Goal: Task Accomplishment & Management: Complete application form

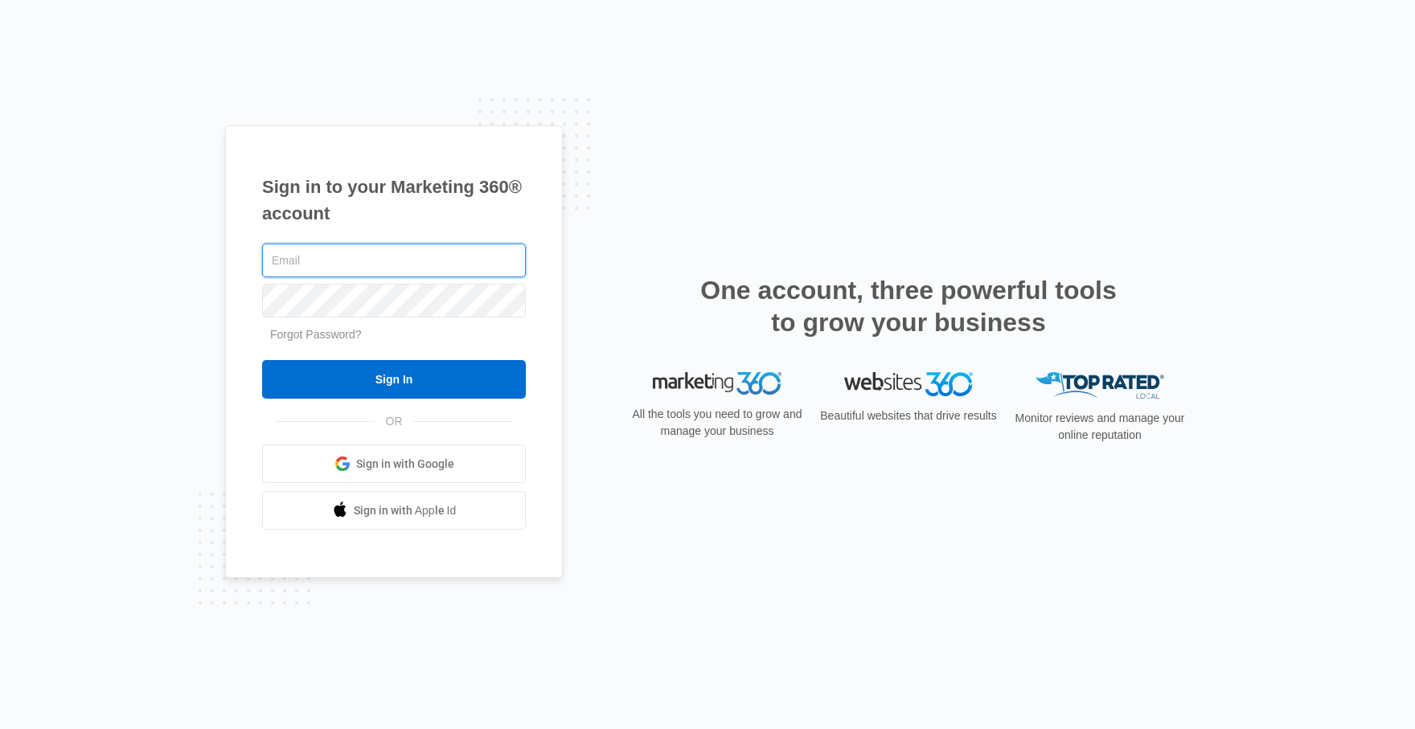
click at [337, 260] on input "text" at bounding box center [394, 261] width 264 height 34
type input "[PERSON_NAME][EMAIL_ADDRESS][DOMAIN_NAME]"
click at [262, 360] on input "Sign In" at bounding box center [394, 379] width 264 height 39
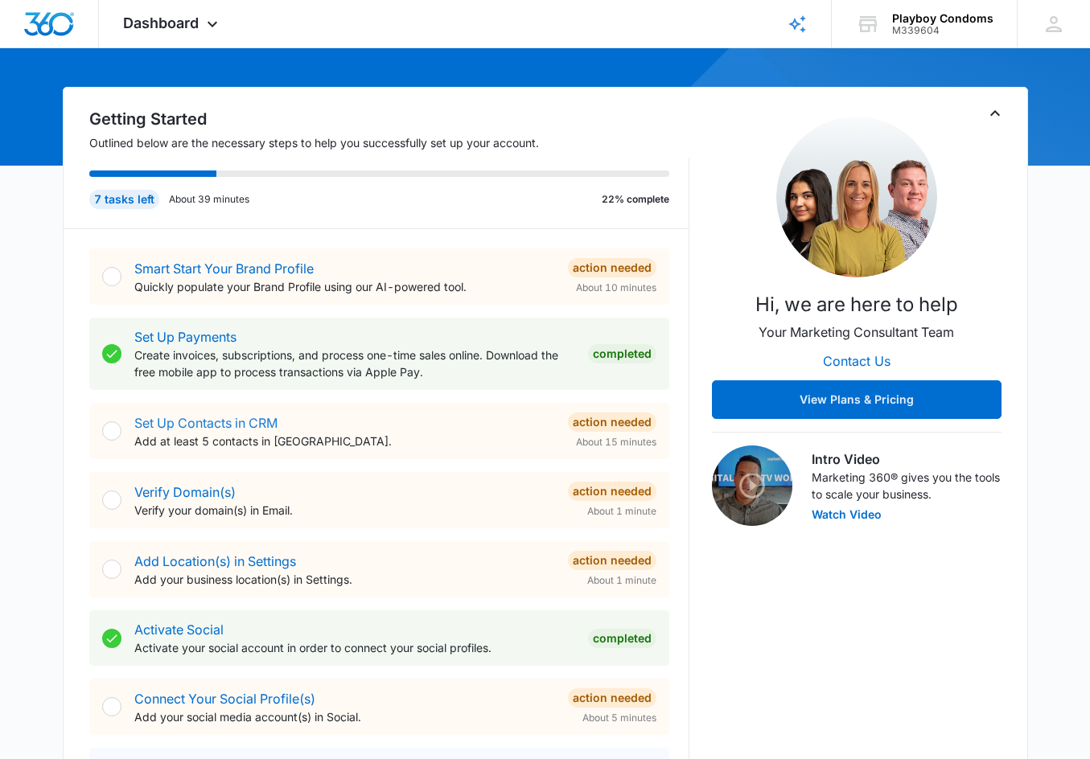
scroll to position [126, 0]
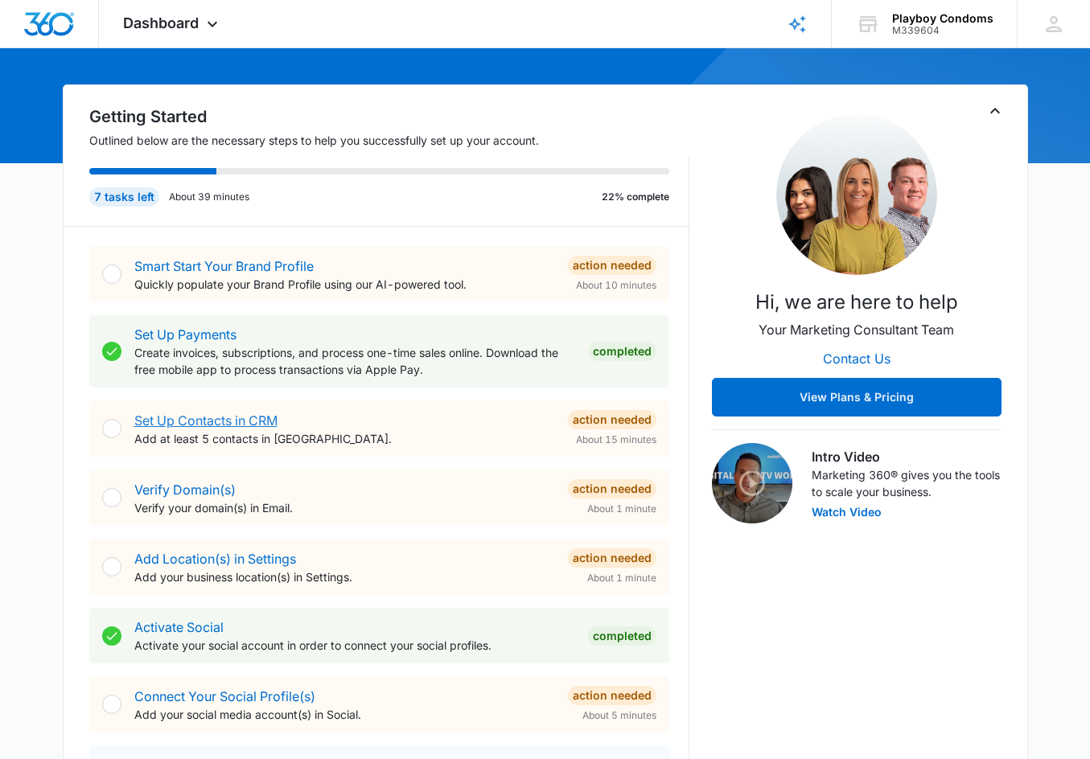
click at [202, 423] on link "Set Up Contacts in CRM" at bounding box center [205, 421] width 143 height 16
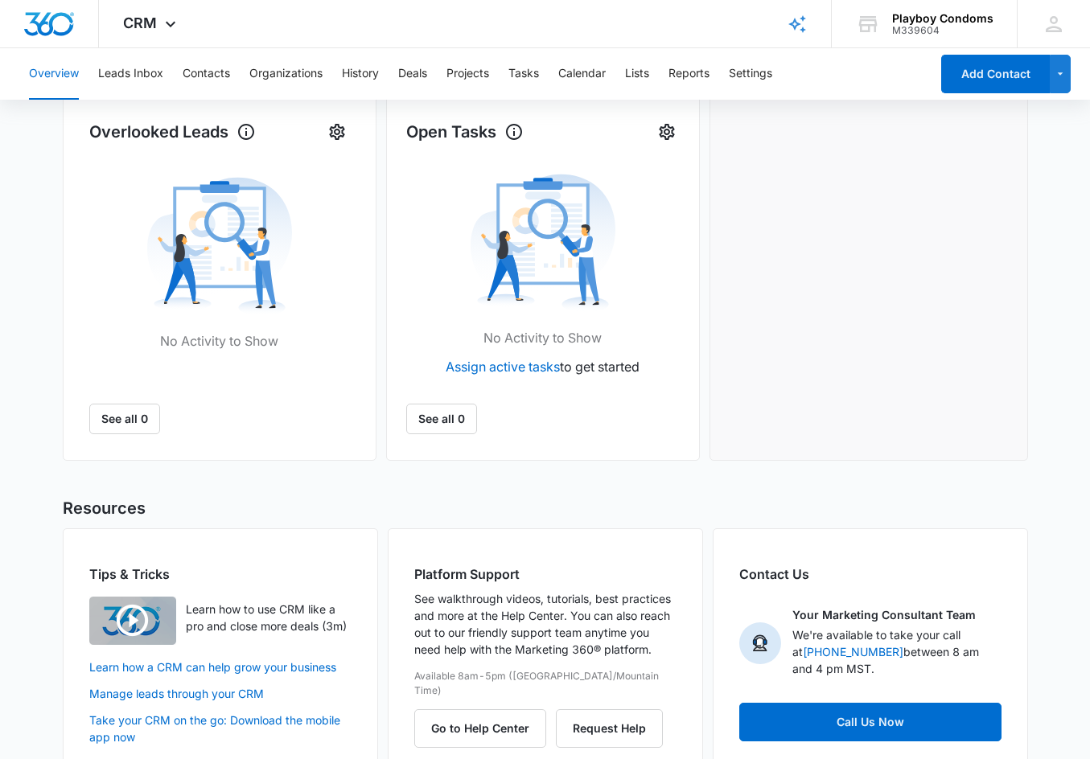
scroll to position [522, 0]
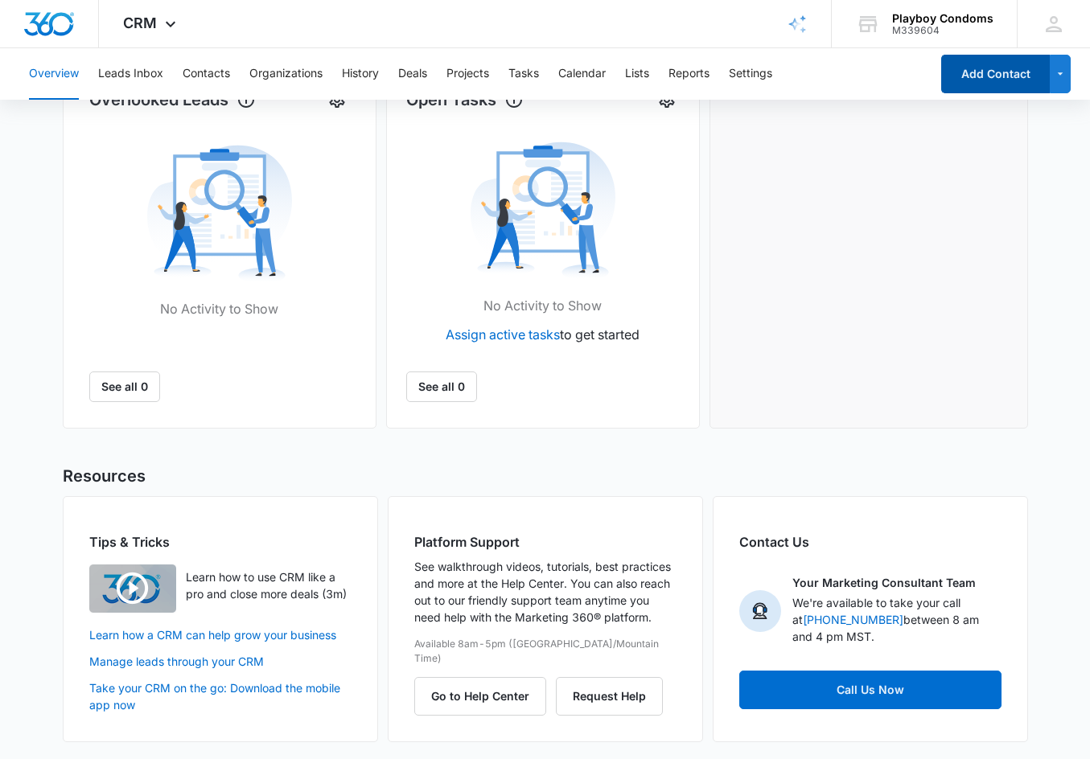
click at [997, 72] on button "Add Contact" at bounding box center [995, 74] width 109 height 39
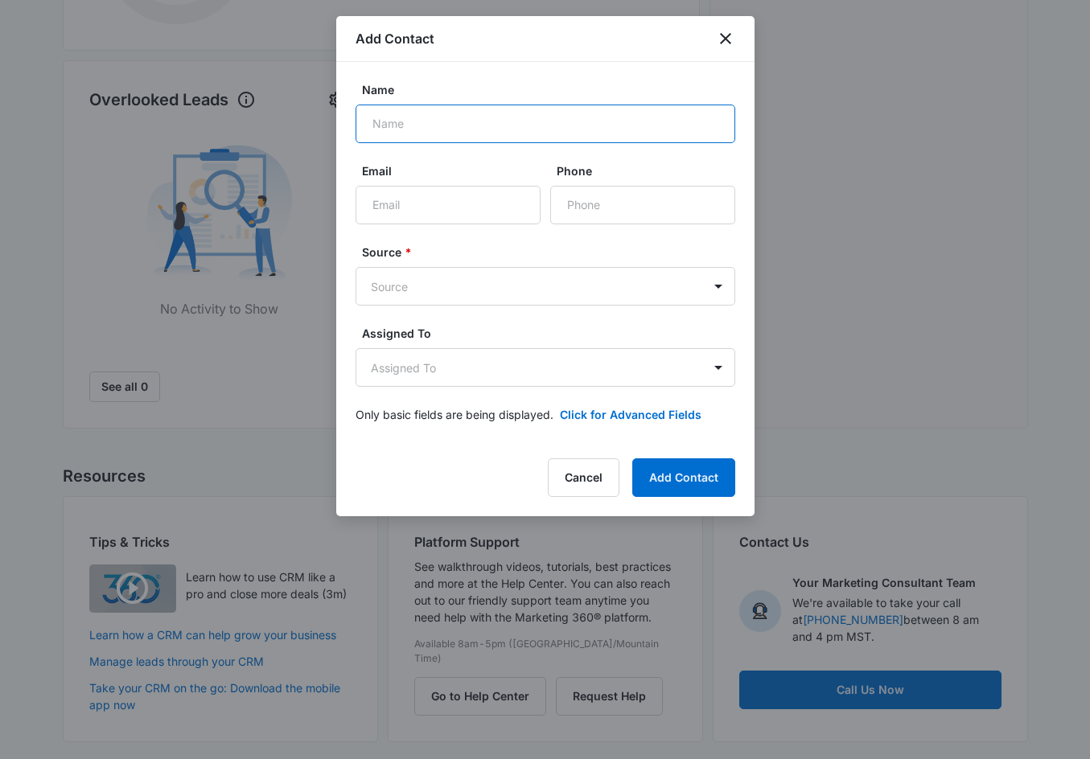
click at [569, 126] on input "Name" at bounding box center [545, 124] width 380 height 39
type input "KASEY THOMAS"
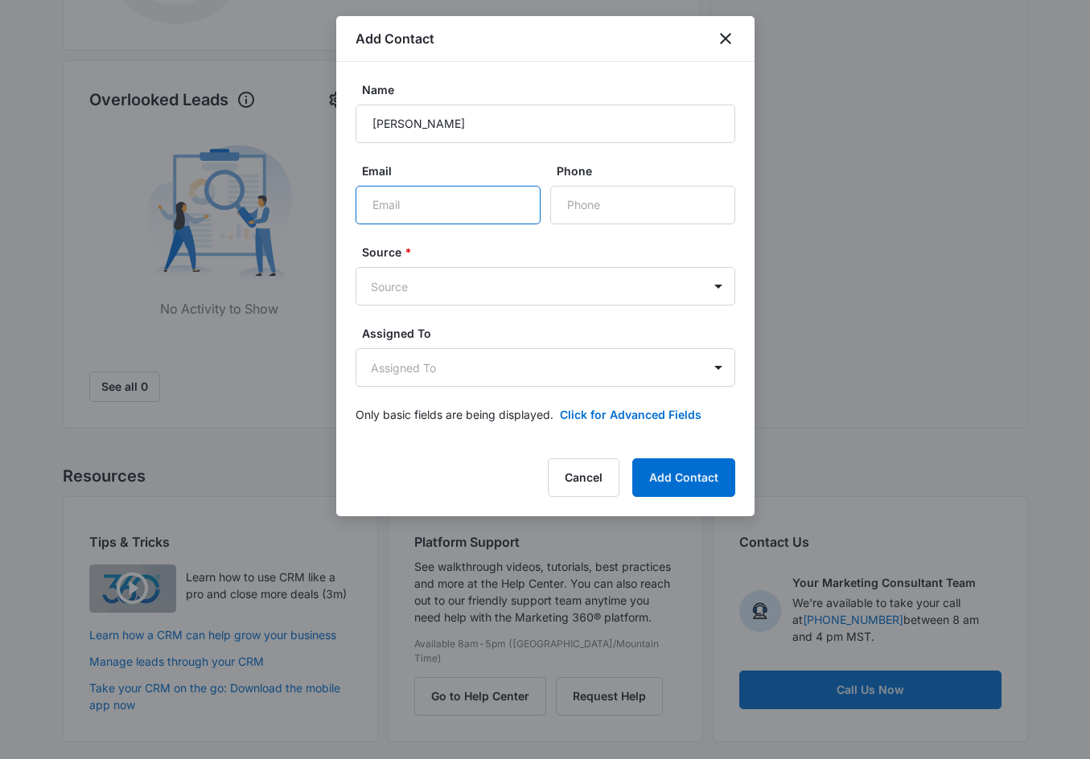
type input "Q"
type input "[PERSON_NAME][EMAIL_ADDRESS][DOMAIN_NAME]"
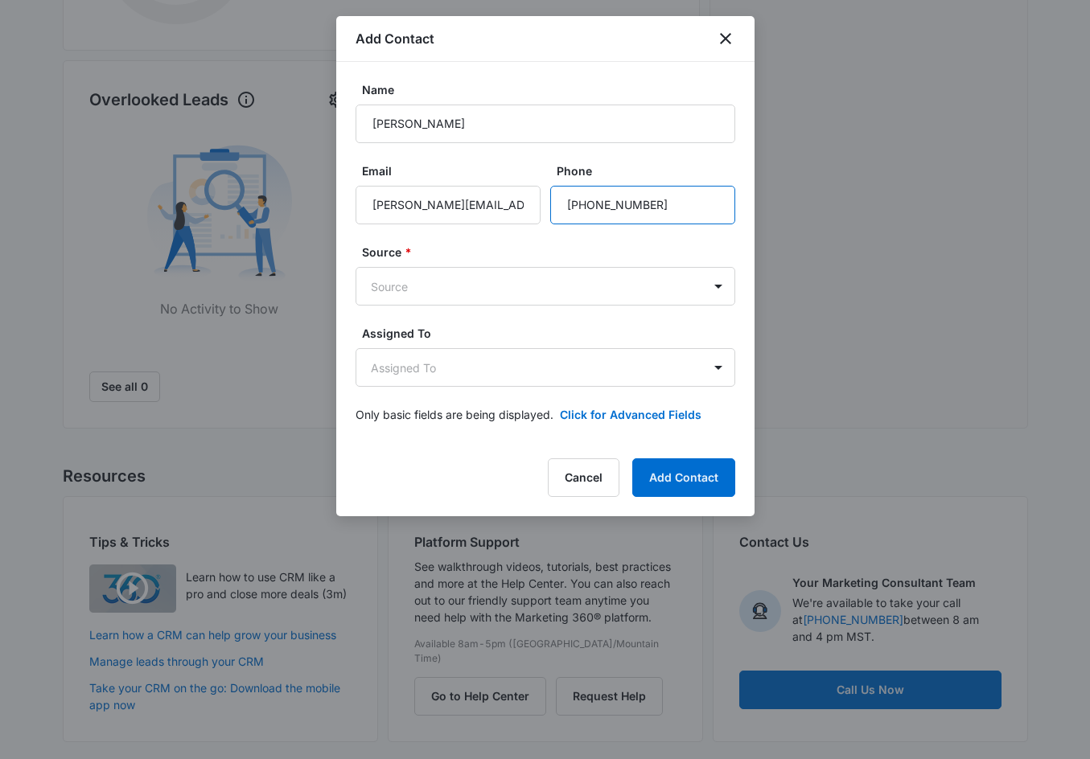
type input "(205) 568-7283"
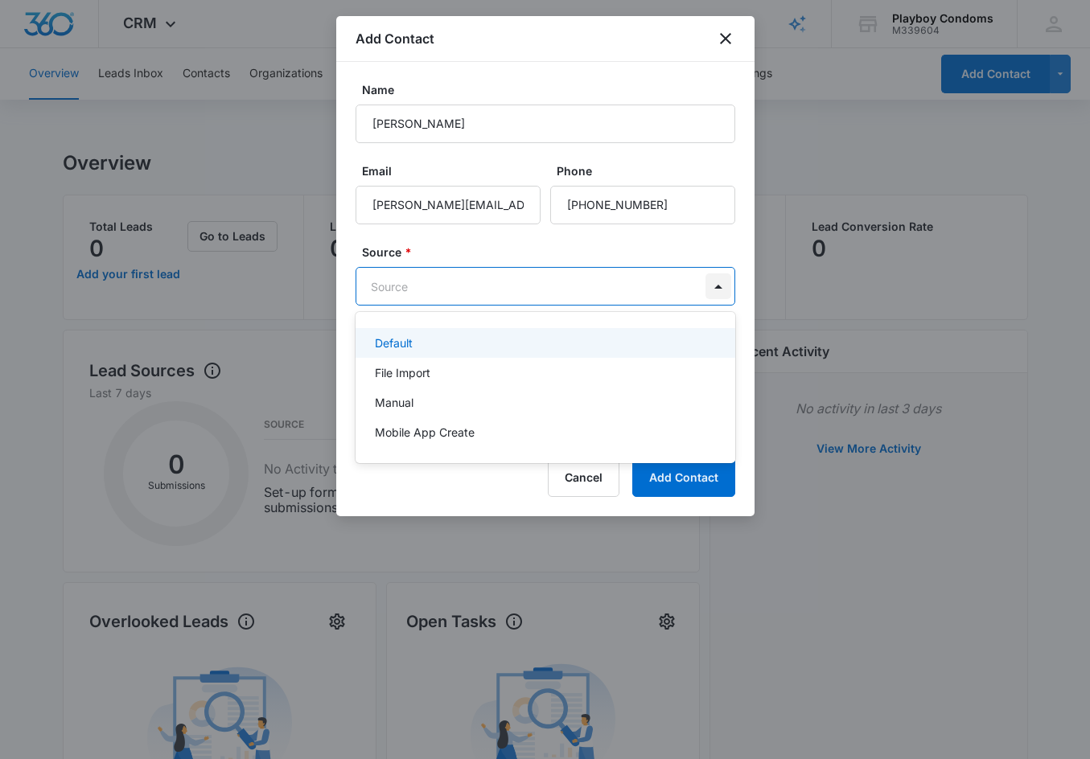
scroll to position [0, 0]
click at [713, 285] on body "CRM Apps Reputation Websites Forms CRM Email Social Shop Payments POS Content A…" at bounding box center [545, 379] width 1090 height 759
click at [713, 285] on div at bounding box center [545, 379] width 1090 height 759
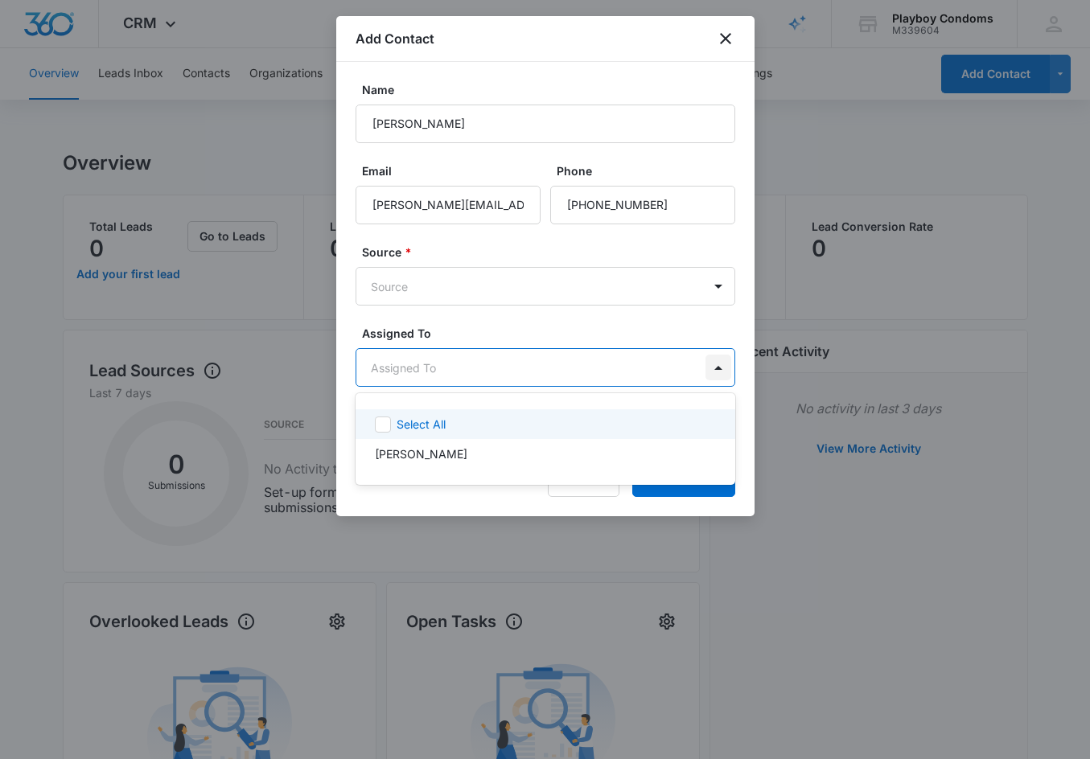
click at [718, 364] on body "CRM Apps Reputation Websites Forms CRM Email Social Shop Payments POS Content A…" at bounding box center [545, 379] width 1090 height 759
click at [382, 428] on icon at bounding box center [383, 424] width 14 height 14
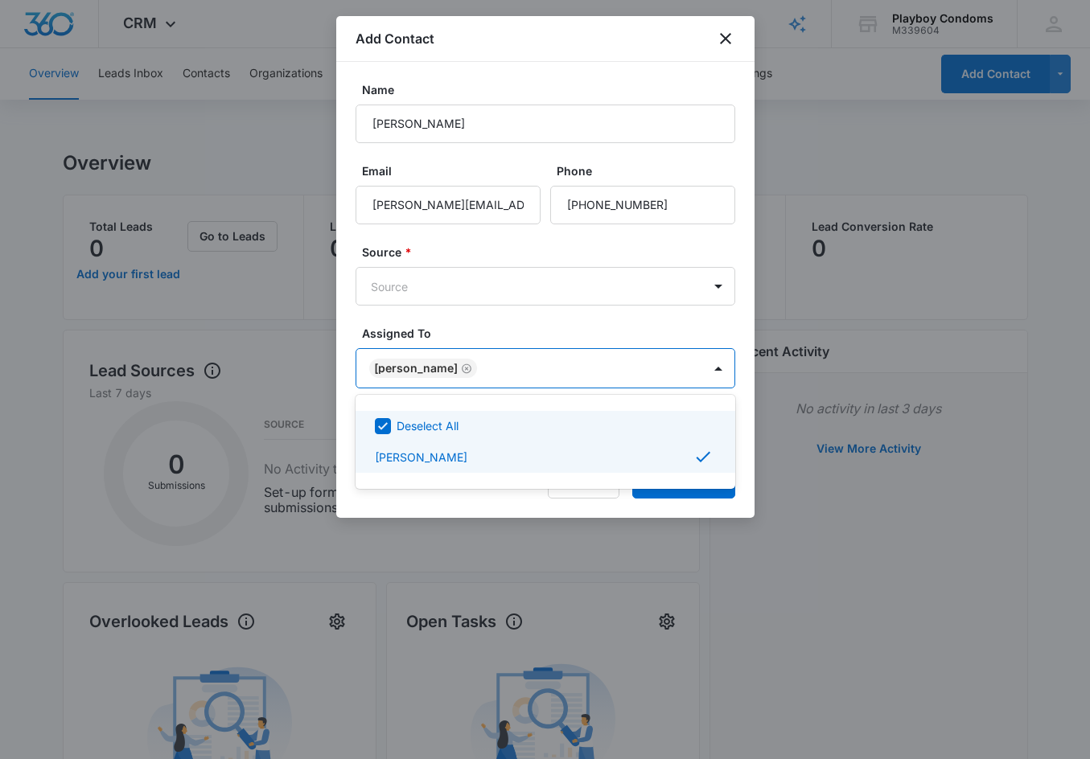
click at [724, 286] on div at bounding box center [545, 379] width 1090 height 759
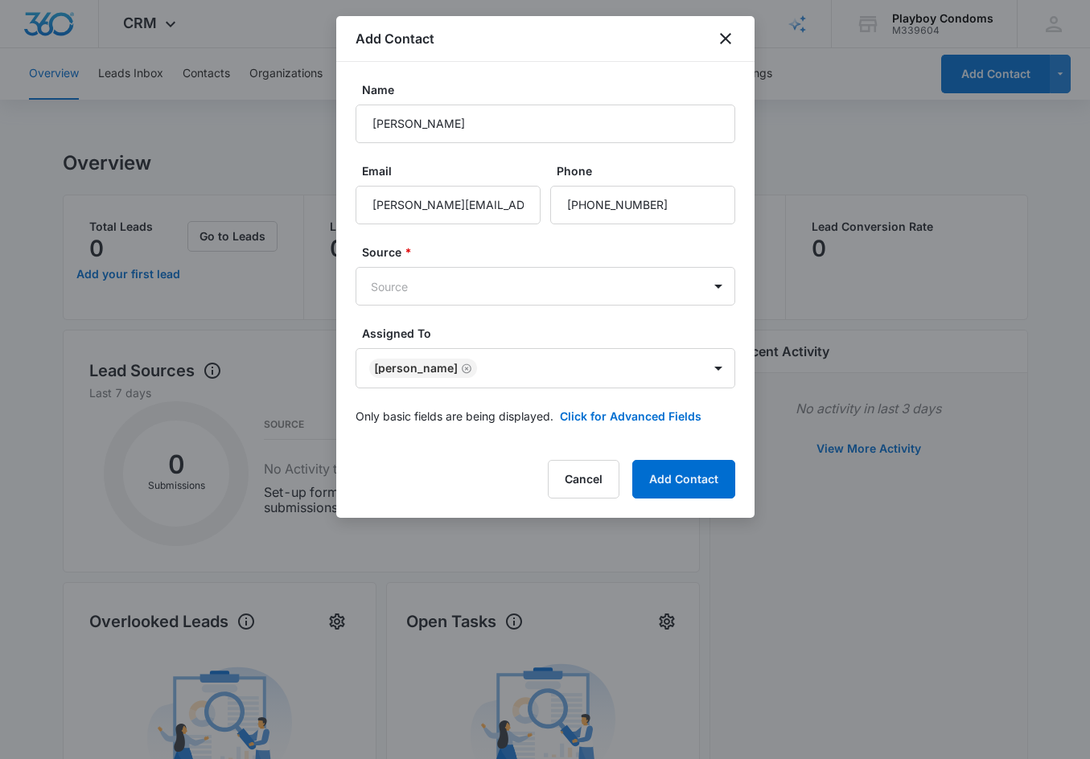
click at [724, 286] on body "CRM Apps Reputation Websites Forms CRM Email Social Shop Payments POS Content A…" at bounding box center [545, 642] width 1090 height 1284
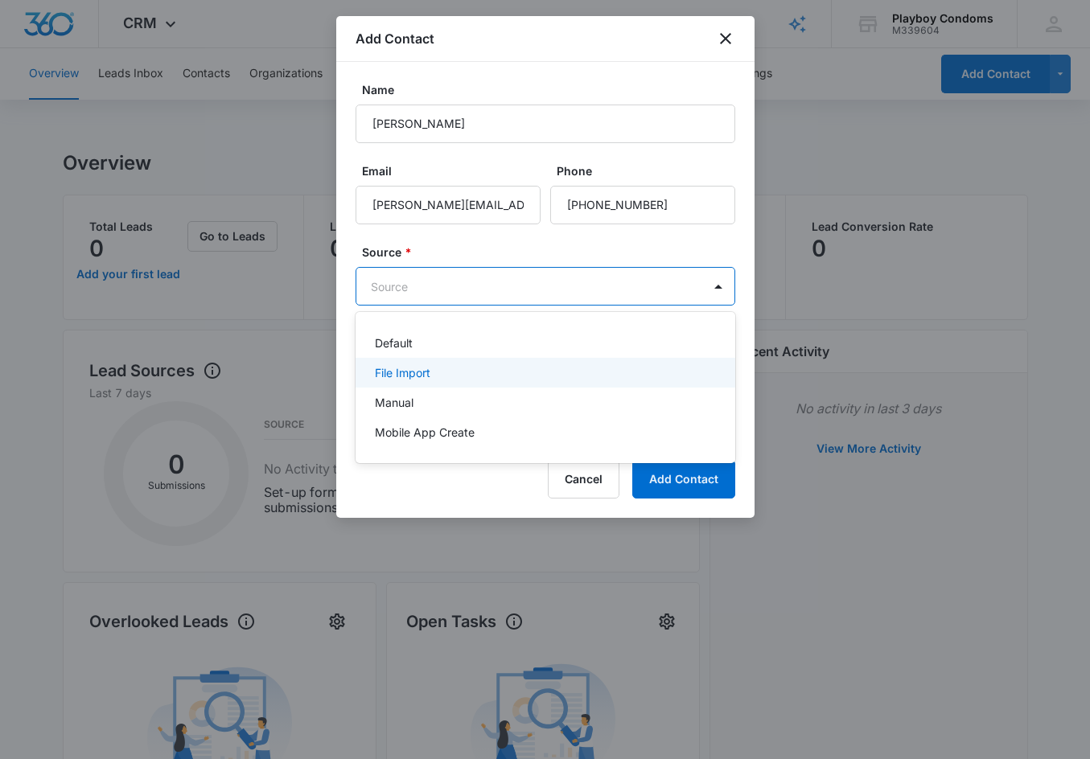
click at [464, 375] on div "File Import" at bounding box center [544, 372] width 338 height 17
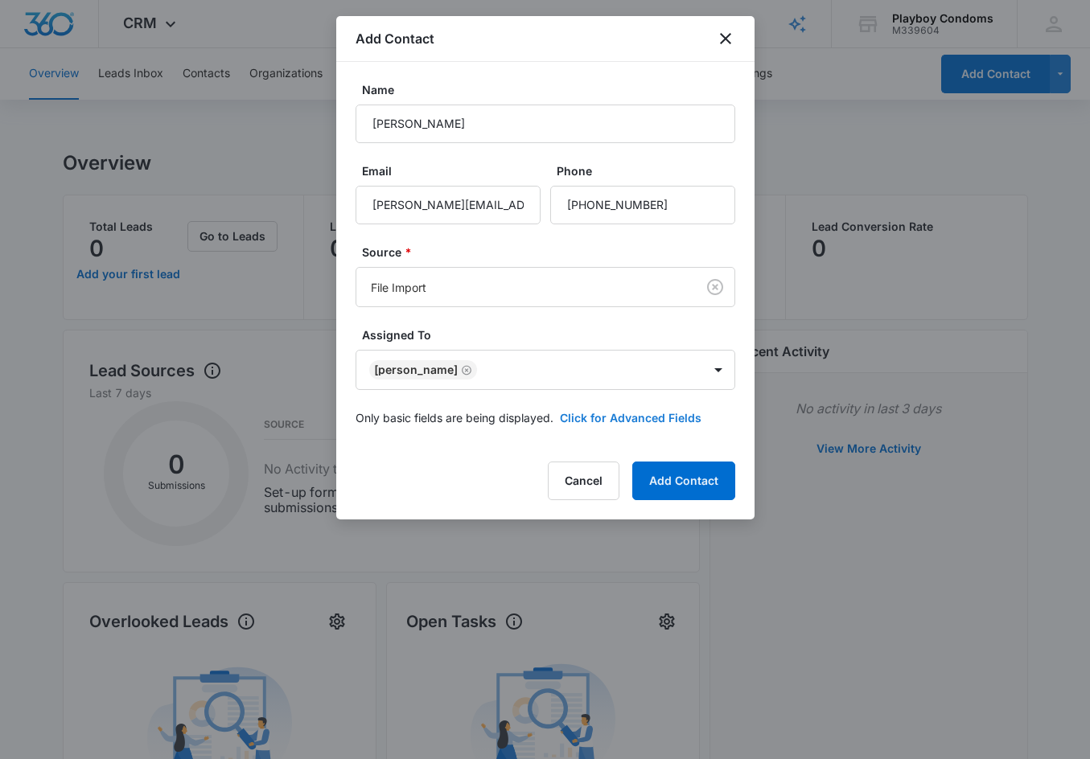
click at [576, 417] on button "Click for Advanced Fields" at bounding box center [631, 417] width 142 height 17
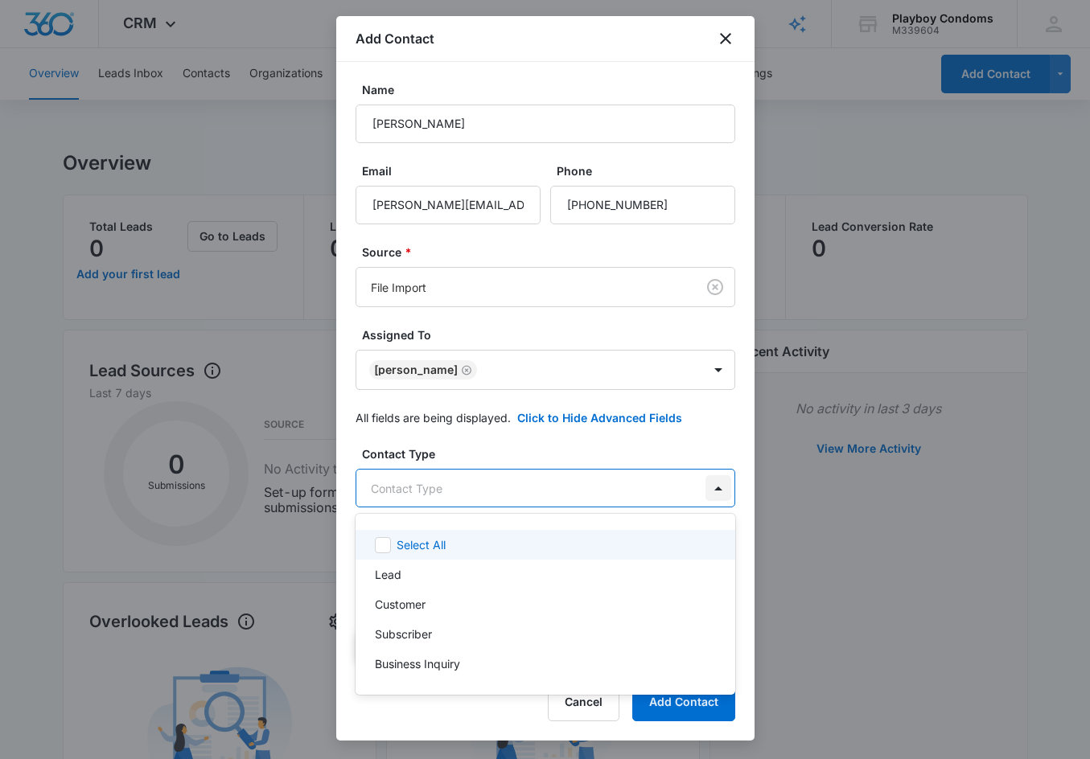
click at [709, 482] on body "CRM Apps Reputation Websites Forms CRM Email Social Shop Payments POS Content A…" at bounding box center [545, 379] width 1090 height 759
click at [384, 544] on icon at bounding box center [383, 544] width 10 height 7
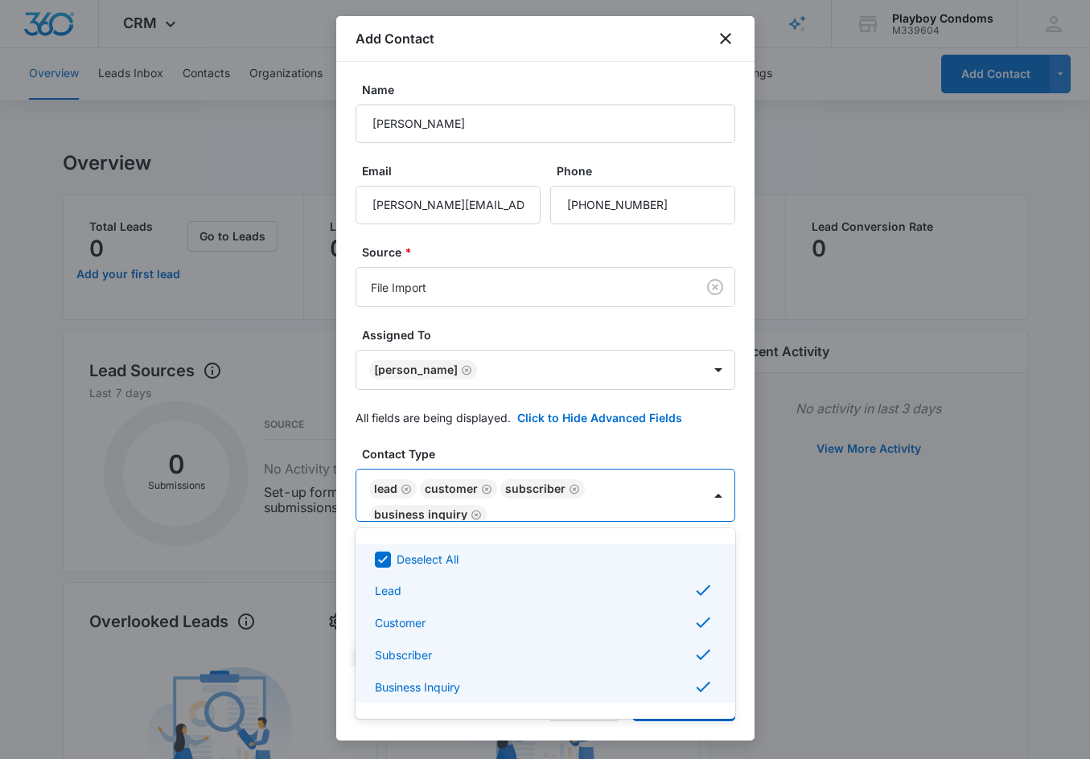
click at [350, 446] on div at bounding box center [545, 379] width 1090 height 759
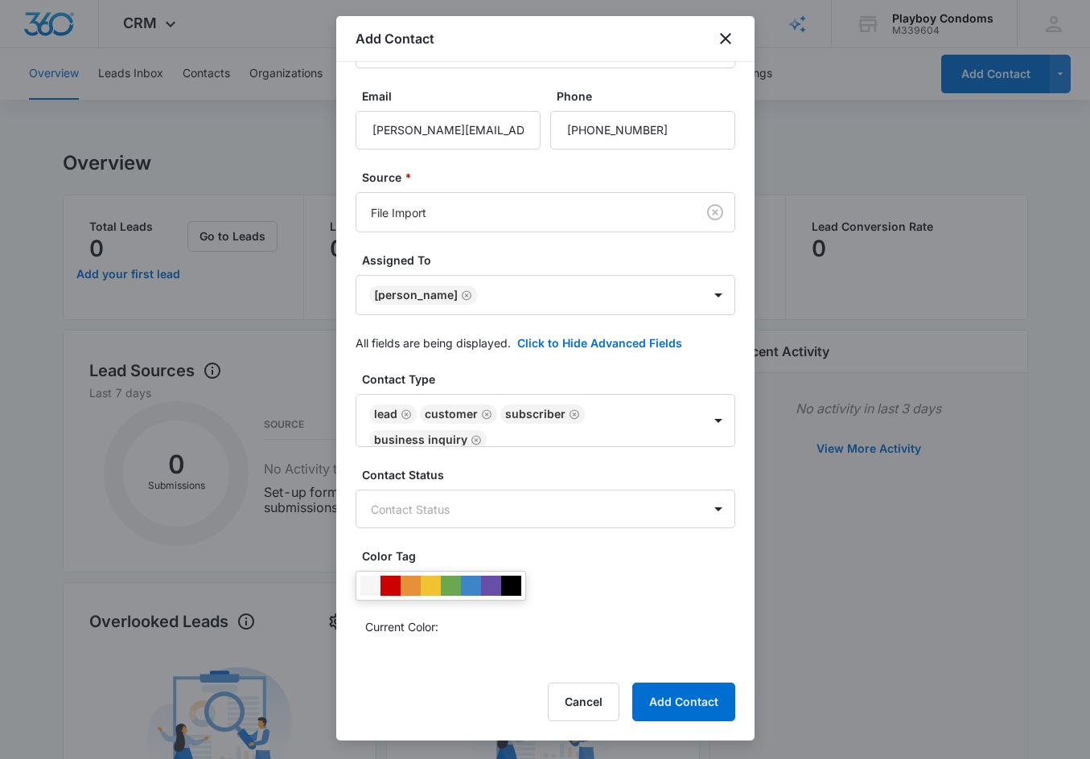
scroll to position [79, 0]
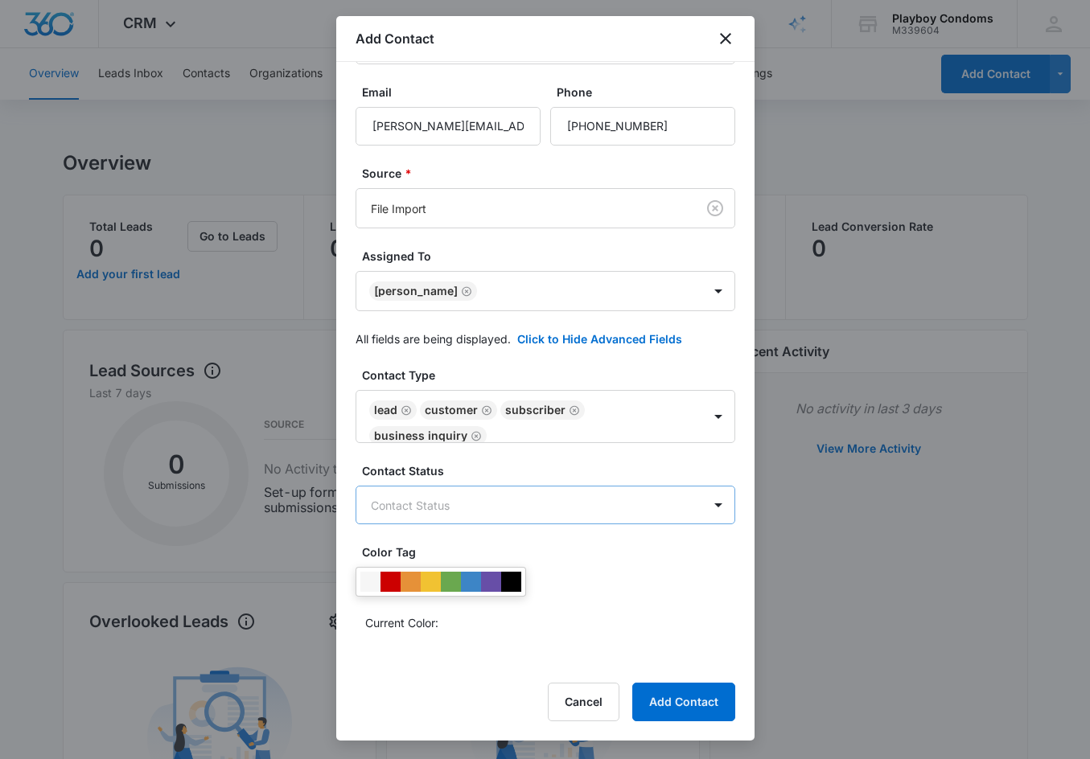
click at [420, 505] on body "CRM Apps Reputation Websites Forms CRM Email Social Shop Payments POS Content A…" at bounding box center [545, 642] width 1090 height 1284
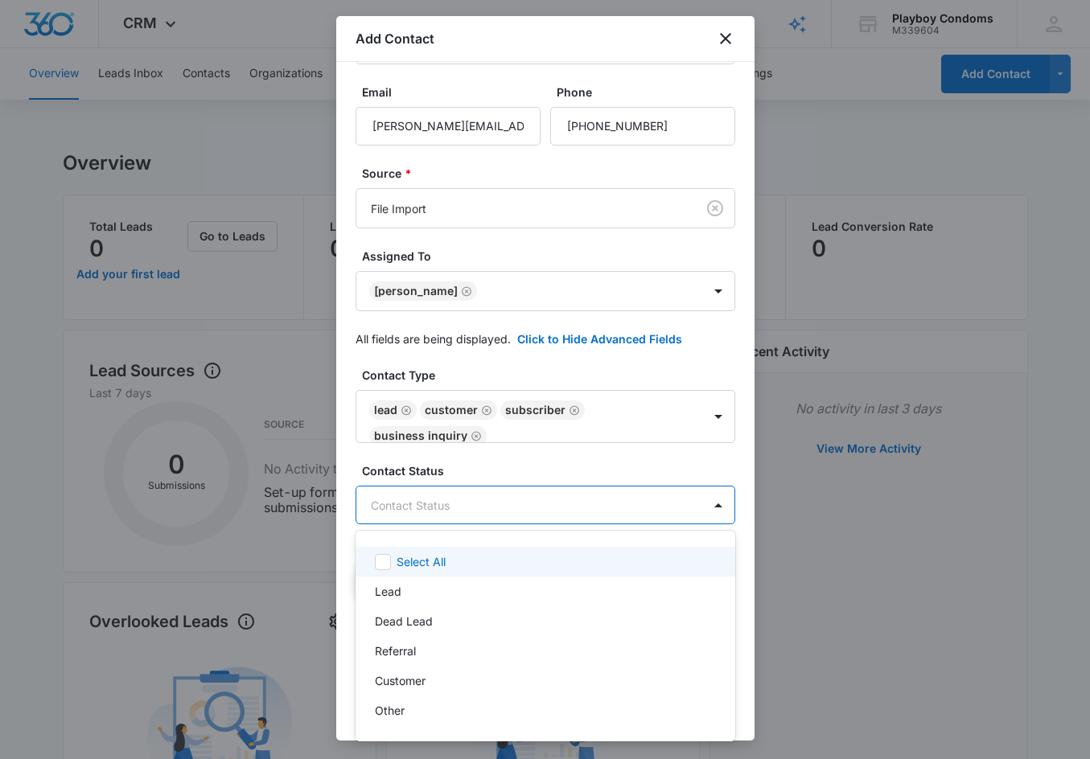
click at [388, 547] on div "Select All" at bounding box center [545, 562] width 380 height 30
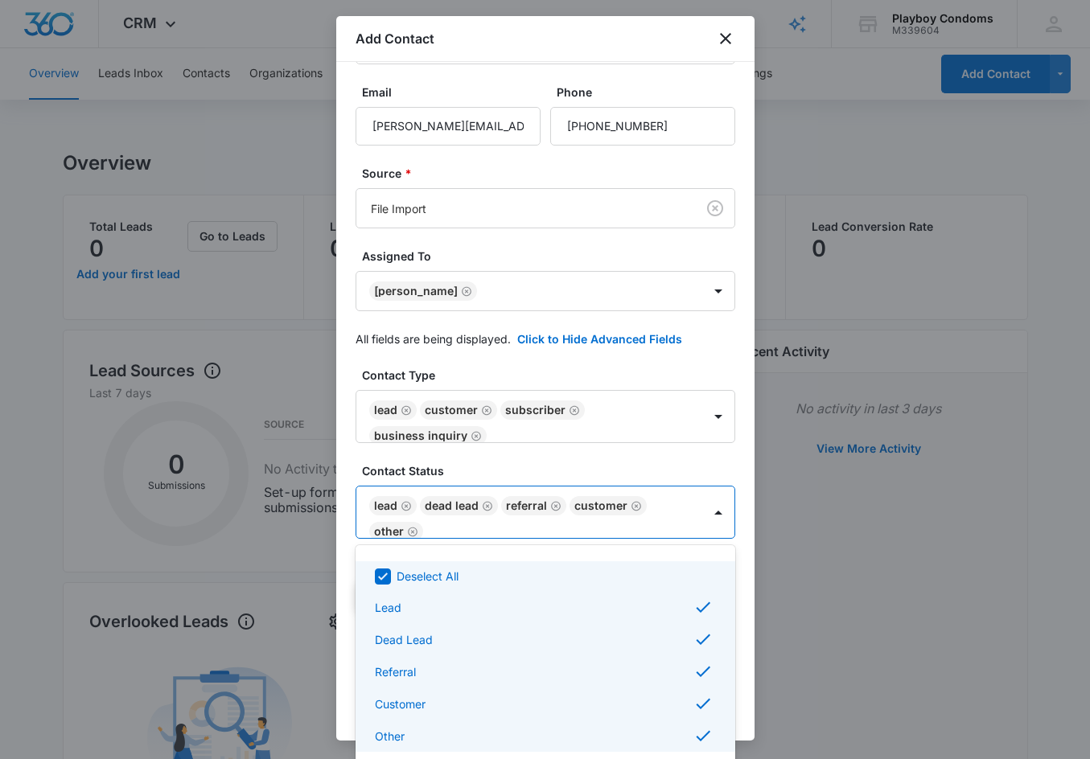
click at [388, 548] on div at bounding box center [545, 379] width 1090 height 759
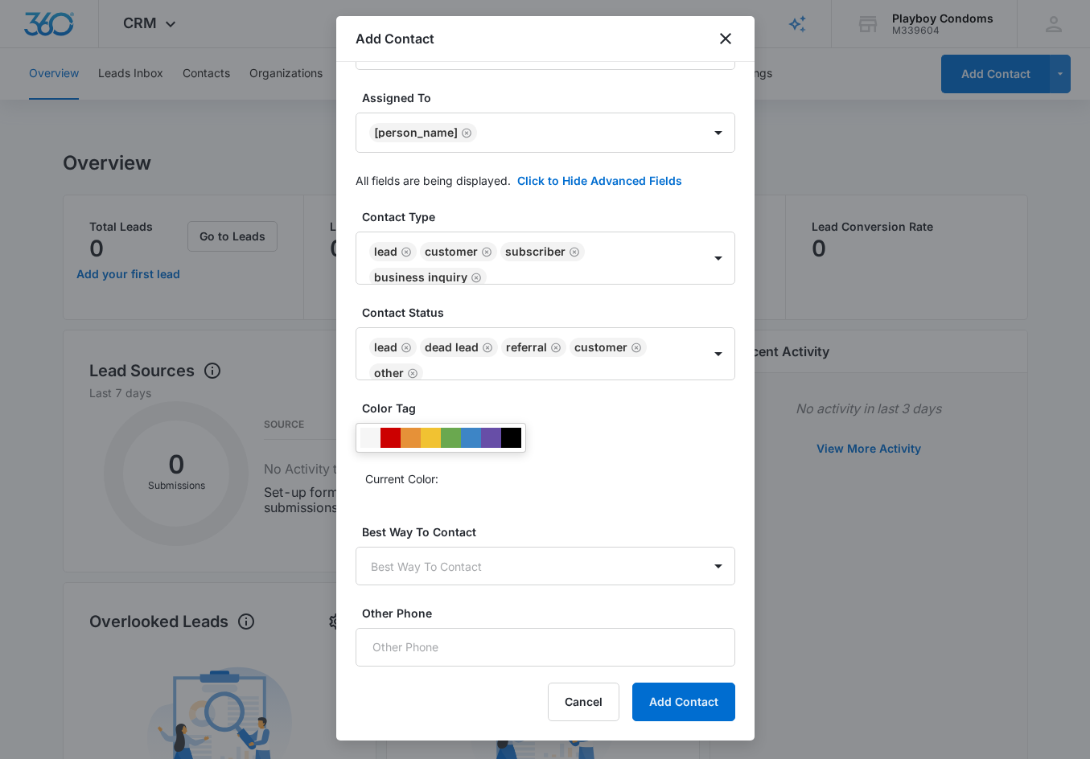
scroll to position [236, 0]
click at [530, 562] on body "CRM Apps Reputation Websites Forms CRM Email Social Shop Payments POS Content A…" at bounding box center [545, 642] width 1090 height 1284
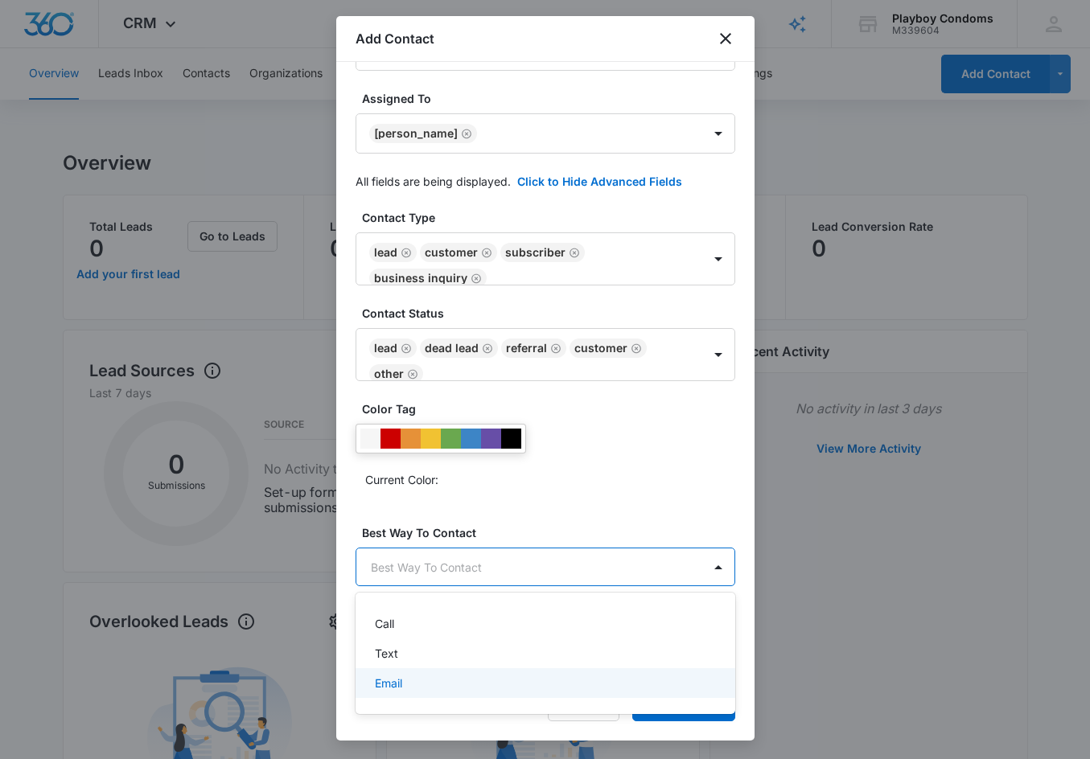
click at [399, 677] on p "Email" at bounding box center [388, 683] width 27 height 17
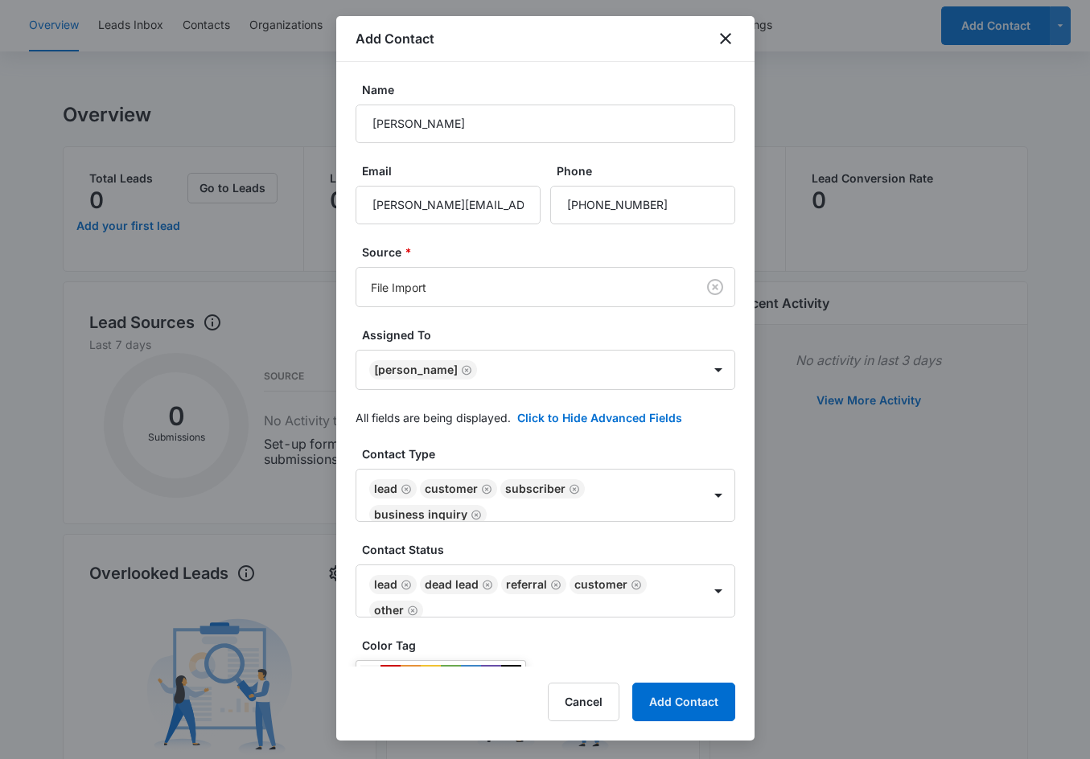
scroll to position [0, 0]
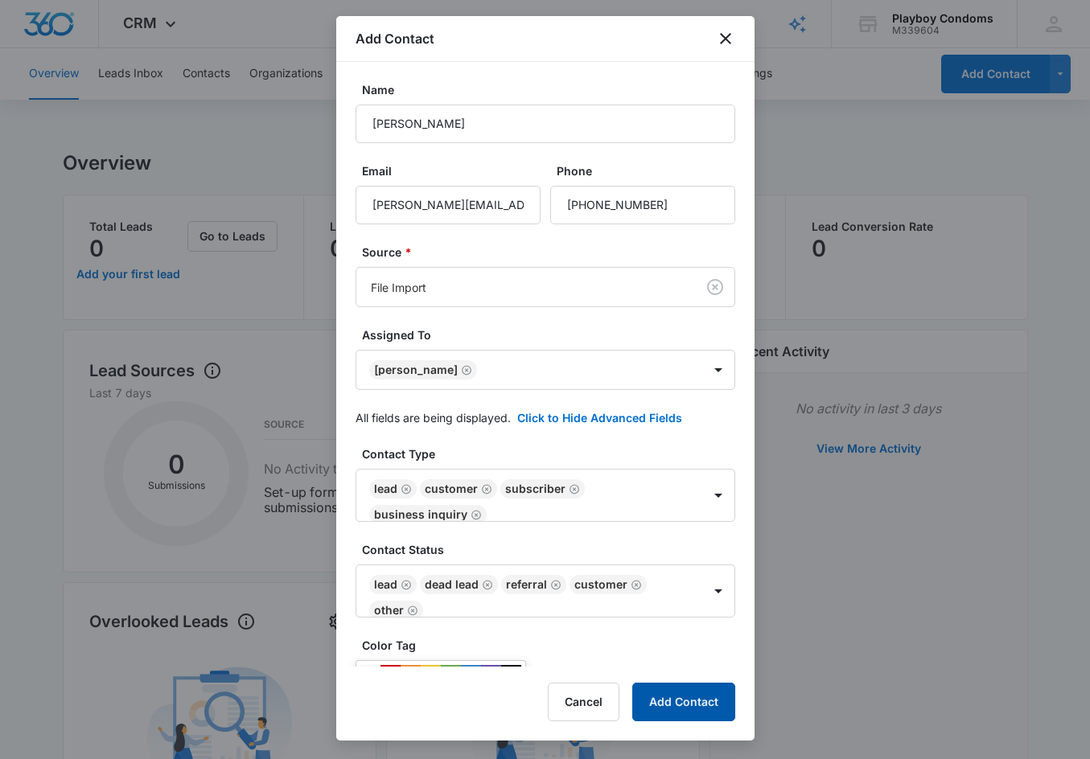
click at [684, 717] on button "Add Contact" at bounding box center [683, 702] width 103 height 39
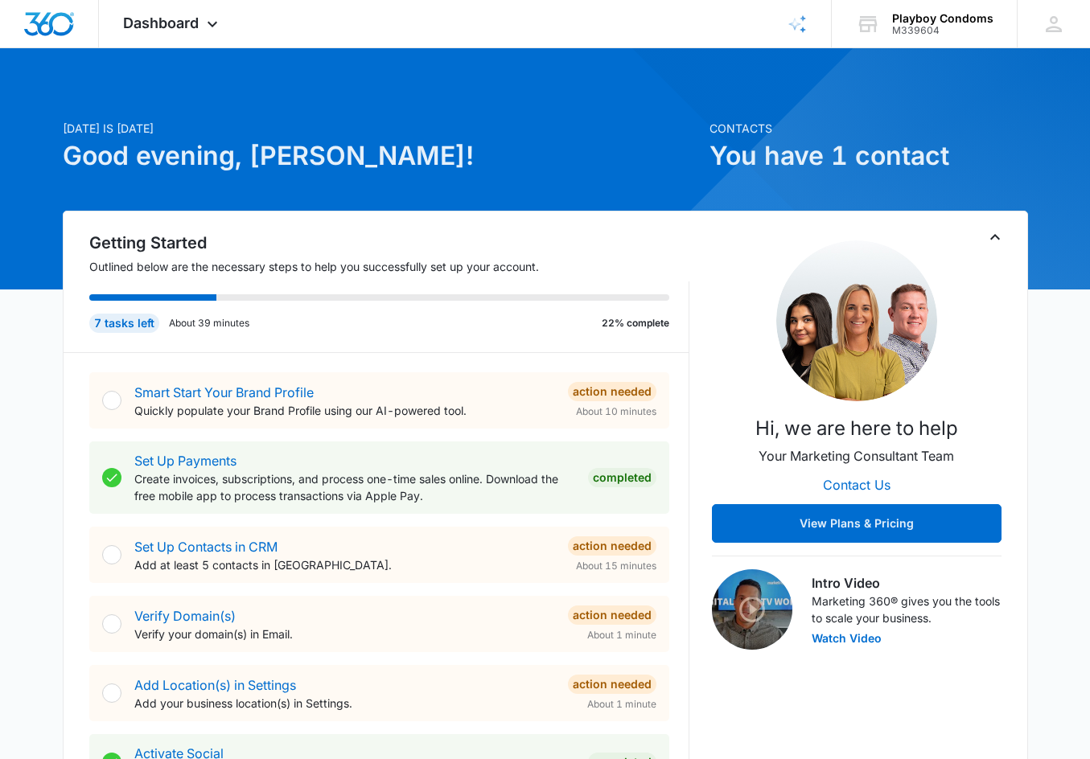
click at [120, 557] on div at bounding box center [111, 554] width 19 height 19
click at [154, 551] on link "Set Up Contacts in CRM" at bounding box center [205, 547] width 143 height 16
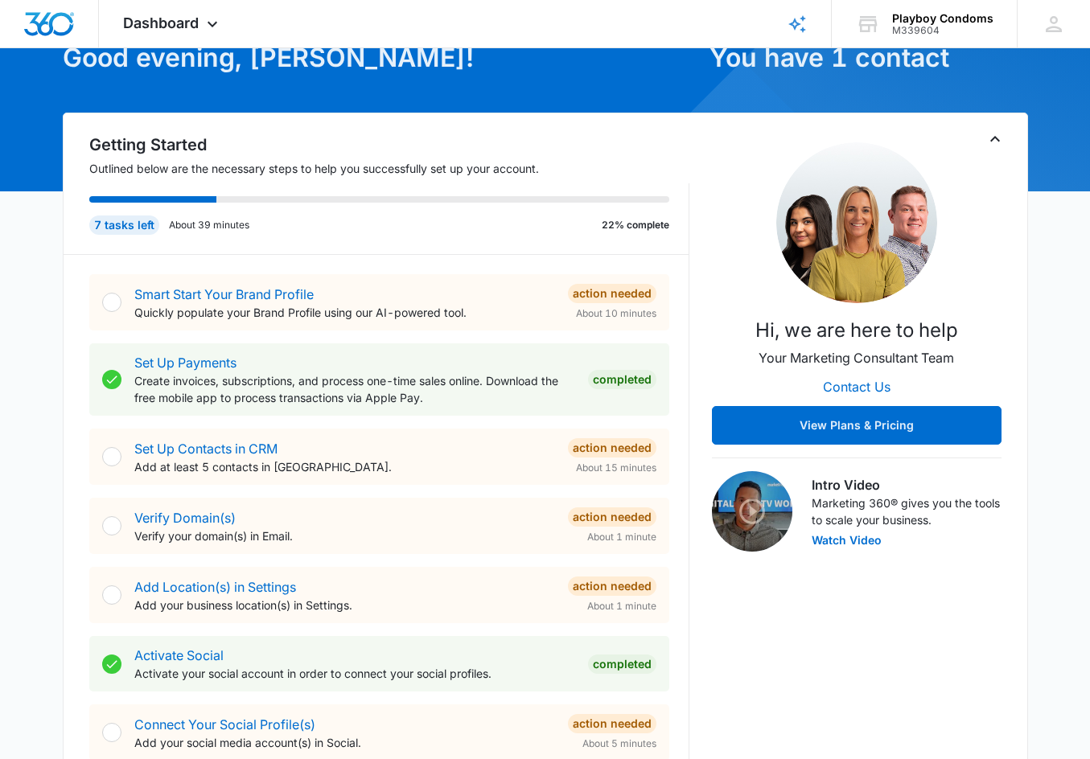
scroll to position [100, 0]
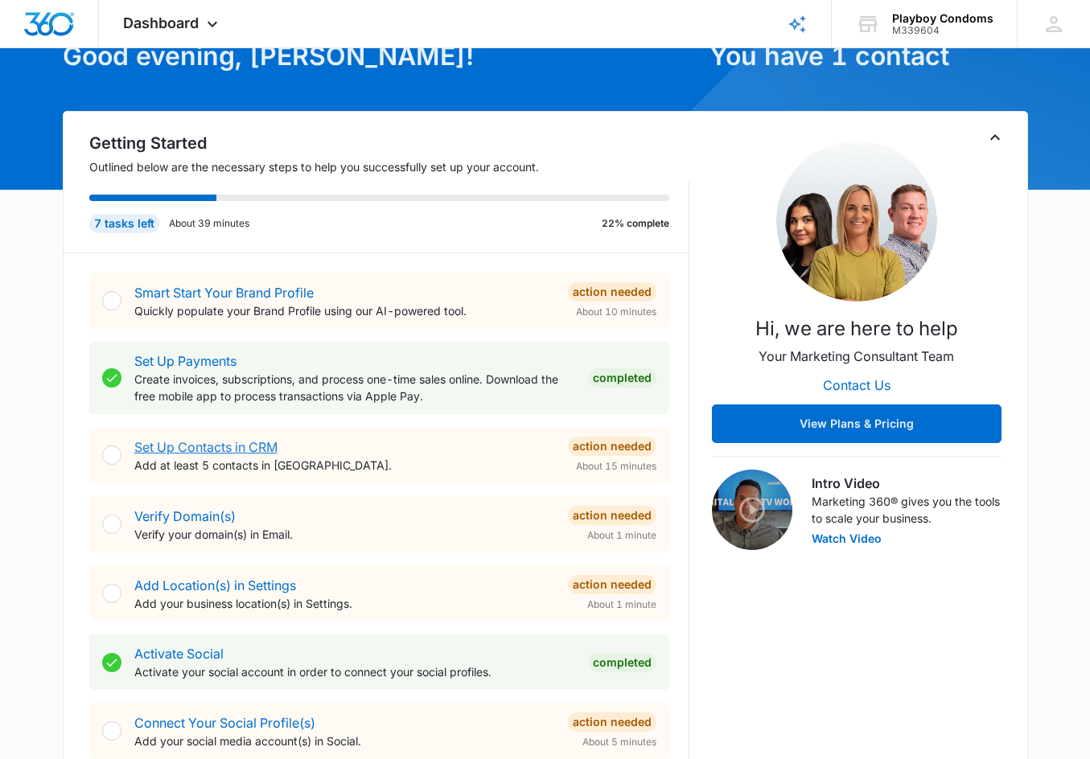
click at [234, 439] on link "Set Up Contacts in CRM" at bounding box center [205, 447] width 143 height 16
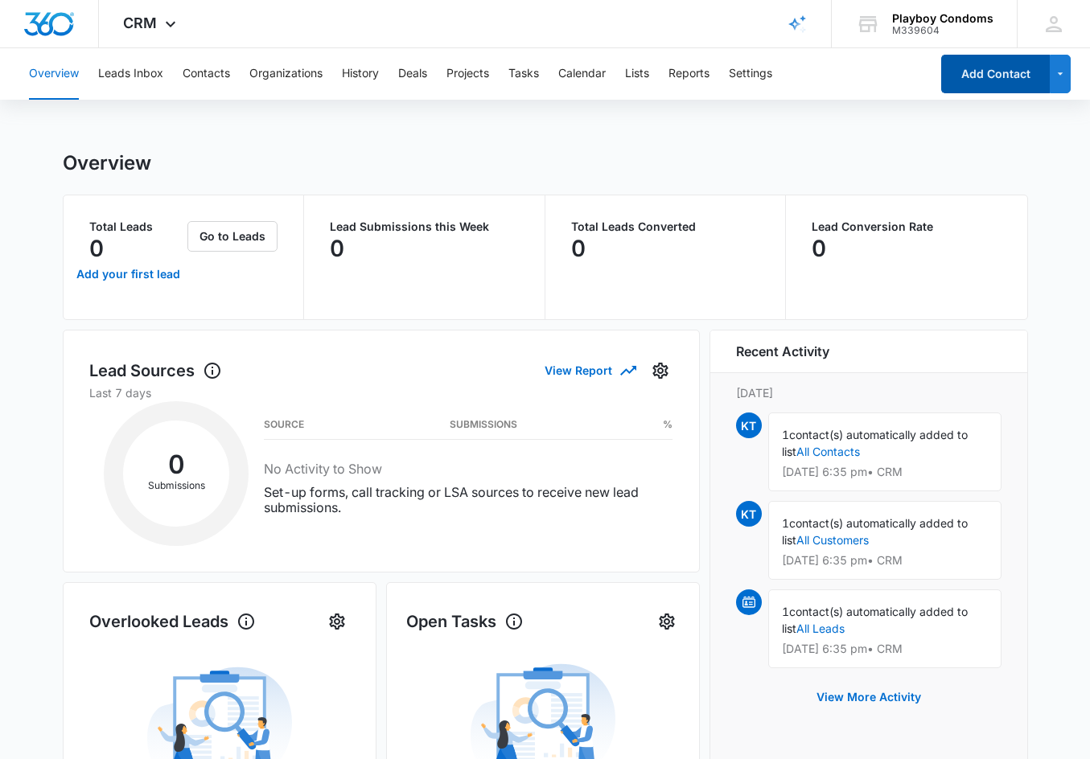
click at [978, 66] on button "Add Contact" at bounding box center [995, 74] width 109 height 39
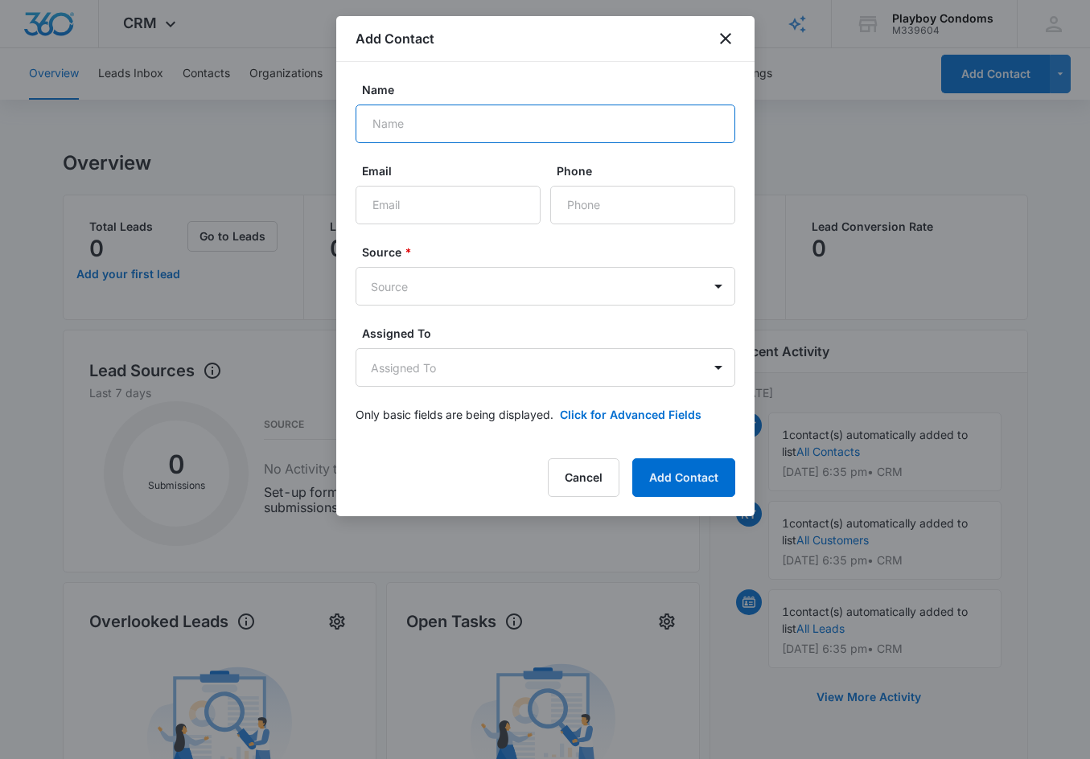
click at [429, 137] on input "Name" at bounding box center [545, 124] width 380 height 39
type input "KASEY THOMAS"
type input "KASEY@TNR-USA.COM"
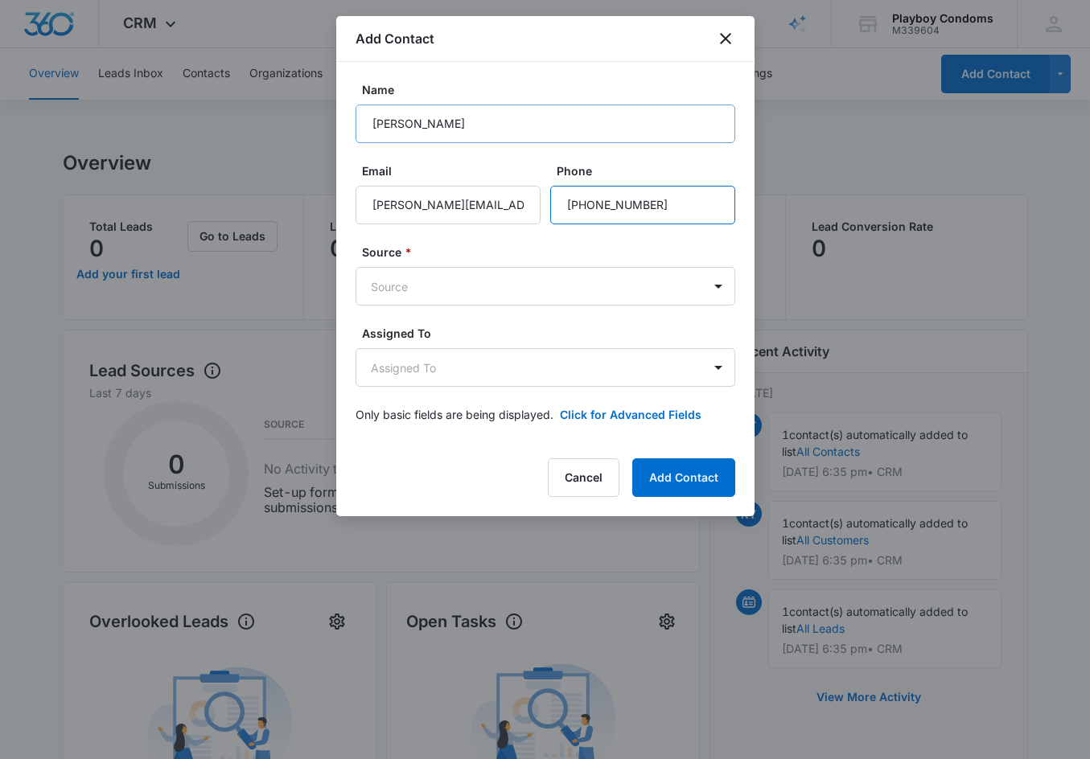
type input "(205) 568-7283"
click at [438, 288] on body "CRM Apps Reputation Websites Forms CRM Email Social Shop Payments POS Content A…" at bounding box center [545, 642] width 1090 height 1284
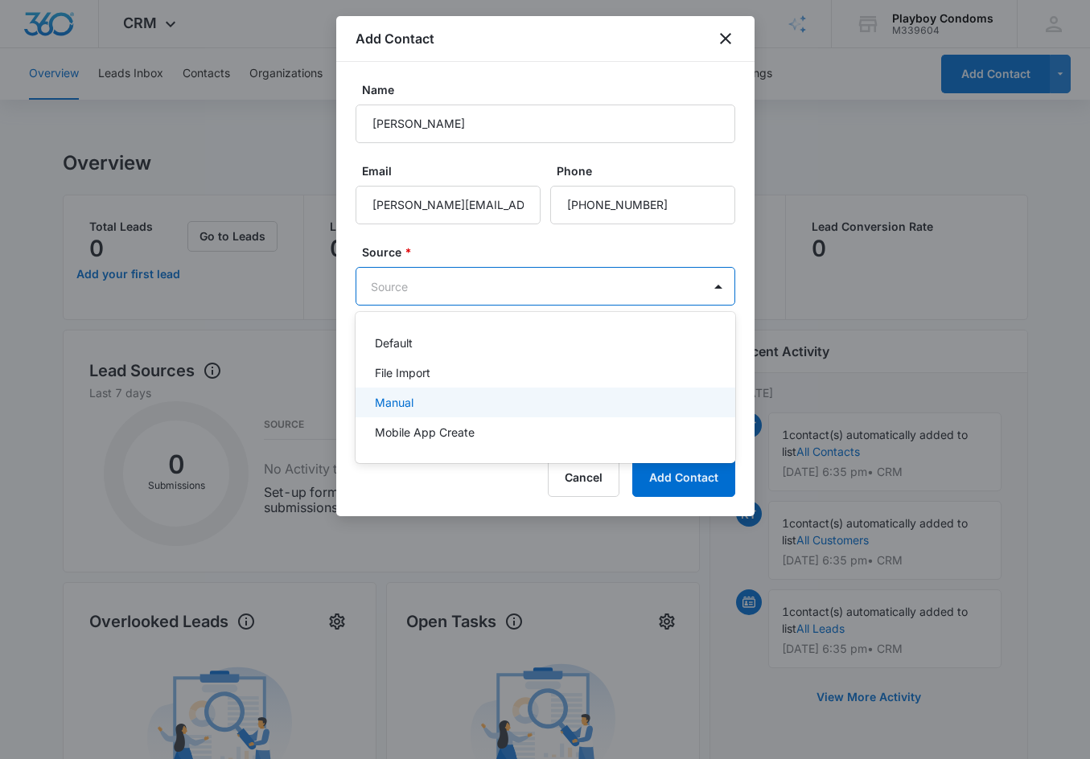
click at [409, 401] on p "Manual" at bounding box center [394, 402] width 39 height 17
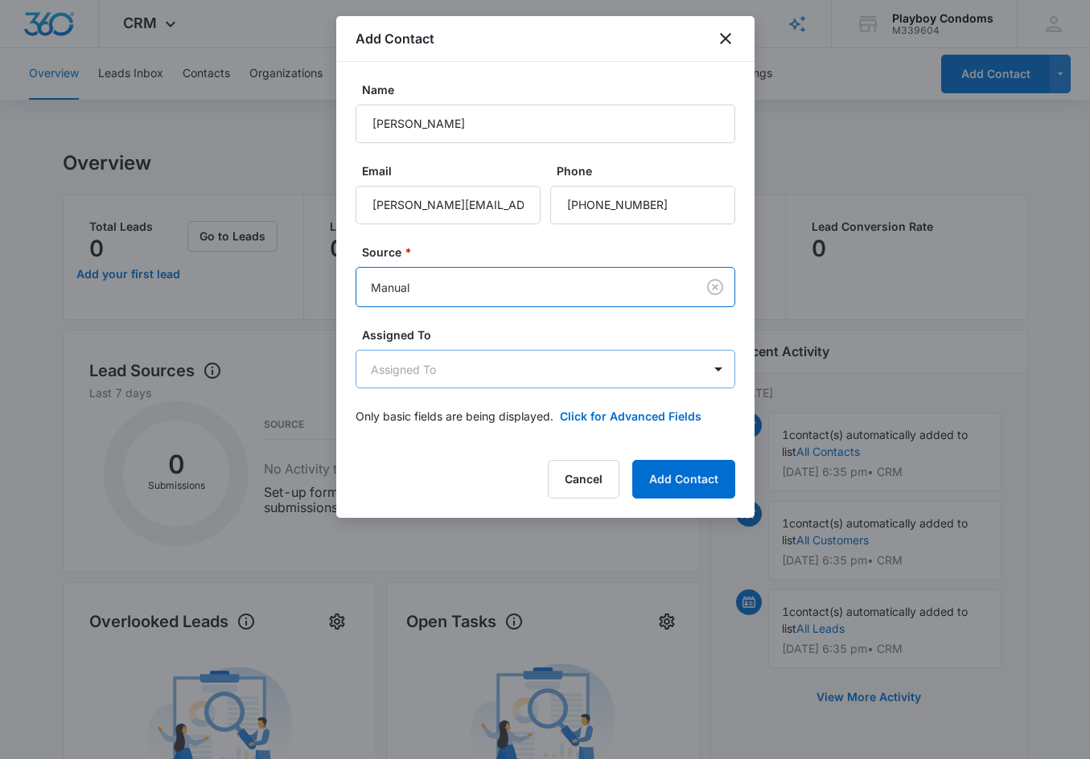
click at [440, 364] on body "CRM Apps Reputation Websites Forms CRM Email Social Shop Payments POS Content A…" at bounding box center [545, 642] width 1090 height 1284
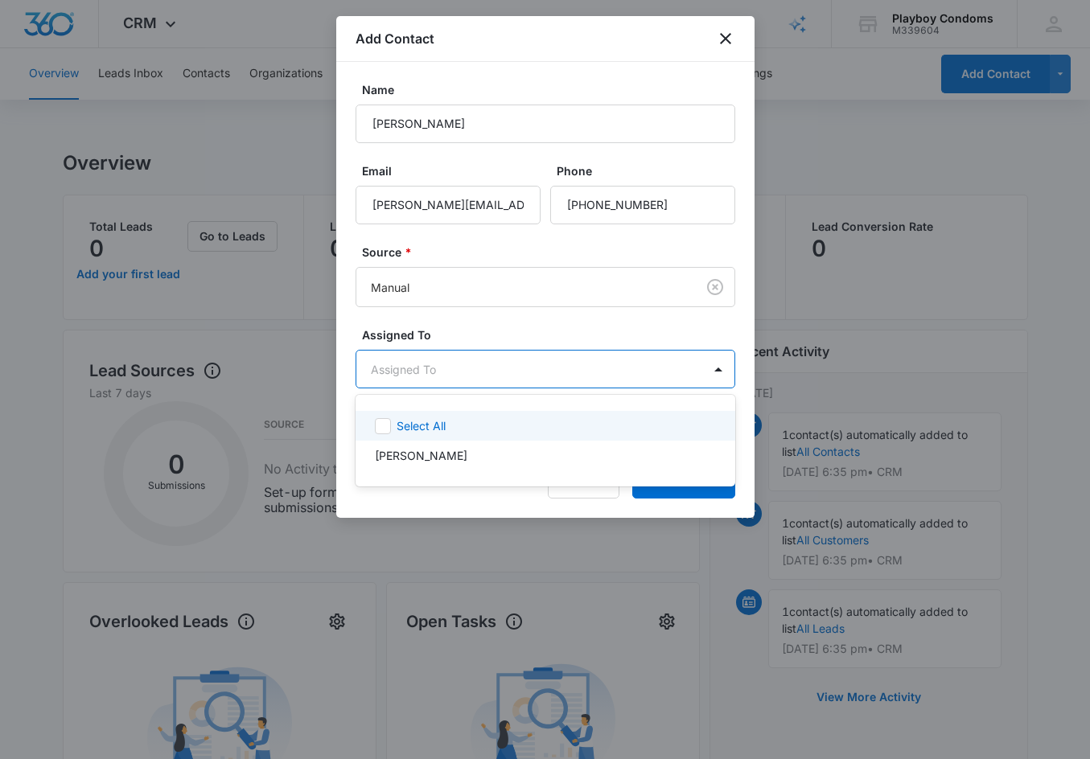
click at [384, 427] on icon at bounding box center [383, 426] width 14 height 14
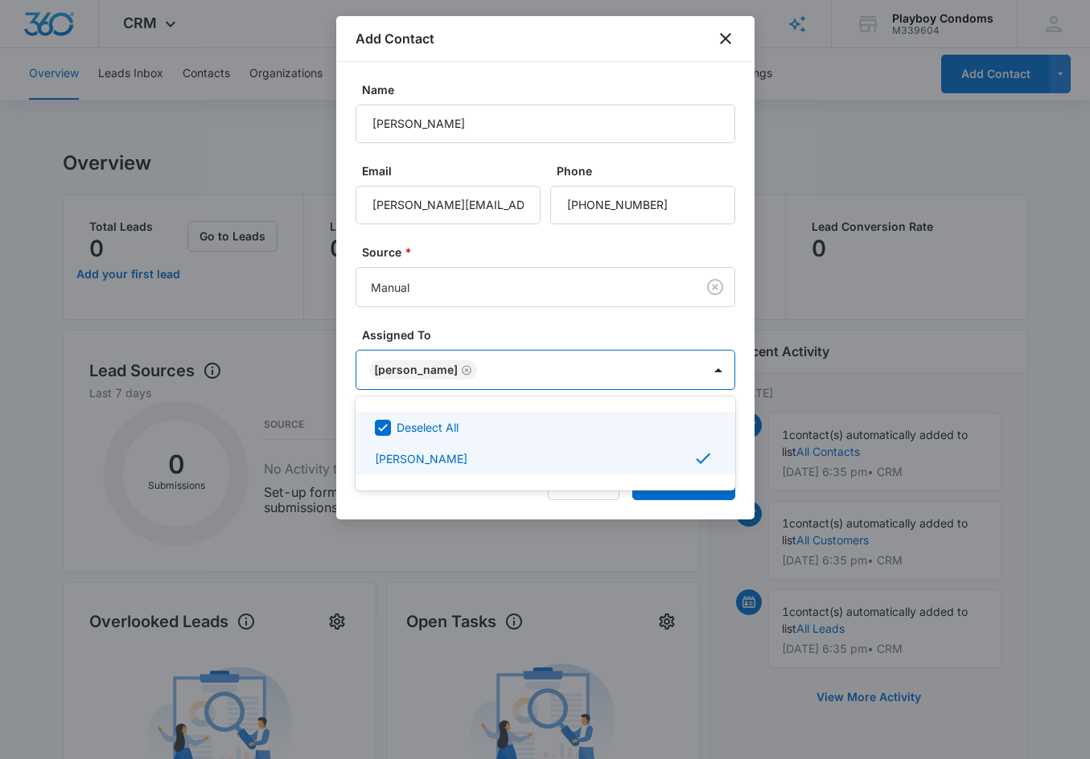
click at [507, 320] on div at bounding box center [545, 379] width 1090 height 759
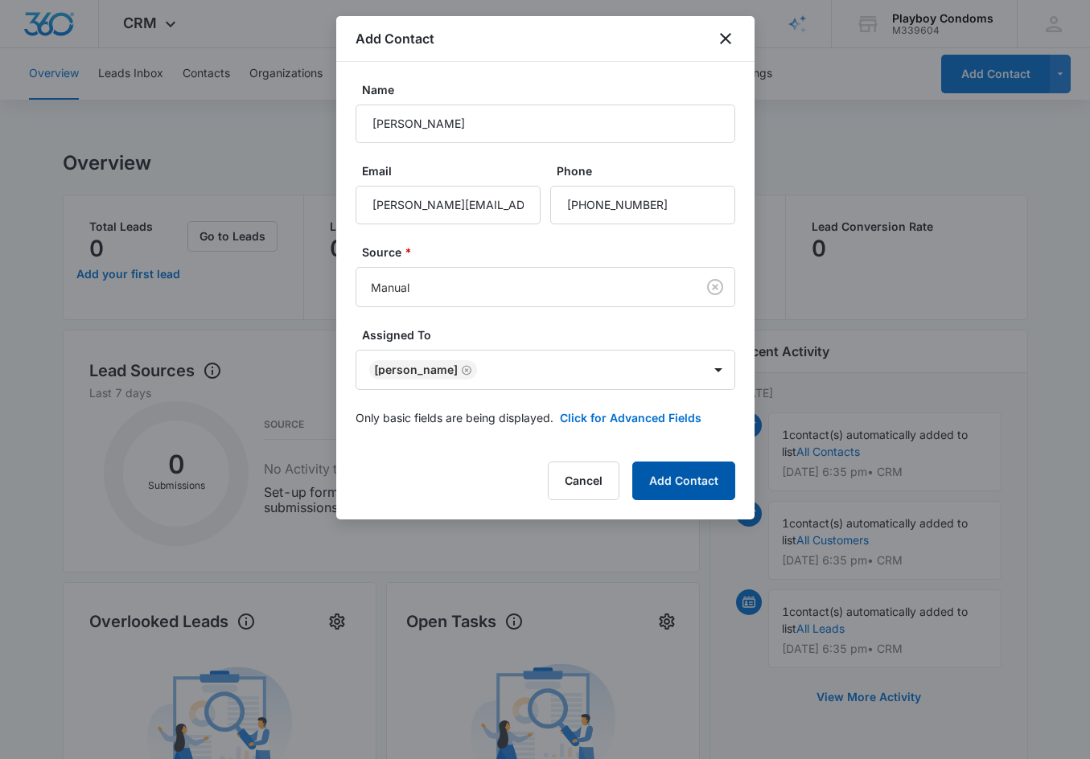
click at [676, 489] on button "Add Contact" at bounding box center [683, 481] width 103 height 39
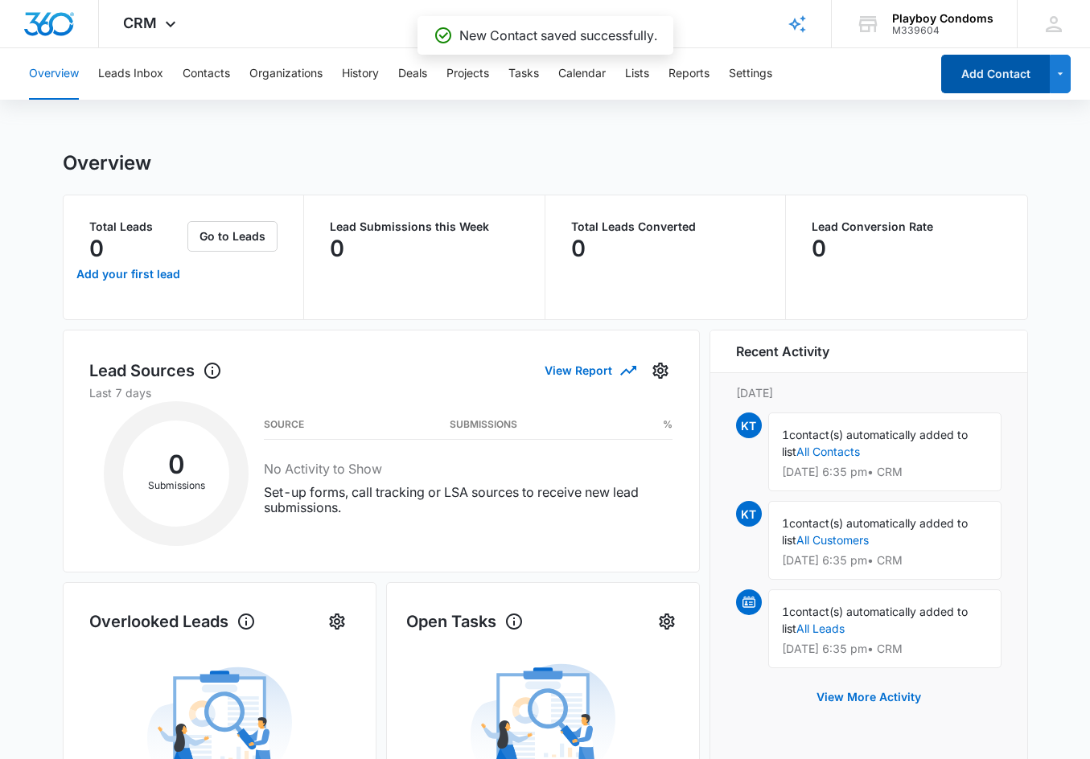
click at [1005, 76] on button "Add Contact" at bounding box center [995, 74] width 109 height 39
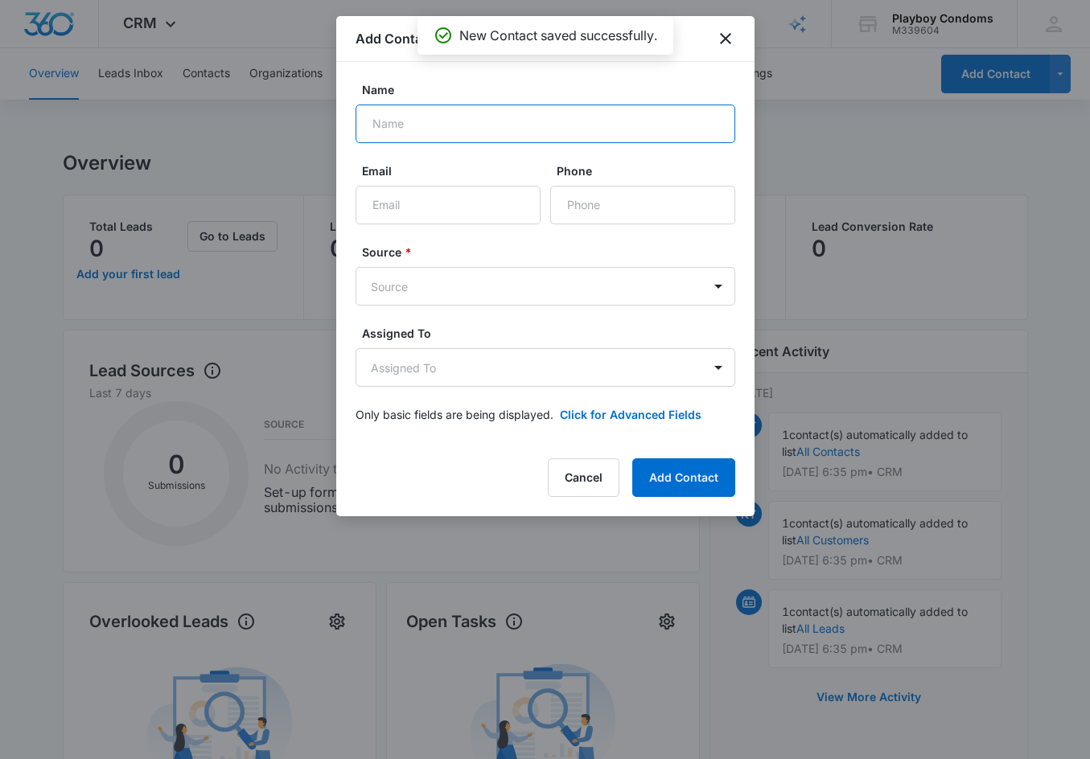
click at [477, 129] on input "Name" at bounding box center [545, 124] width 380 height 39
type input "KASEY THOMAS"
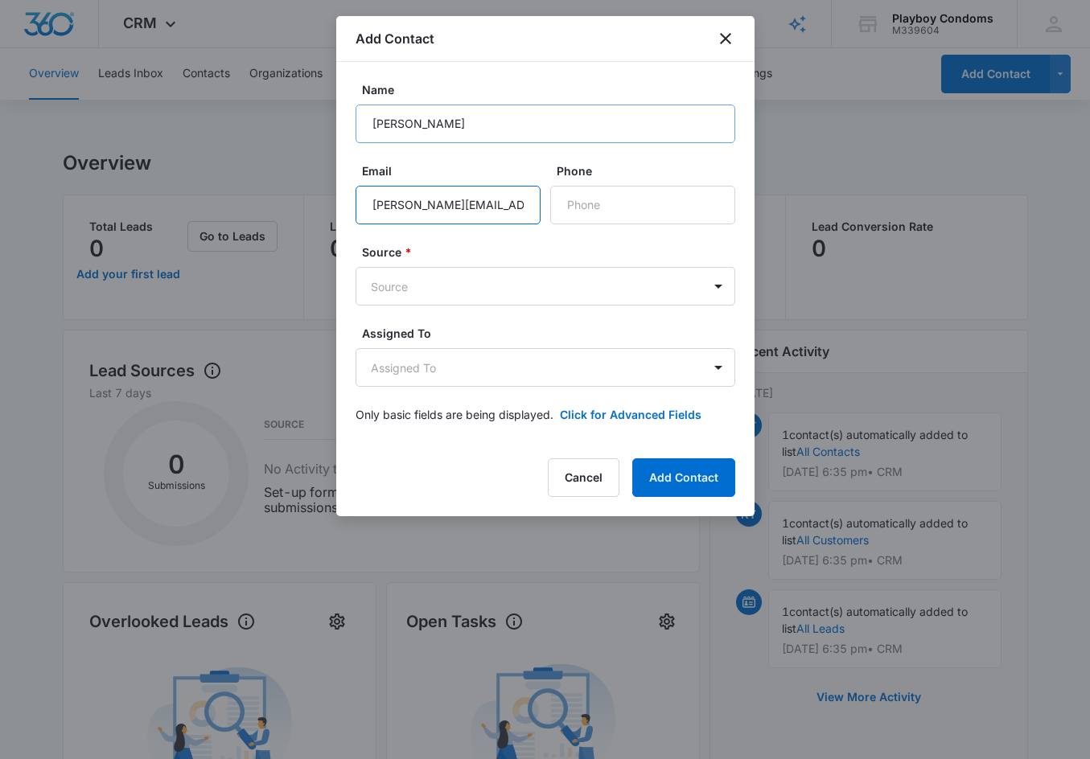
type input "KASEY@TNR-USA.COM"
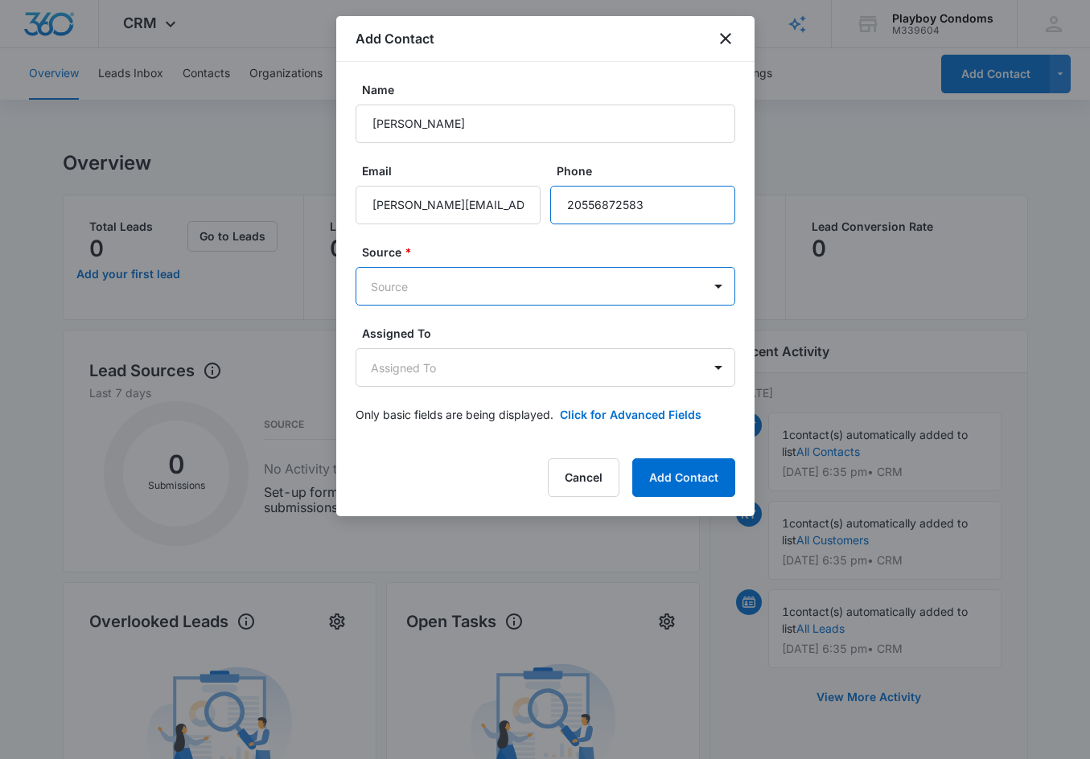
click at [658, 199] on input "Phone" at bounding box center [642, 205] width 185 height 39
type input "(205) 568-7283"
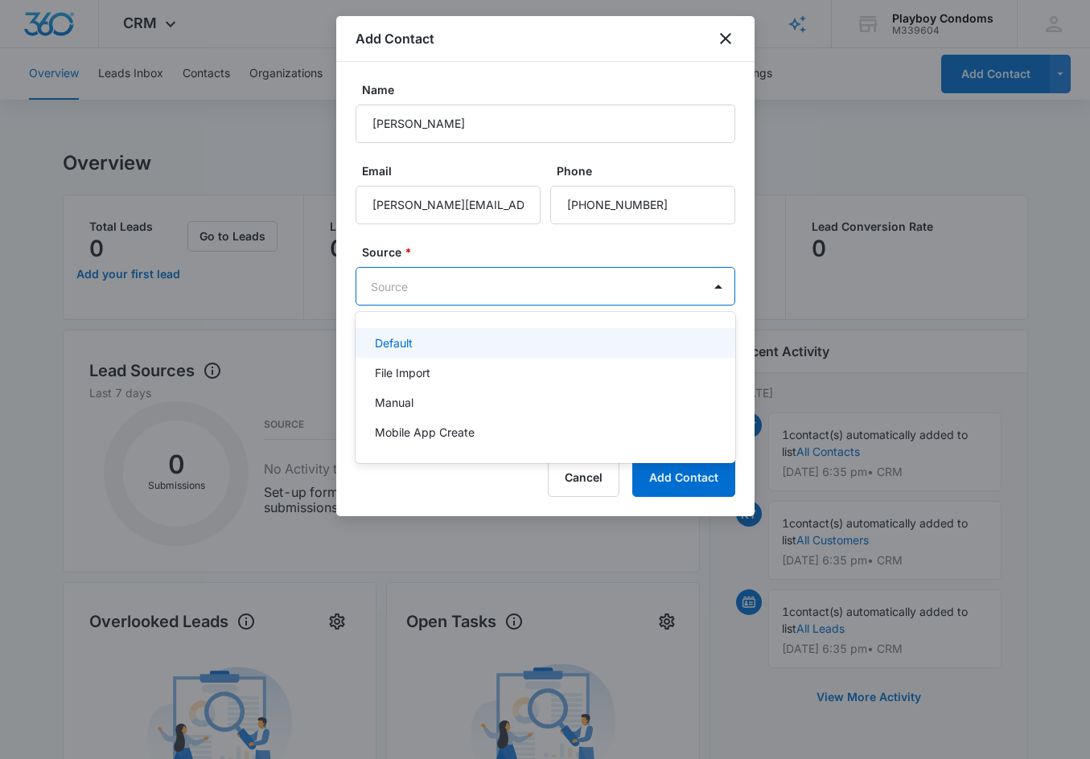
click at [473, 285] on body "CRM Apps Reputation Websites Forms CRM Email Social Shop Payments POS Content A…" at bounding box center [545, 379] width 1090 height 759
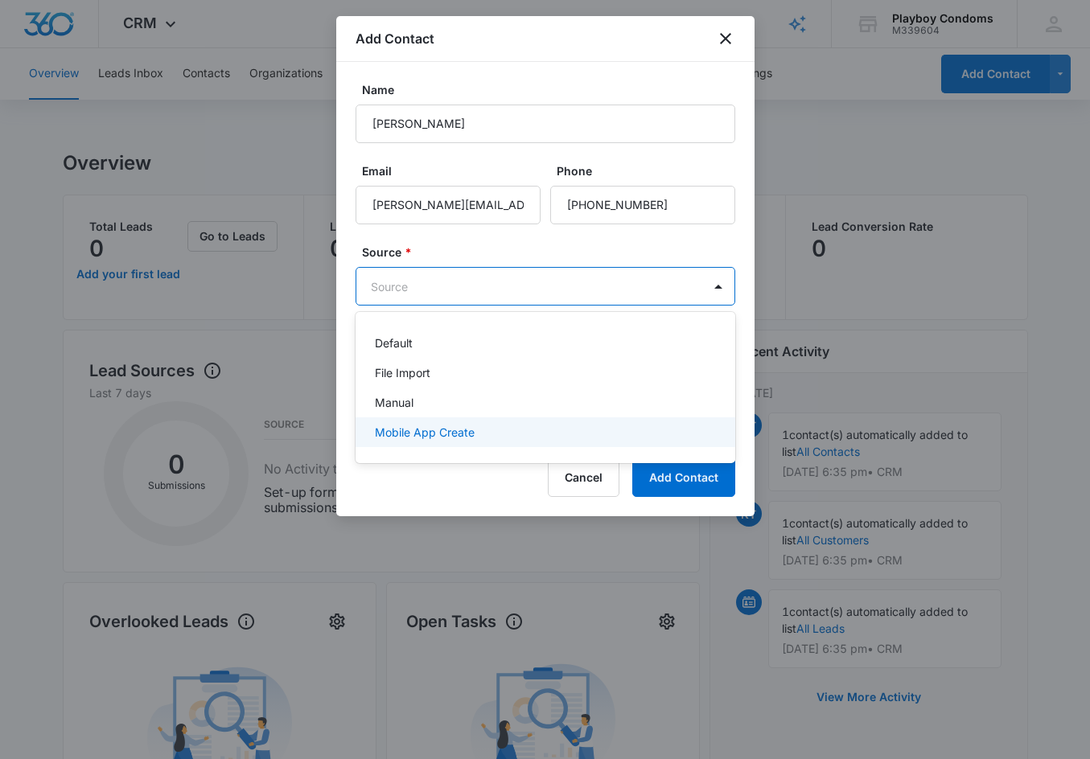
click at [413, 433] on p "Mobile App Create" at bounding box center [425, 432] width 100 height 17
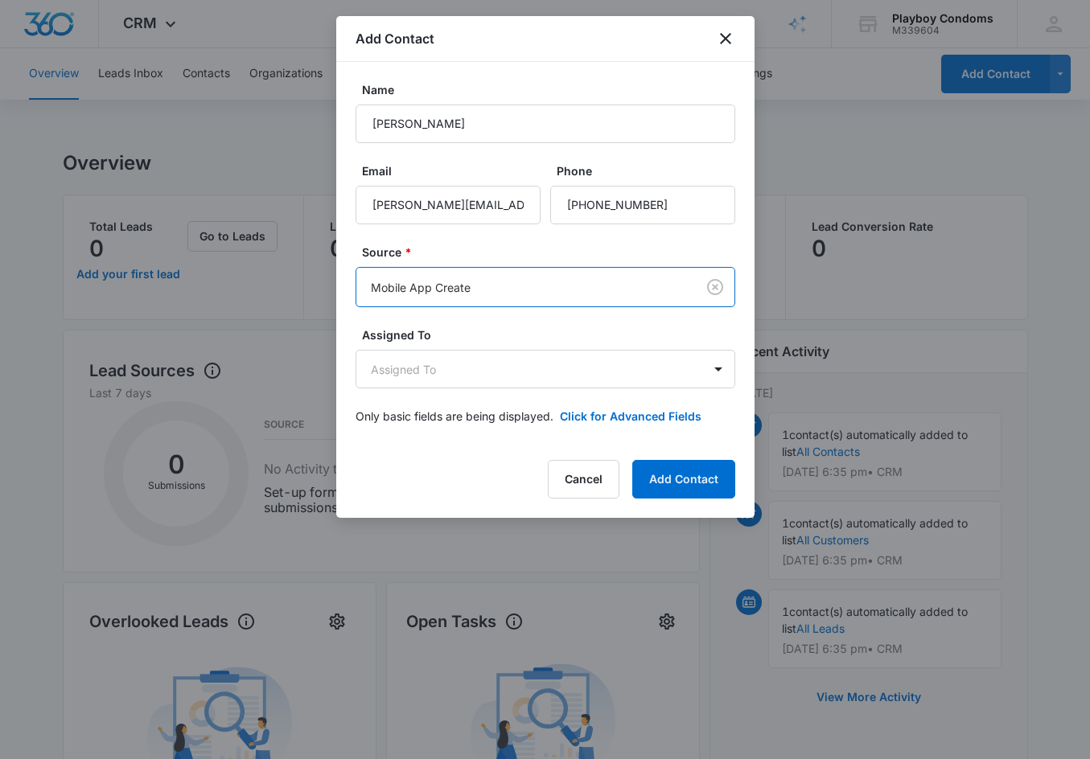
click at [436, 276] on body "CRM Apps Reputation Websites Forms CRM Email Social Shop Payments POS Content A…" at bounding box center [545, 642] width 1090 height 1284
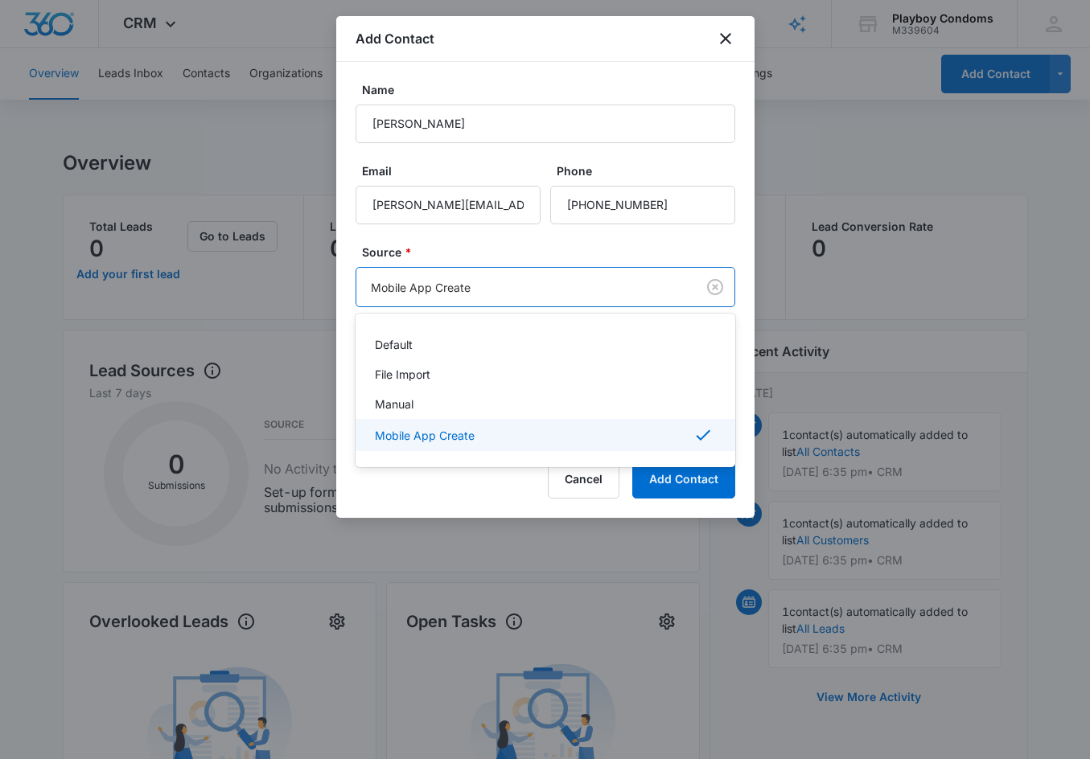
click at [408, 497] on div at bounding box center [545, 379] width 1090 height 759
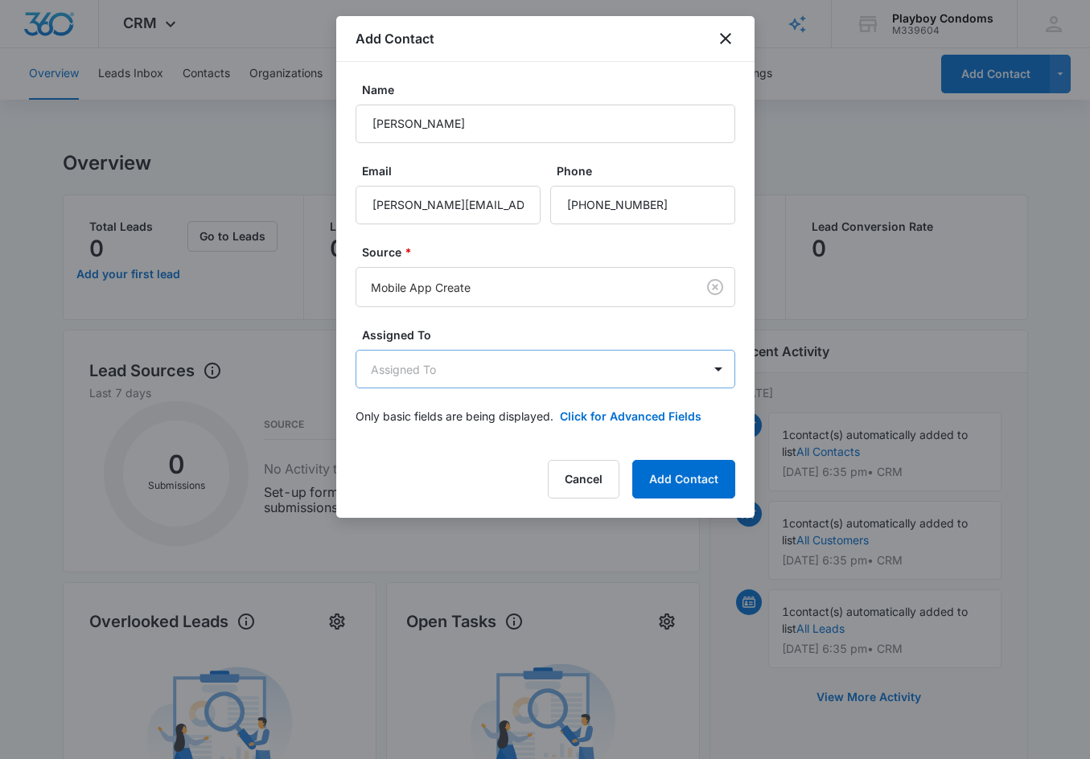
click at [419, 378] on body "CRM Apps Reputation Websites Forms CRM Email Social Shop Payments POS Content A…" at bounding box center [545, 642] width 1090 height 1284
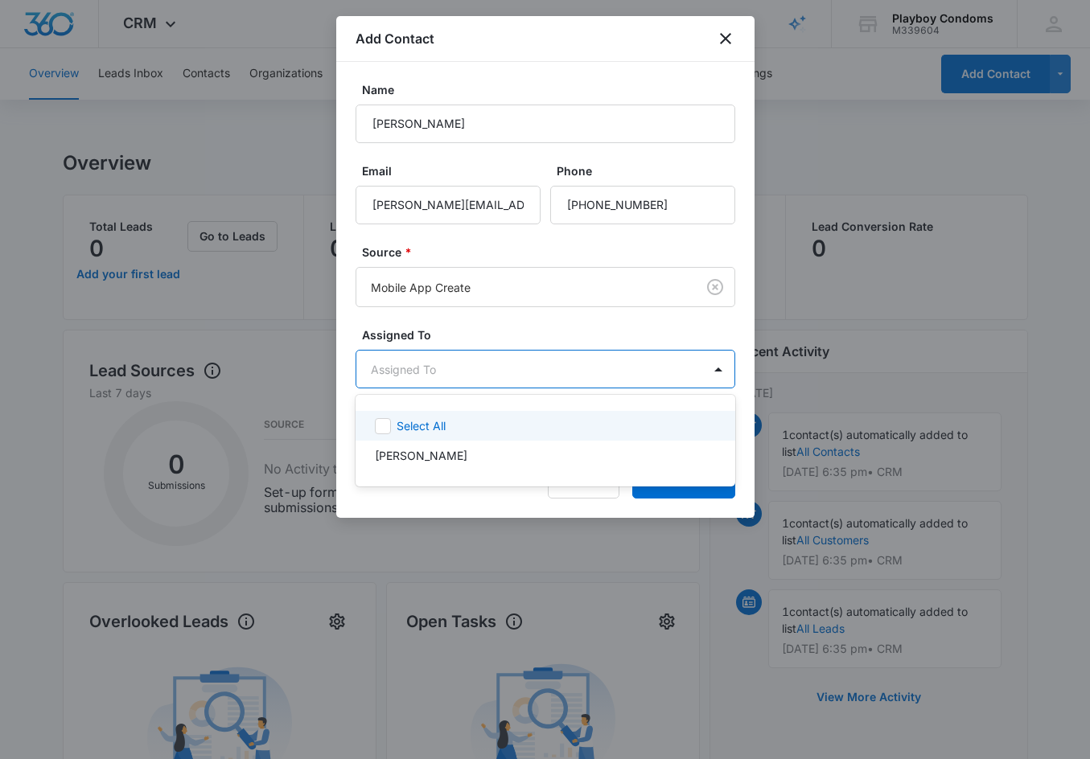
click at [385, 423] on icon at bounding box center [383, 425] width 10 height 7
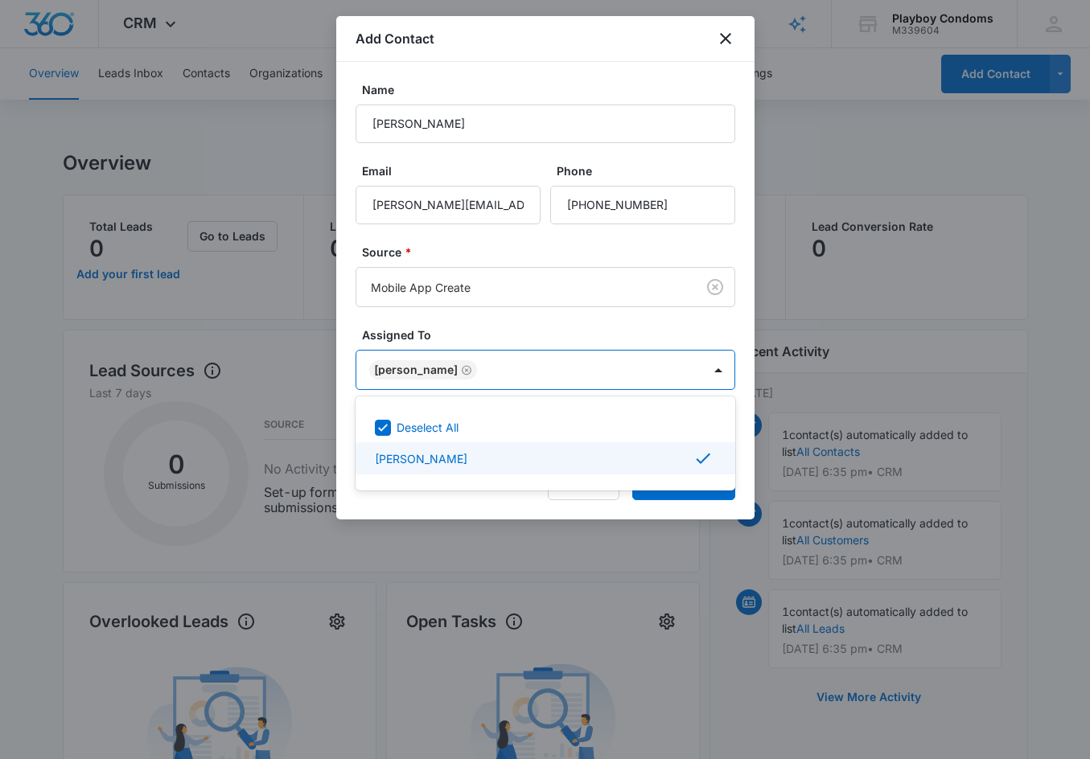
click at [457, 499] on div at bounding box center [545, 379] width 1090 height 759
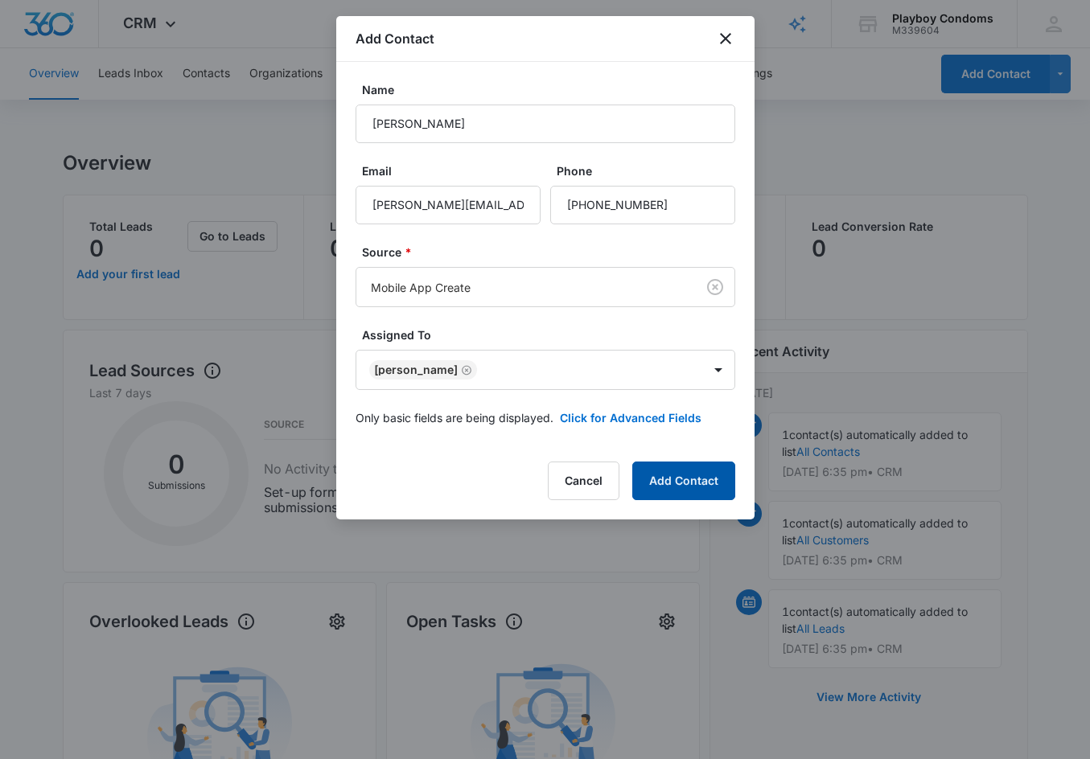
click at [667, 483] on button "Add Contact" at bounding box center [683, 481] width 103 height 39
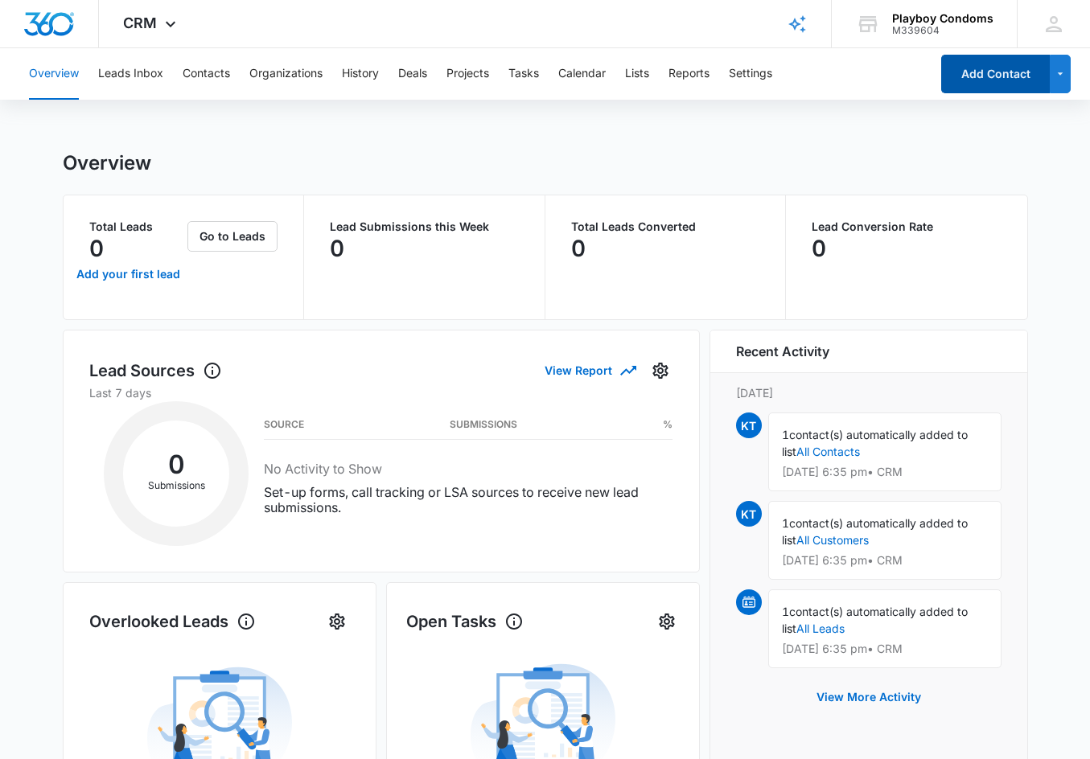
click at [993, 80] on button "Add Contact" at bounding box center [995, 74] width 109 height 39
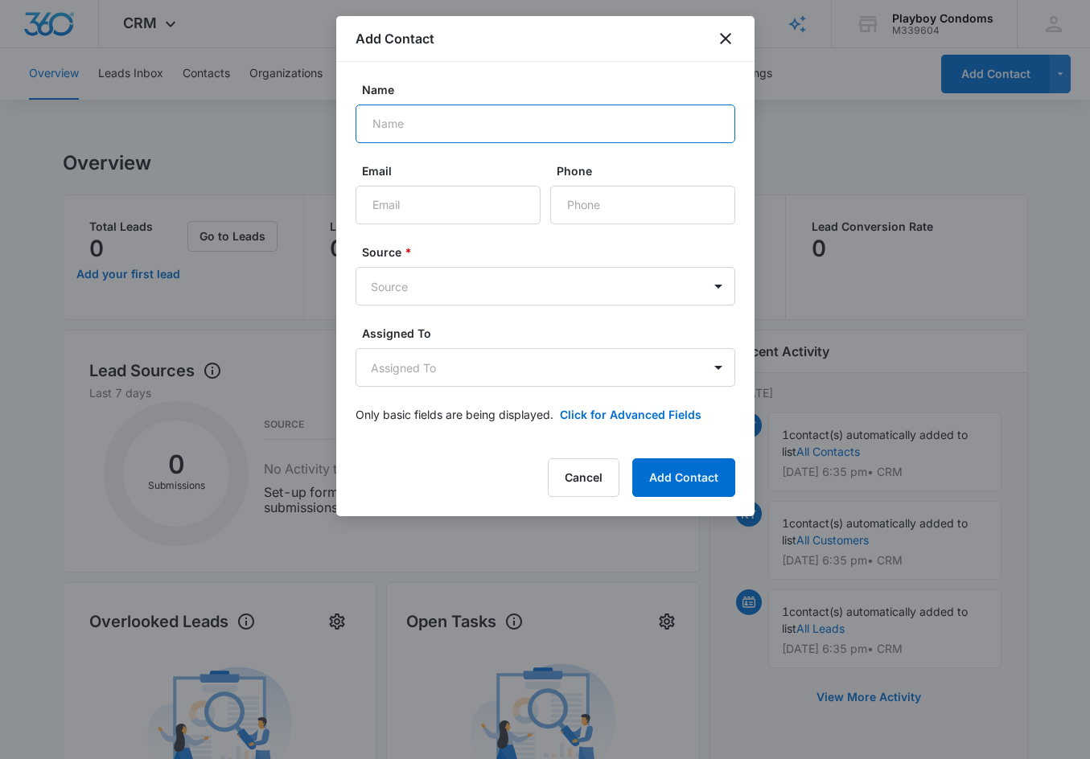
click at [385, 130] on input "Name" at bounding box center [545, 124] width 380 height 39
type input "KASEY THOMAS"
type input "KASEY@TNR-USA.COM"
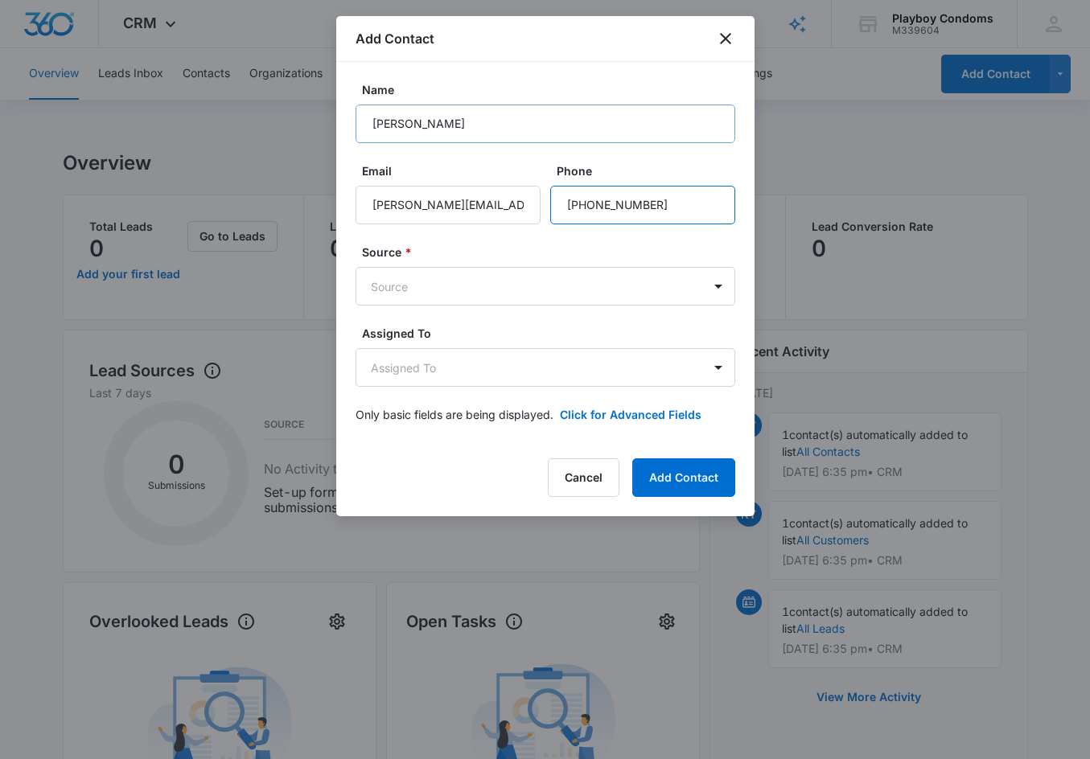
type input "(205) 568-7283"
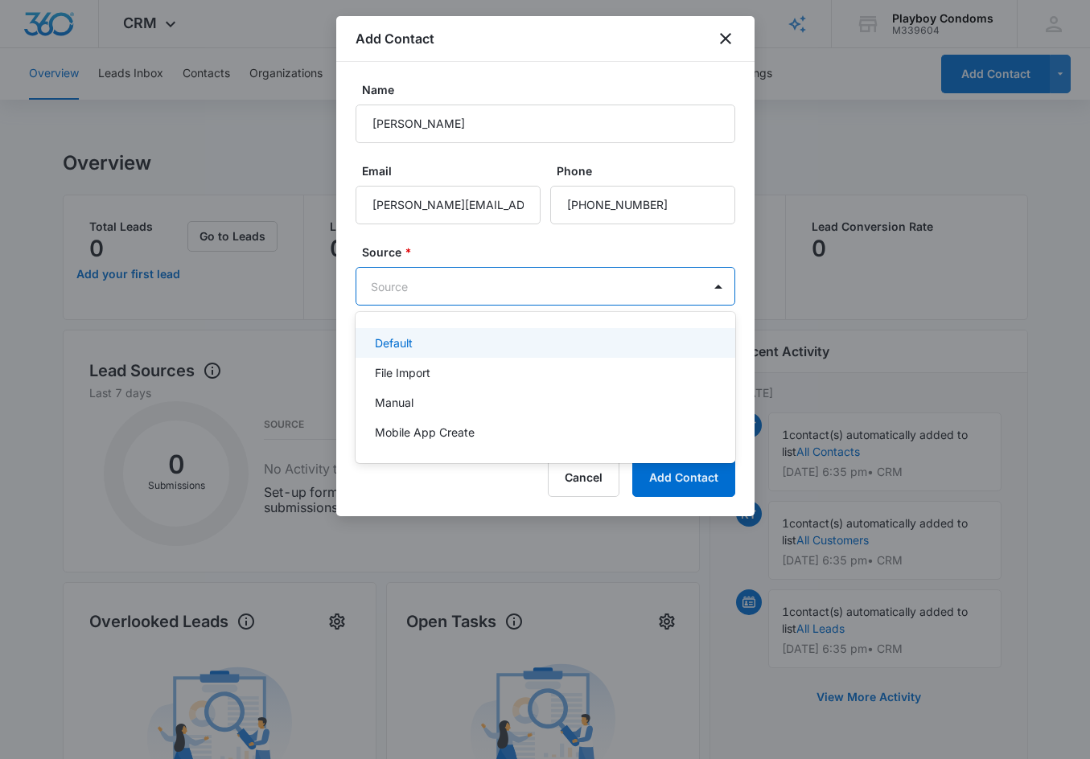
click at [397, 281] on body "CRM Apps Reputation Websites Forms CRM Email Social Shop Payments POS Content A…" at bounding box center [545, 379] width 1090 height 759
click at [392, 345] on p "Default" at bounding box center [394, 343] width 38 height 17
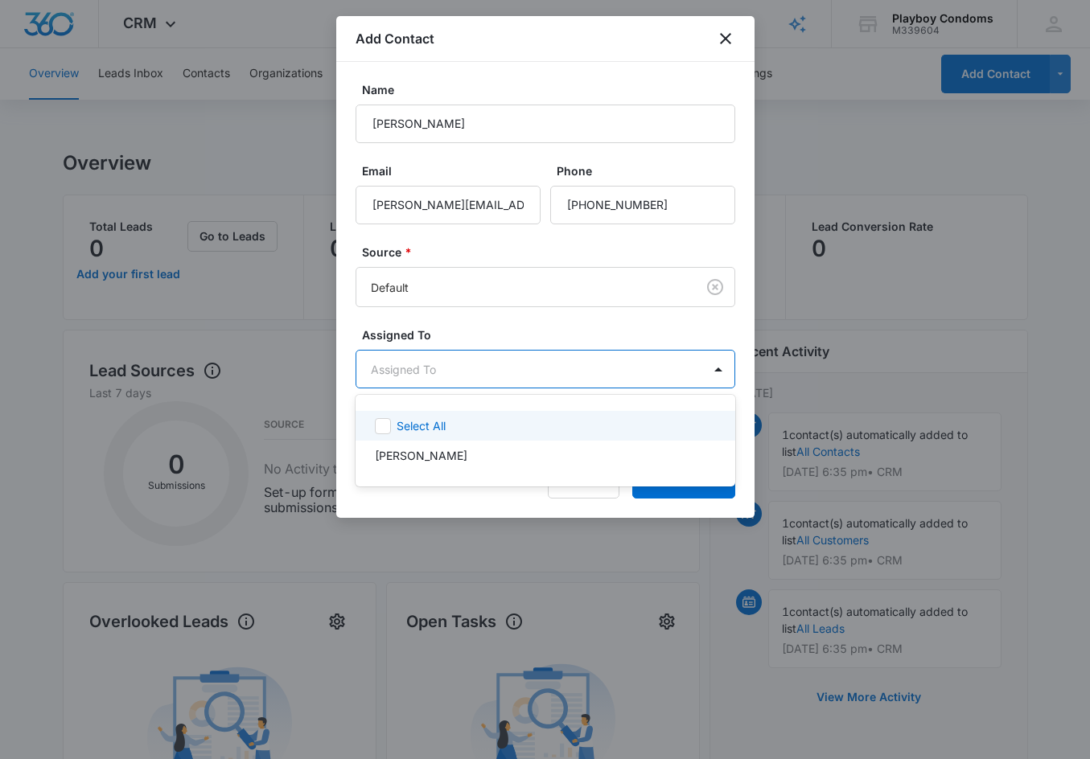
click at [394, 367] on body "CRM Apps Reputation Websites Forms CRM Email Social Shop Payments POS Content A…" at bounding box center [545, 379] width 1090 height 759
click at [386, 423] on icon at bounding box center [383, 425] width 10 height 7
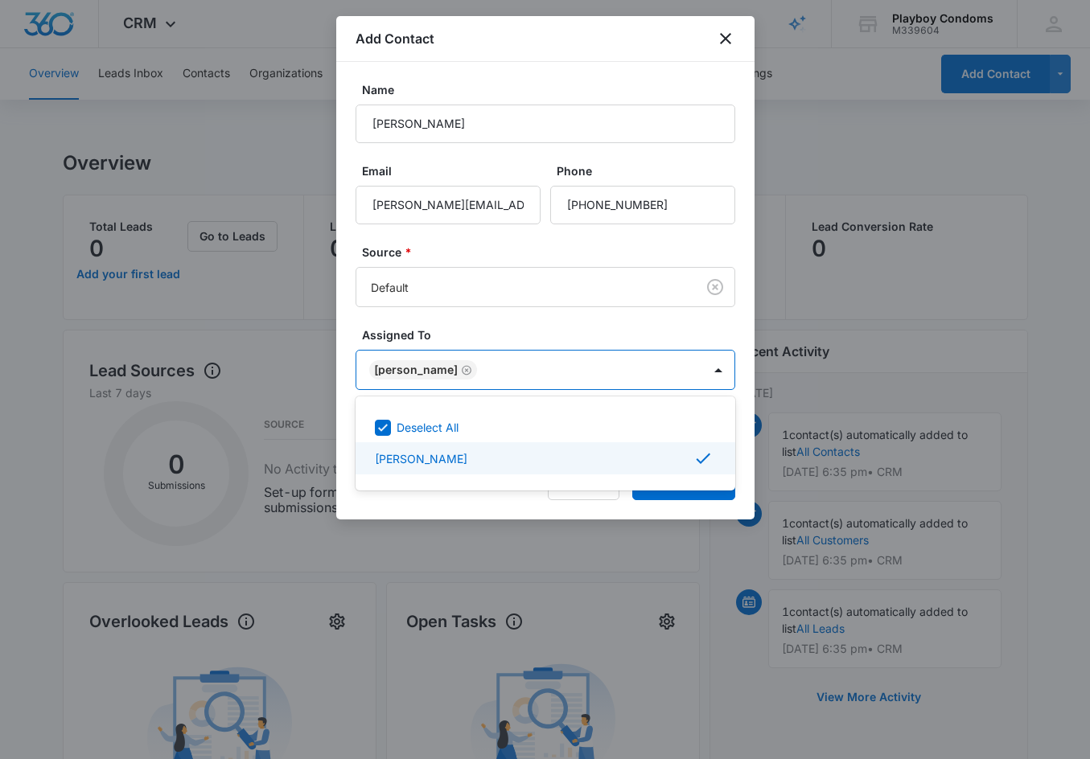
click at [548, 506] on div at bounding box center [545, 379] width 1090 height 759
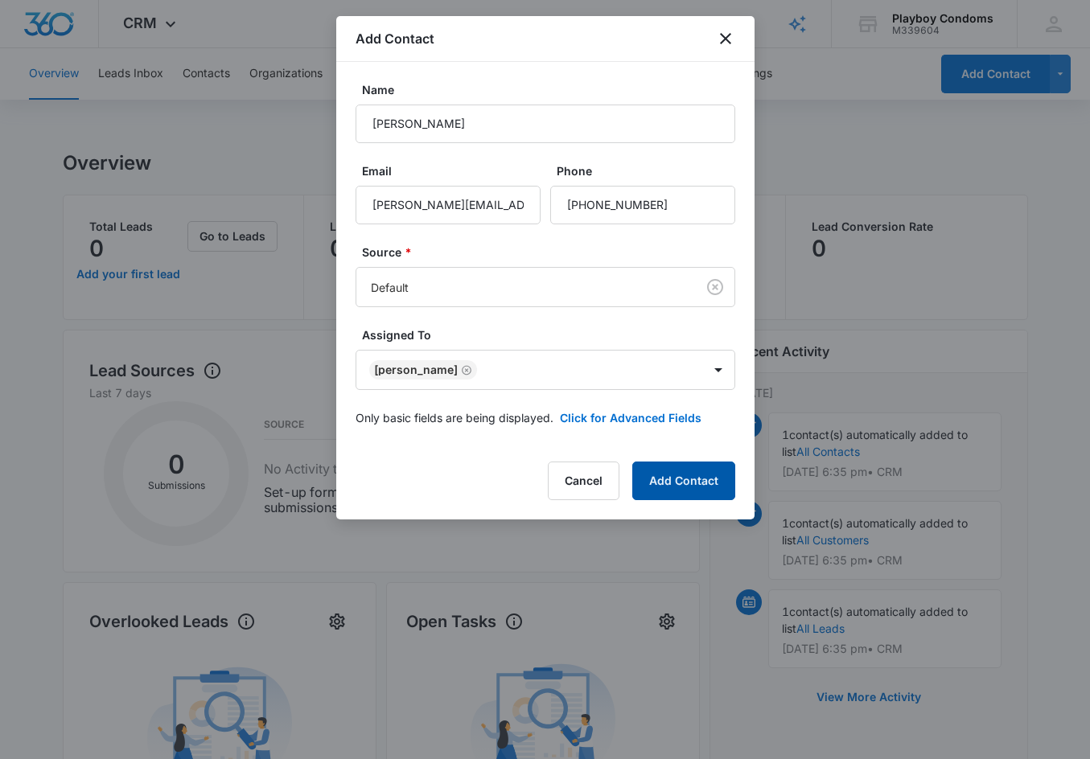
click at [665, 482] on button "Add Contact" at bounding box center [683, 481] width 103 height 39
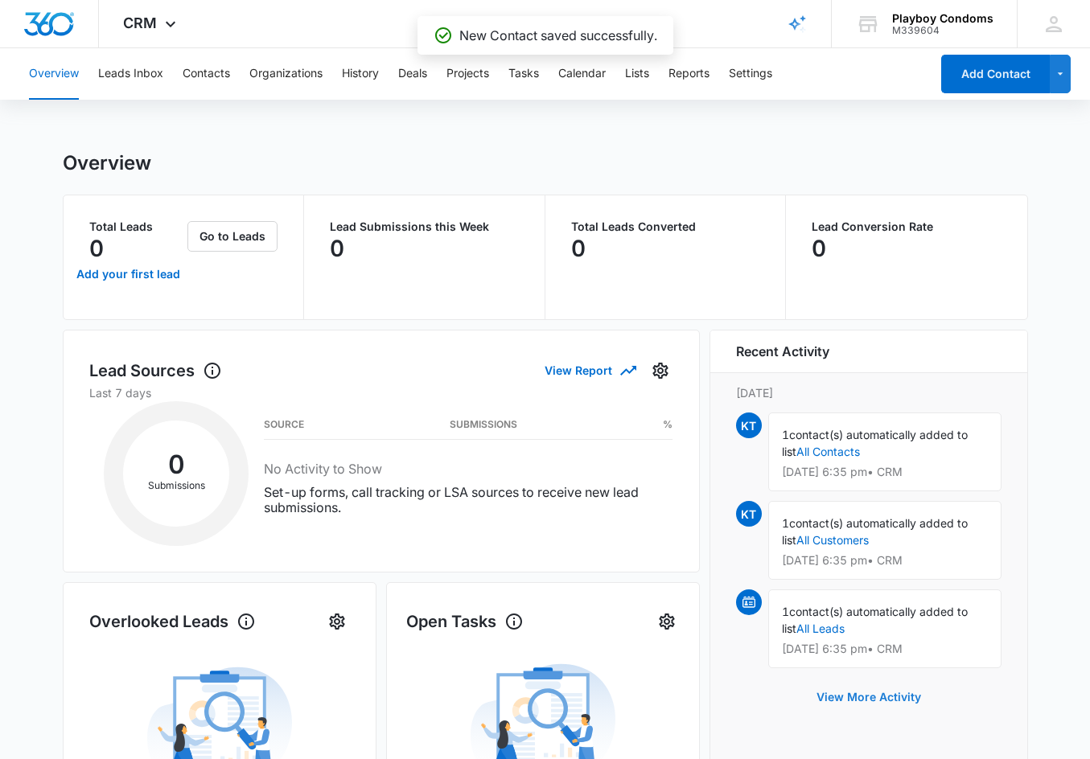
click at [889, 696] on button "View More Activity" at bounding box center [868, 697] width 137 height 39
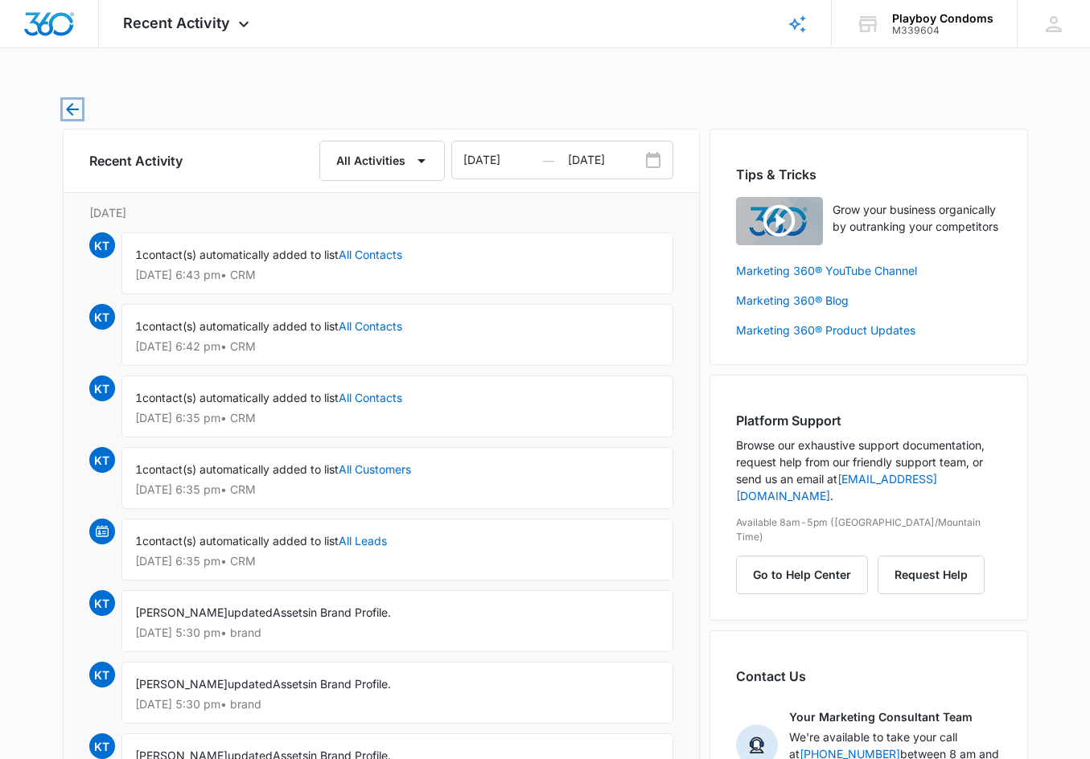
click at [64, 105] on icon "button" at bounding box center [72, 109] width 19 height 19
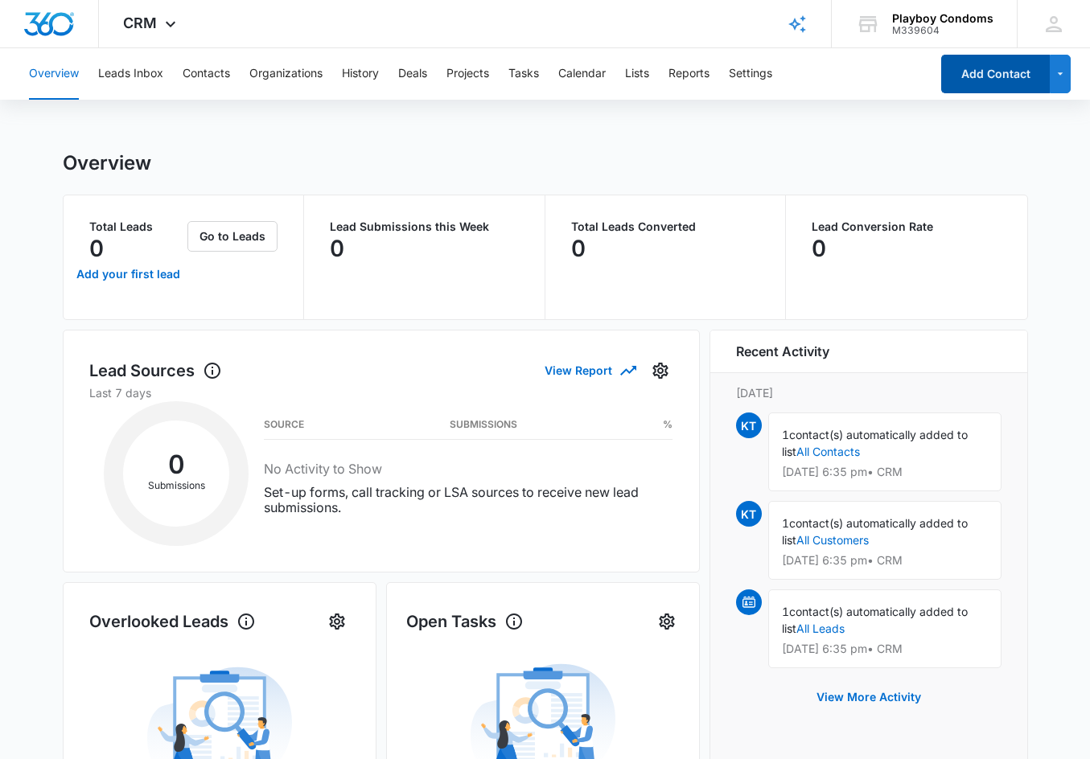
click at [983, 76] on button "Add Contact" at bounding box center [995, 74] width 109 height 39
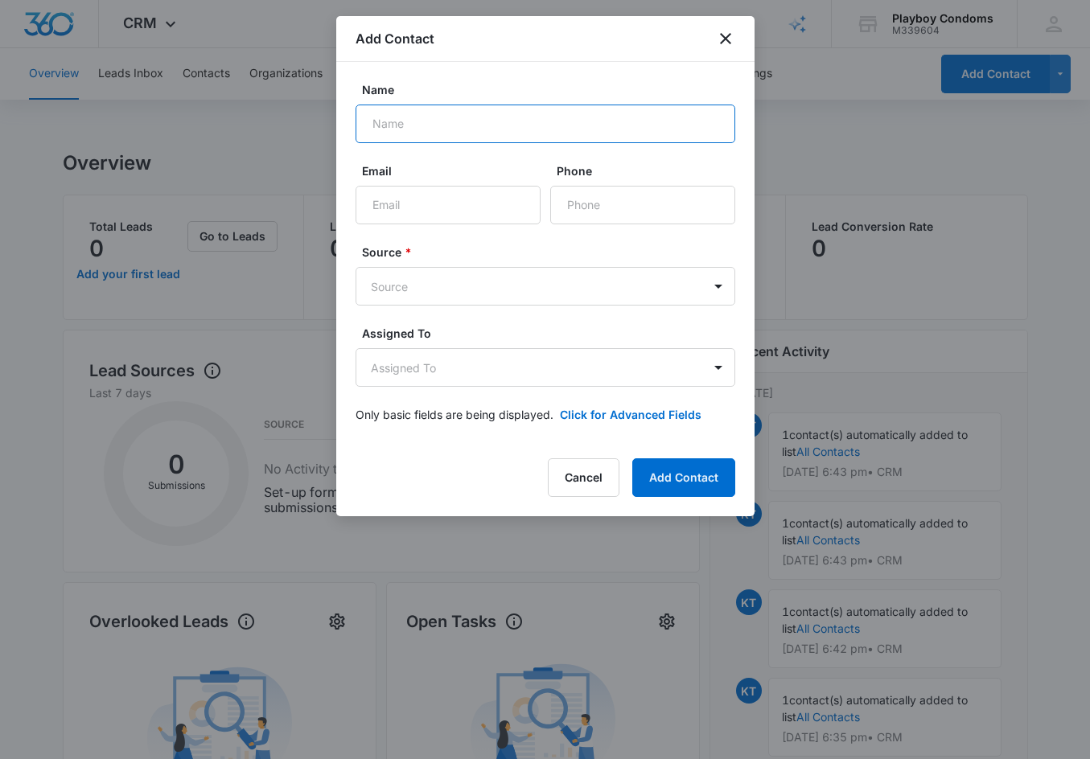
click at [387, 121] on input "Name" at bounding box center [545, 124] width 380 height 39
type input "KASEY THOMAS"
type input "KASEY@TNR-USA.COM"
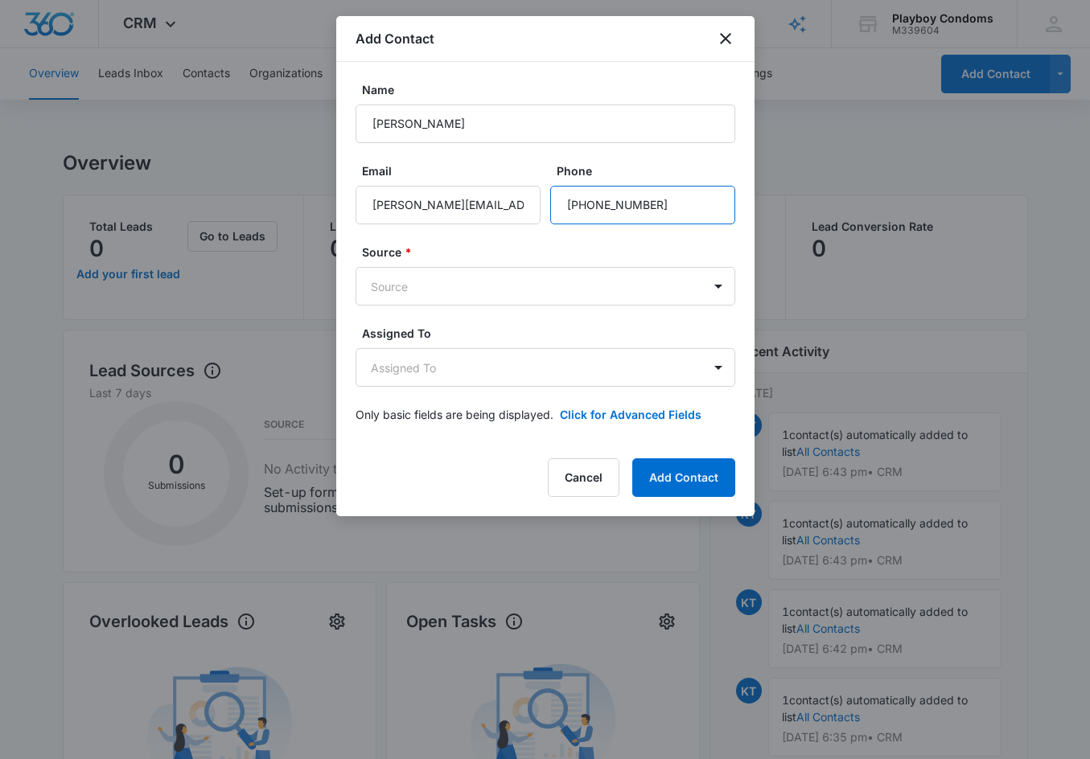
click at [610, 205] on input "Phone" at bounding box center [642, 205] width 185 height 39
type input "(205) 568-7283"
click at [451, 295] on body "CRM Apps Reputation Websites Forms CRM Email Social Shop Payments POS Content A…" at bounding box center [545, 642] width 1090 height 1284
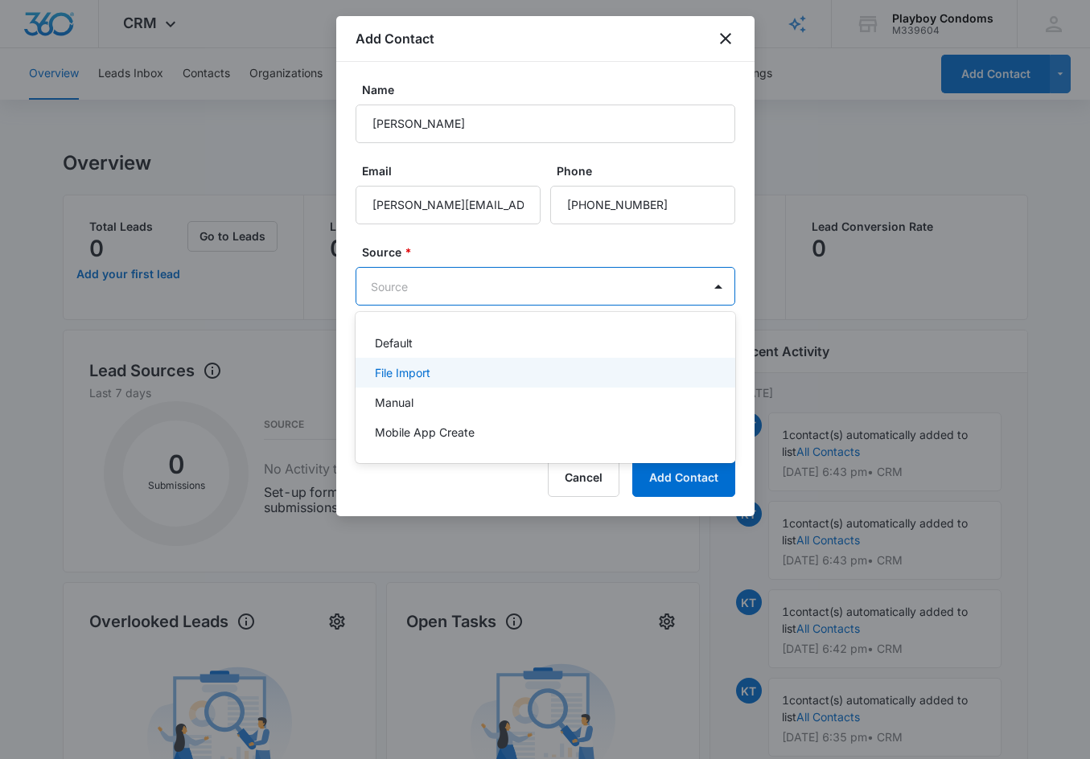
click at [396, 368] on p "File Import" at bounding box center [402, 372] width 55 height 17
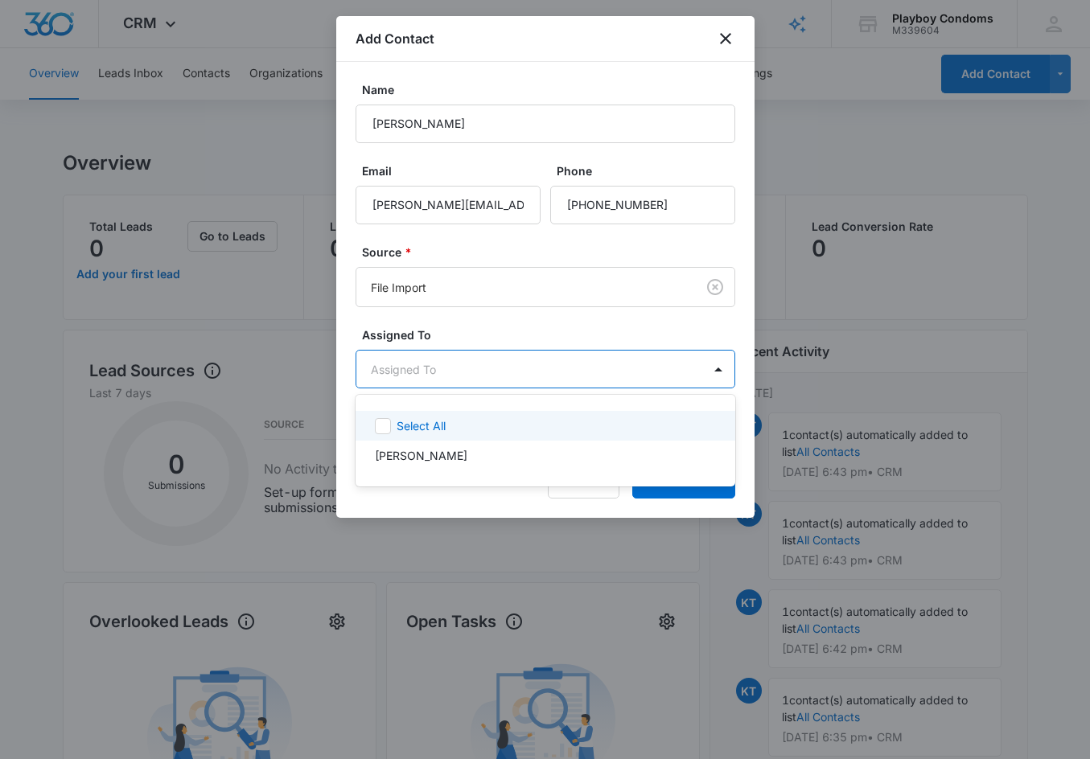
click at [417, 373] on body "CRM Apps Reputation Websites Forms CRM Email Social Shop Payments POS Content A…" at bounding box center [545, 379] width 1090 height 759
click at [382, 431] on icon at bounding box center [383, 426] width 14 height 14
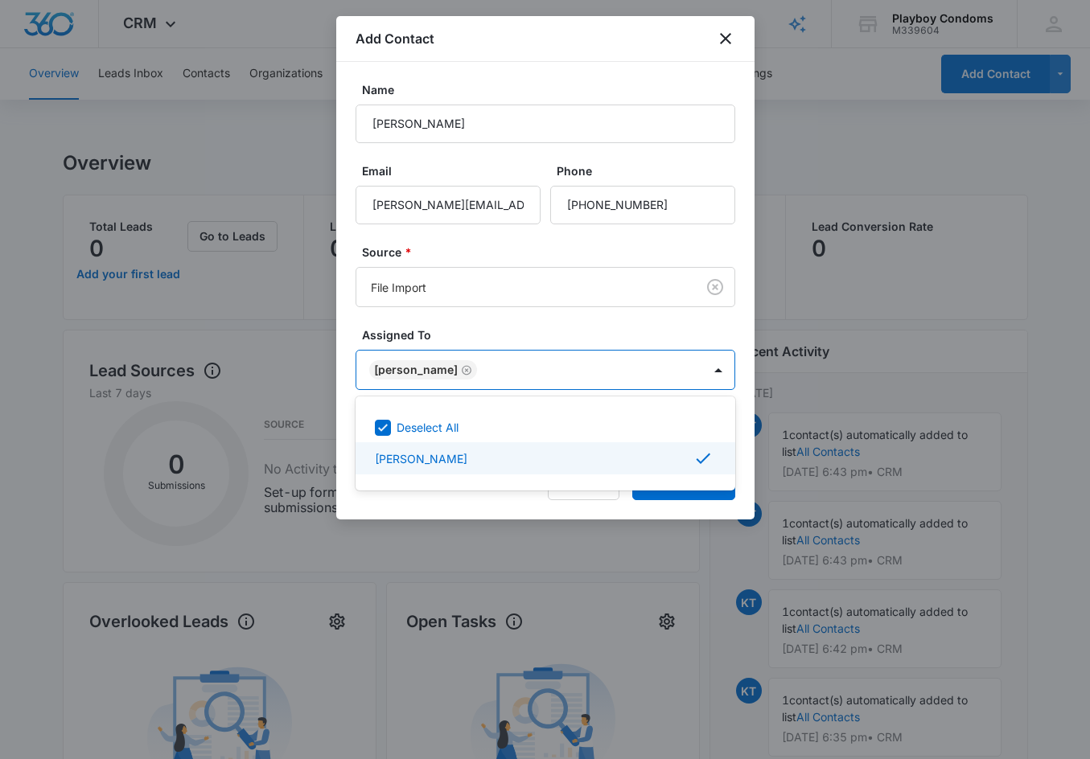
click at [547, 502] on div at bounding box center [545, 379] width 1090 height 759
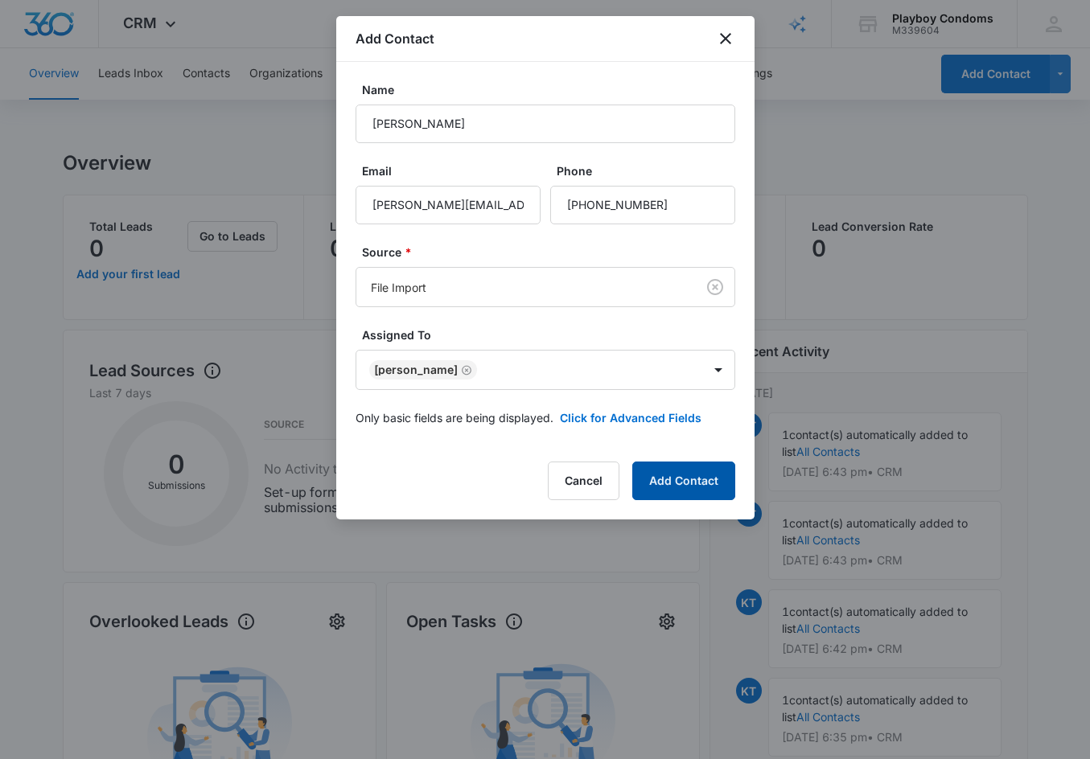
click at [669, 476] on button "Add Contact" at bounding box center [683, 481] width 103 height 39
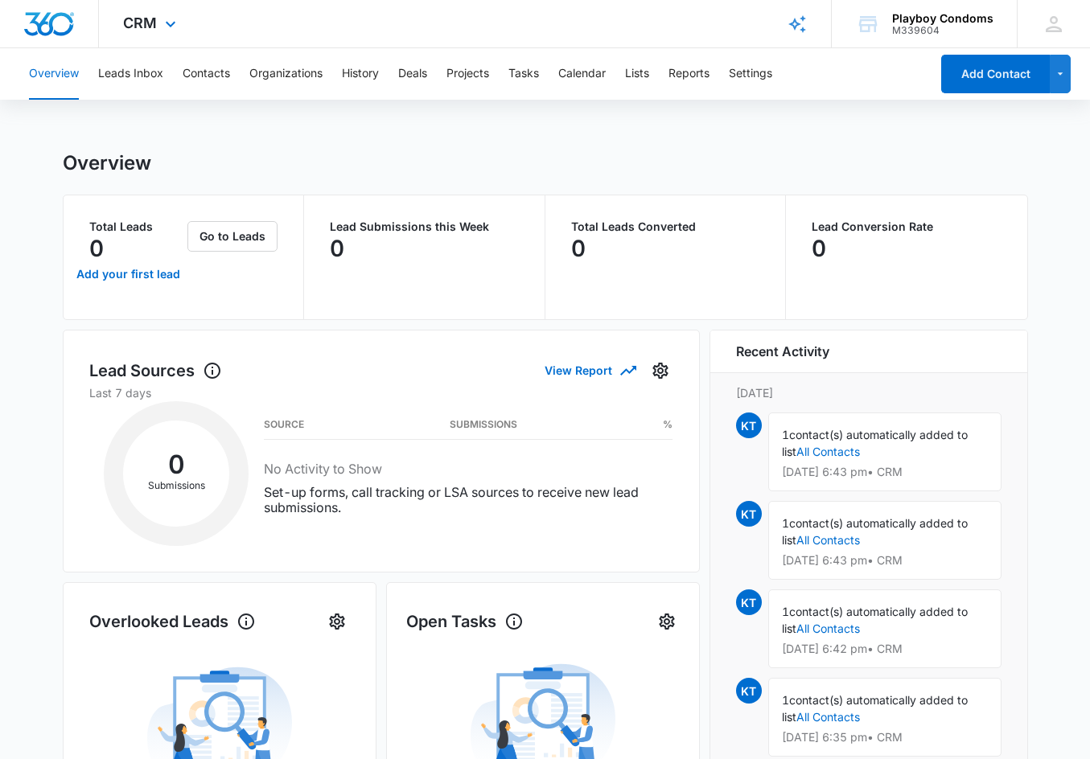
click at [60, 33] on img "Dashboard" at bounding box center [48, 24] width 51 height 24
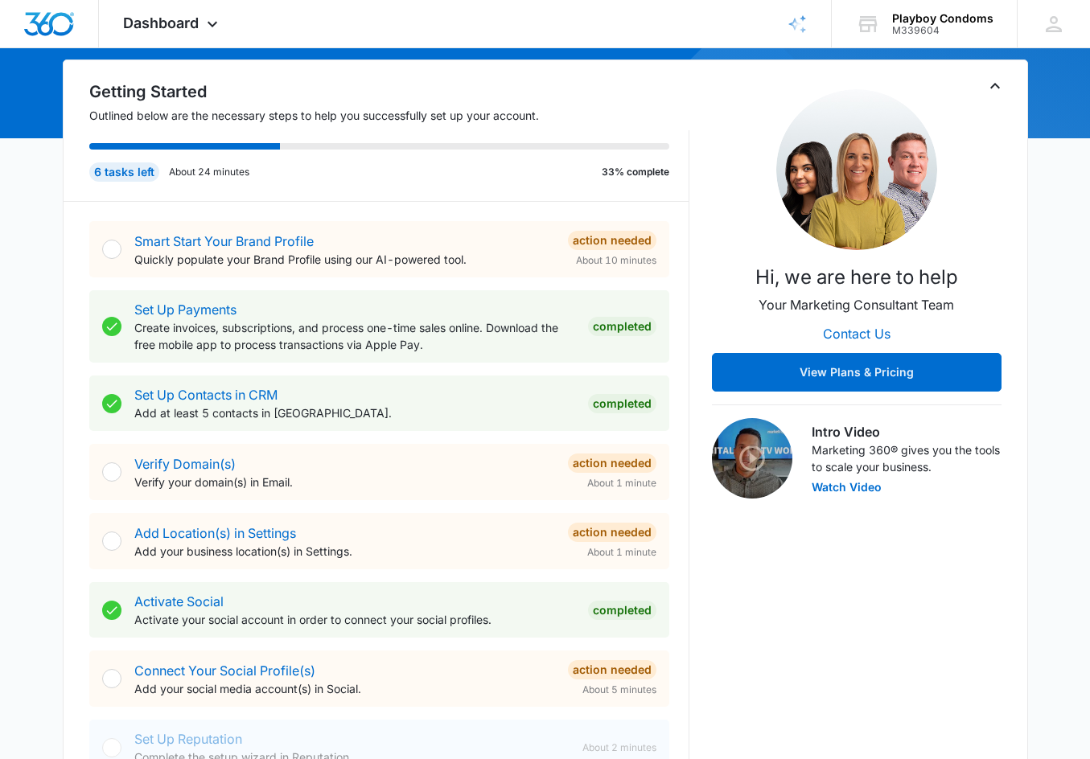
scroll to position [159, 0]
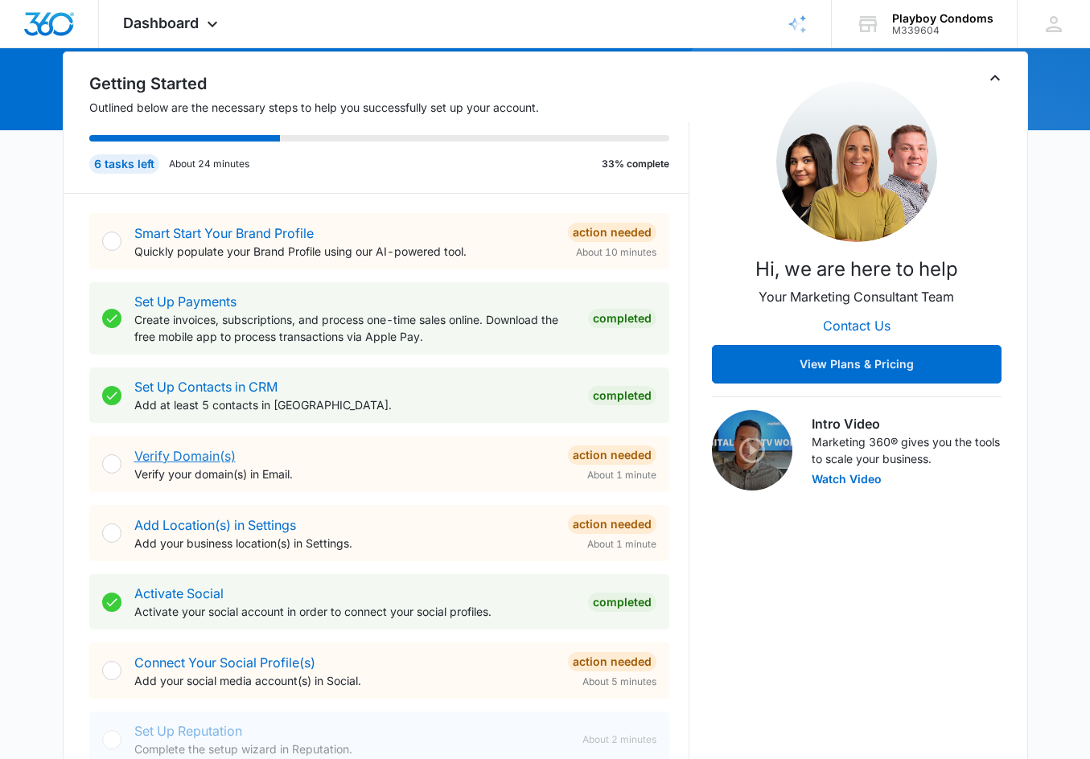
click at [179, 458] on link "Verify Domain(s)" at bounding box center [184, 456] width 101 height 16
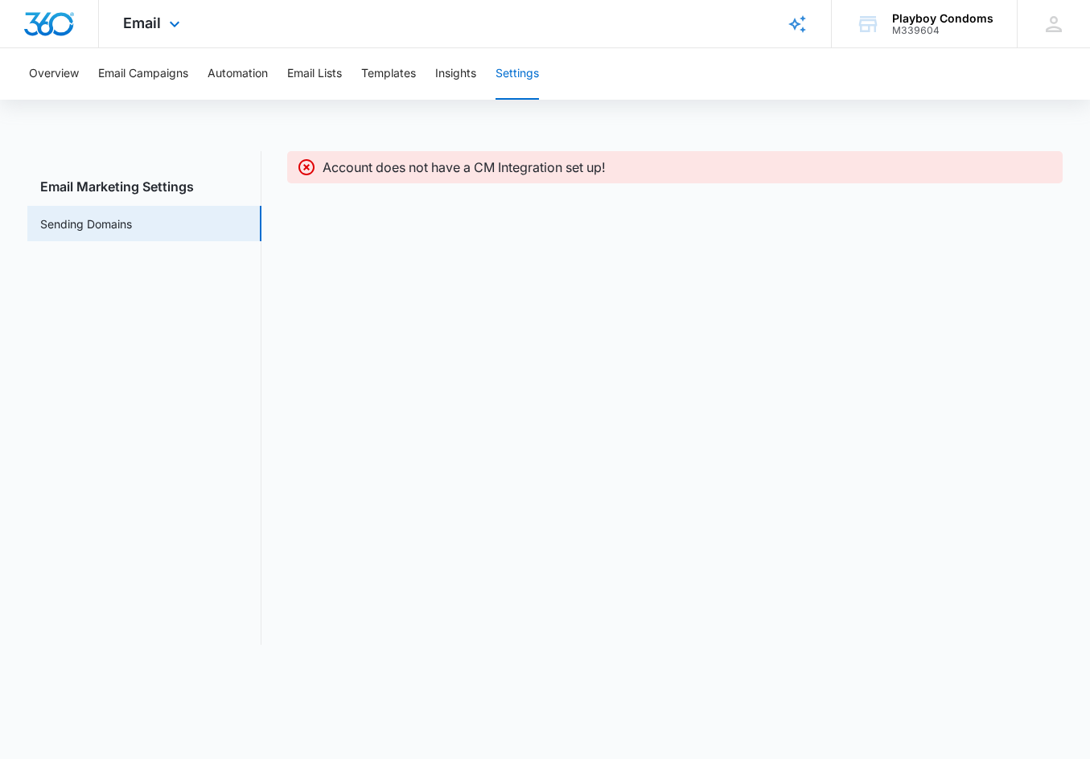
click at [51, 23] on img "Dashboard" at bounding box center [48, 24] width 51 height 24
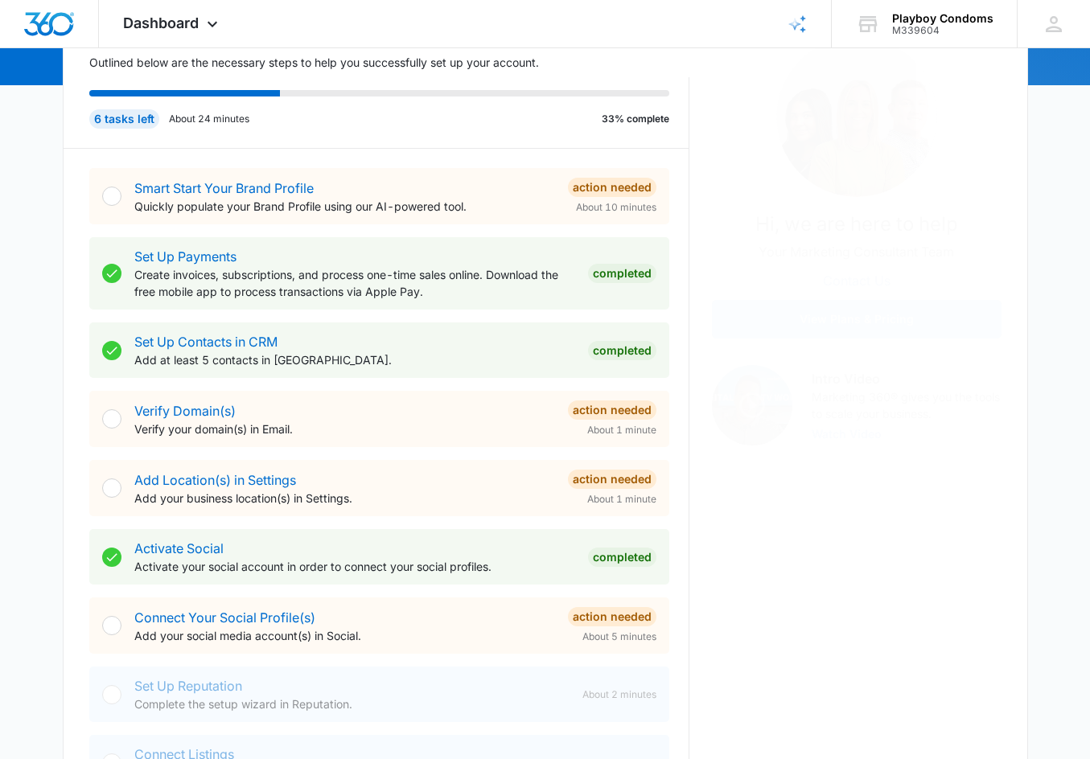
scroll to position [253, 0]
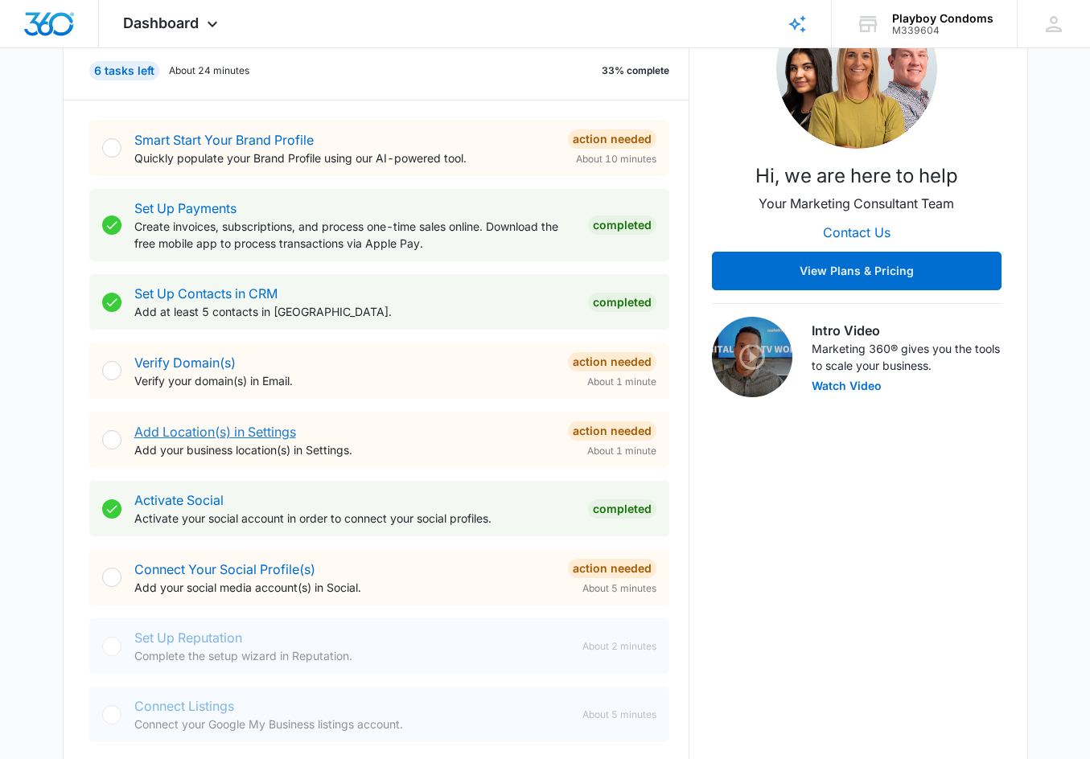
click at [204, 430] on link "Add Location(s) in Settings" at bounding box center [215, 432] width 162 height 16
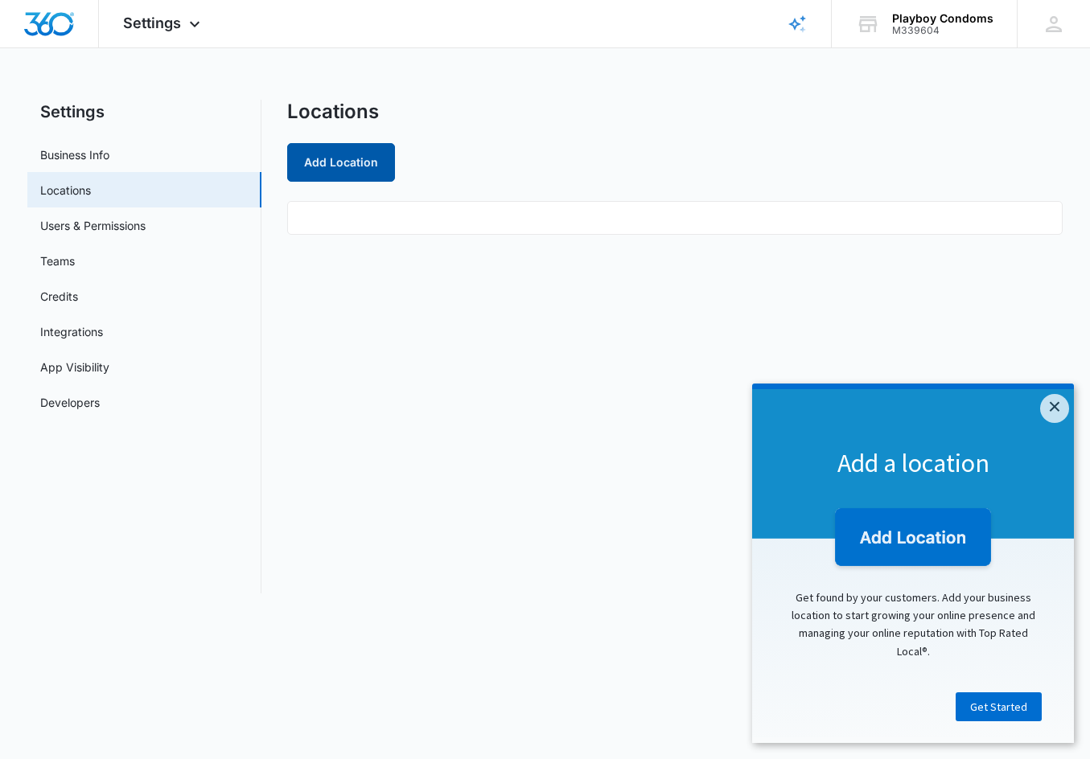
click at [347, 169] on button "Add Location" at bounding box center [341, 162] width 108 height 39
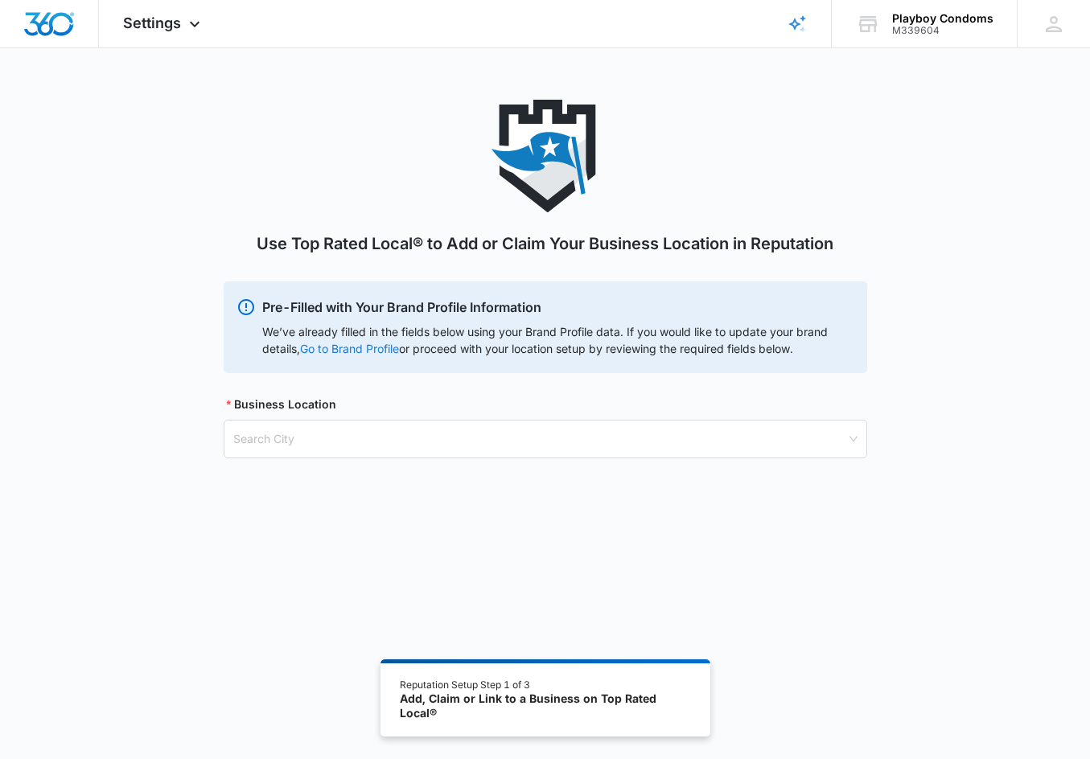
click at [0, 0] on link "Go to Brand Profile" at bounding box center [0, 0] width 0 height 0
click at [61, 22] on img "Dashboard" at bounding box center [48, 24] width 51 height 24
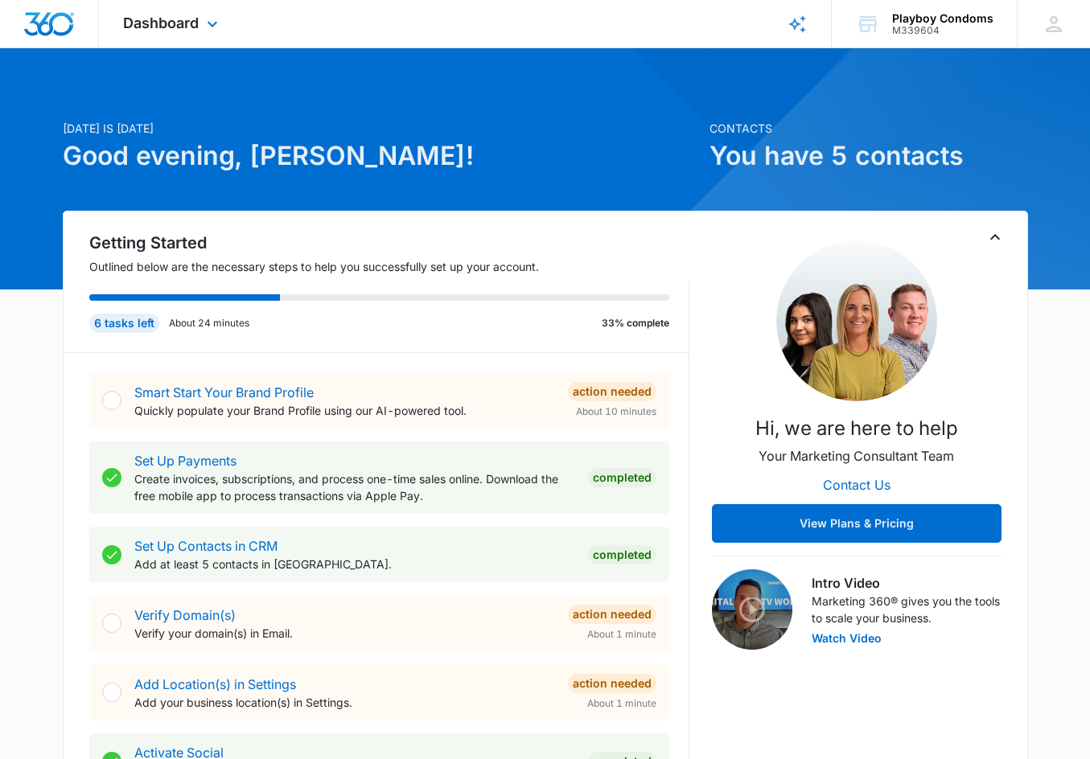
click at [61, 22] on img "Dashboard" at bounding box center [48, 24] width 51 height 24
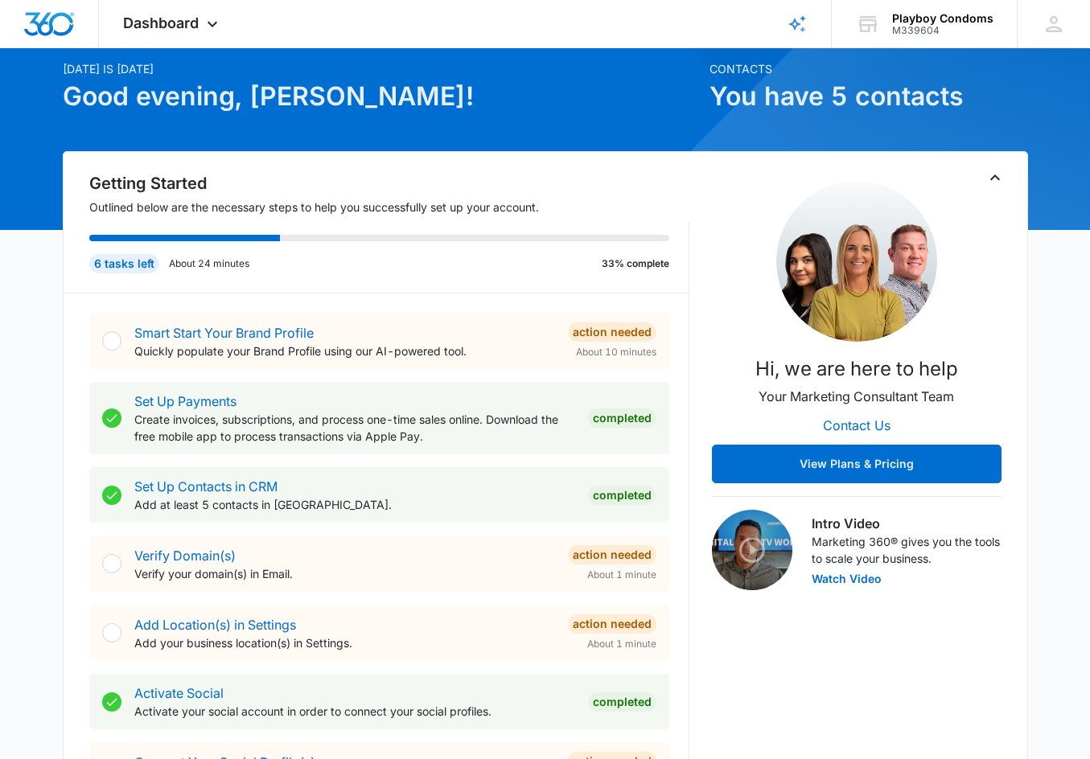
scroll to position [60, 0]
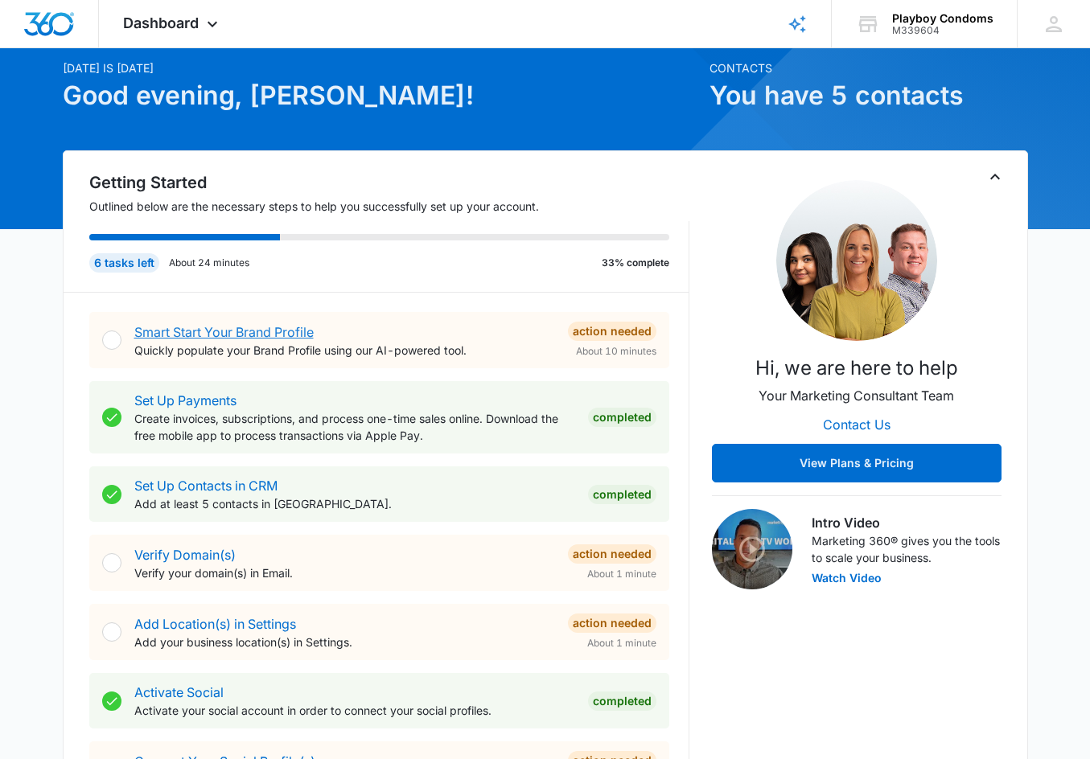
click at [176, 331] on link "Smart Start Your Brand Profile" at bounding box center [223, 332] width 179 height 16
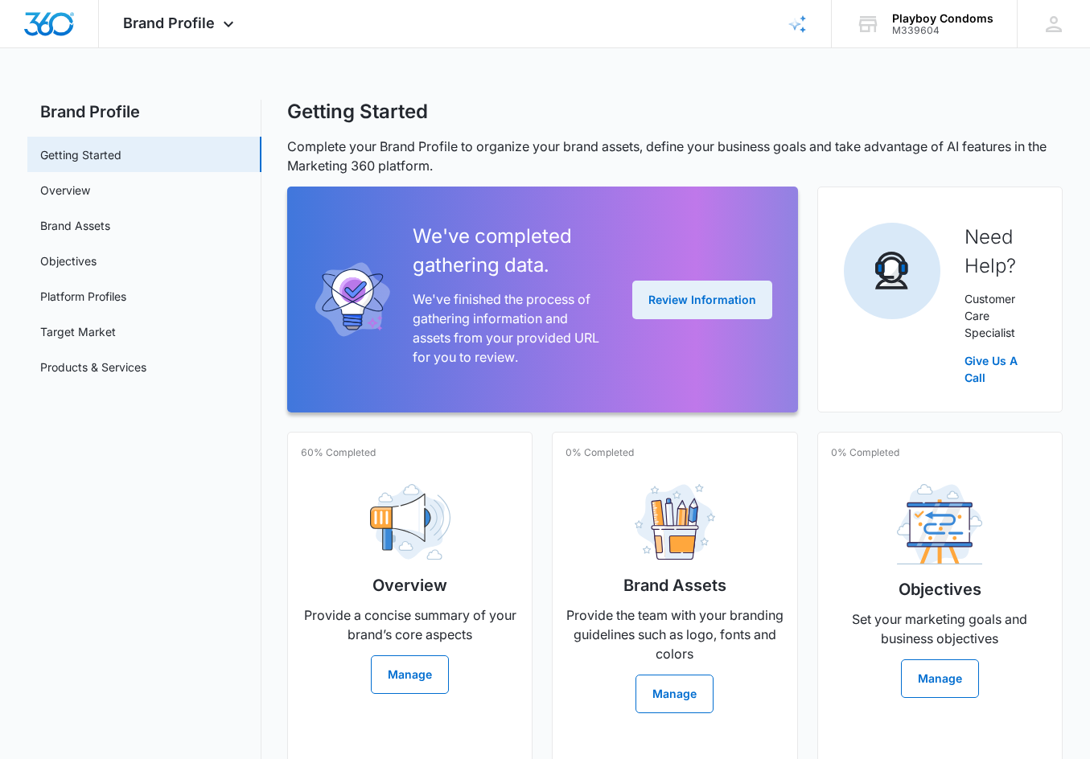
click at [667, 298] on button "Review Information" at bounding box center [702, 300] width 140 height 39
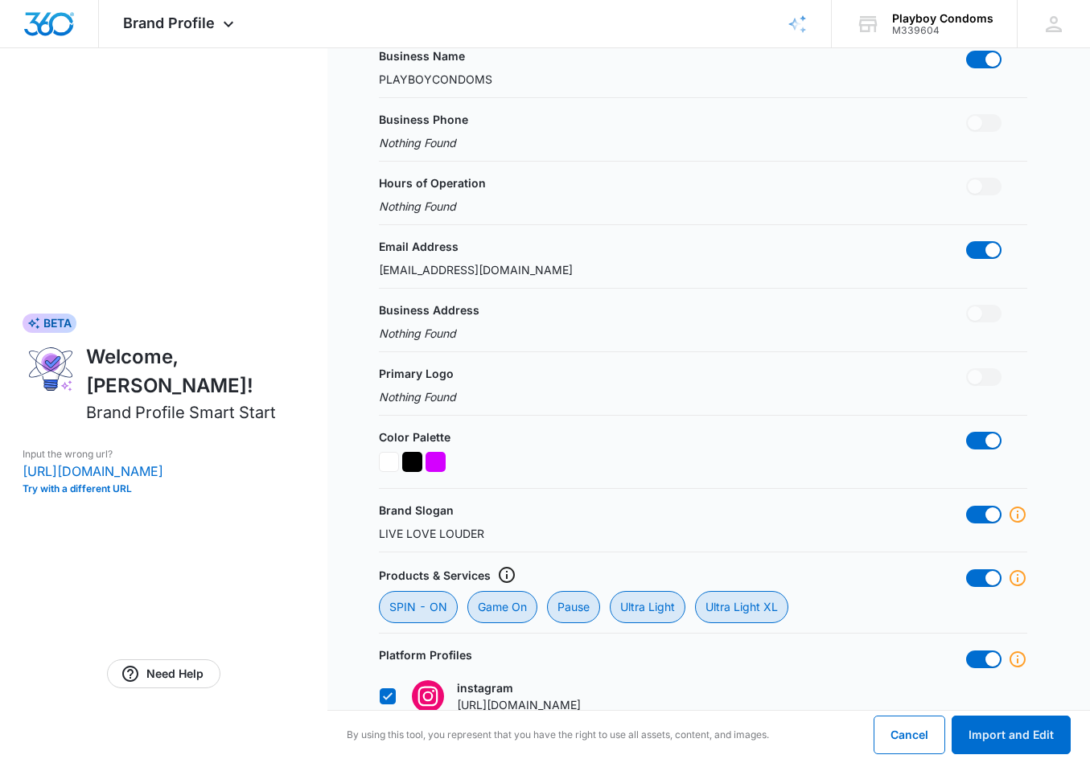
scroll to position [179, 0]
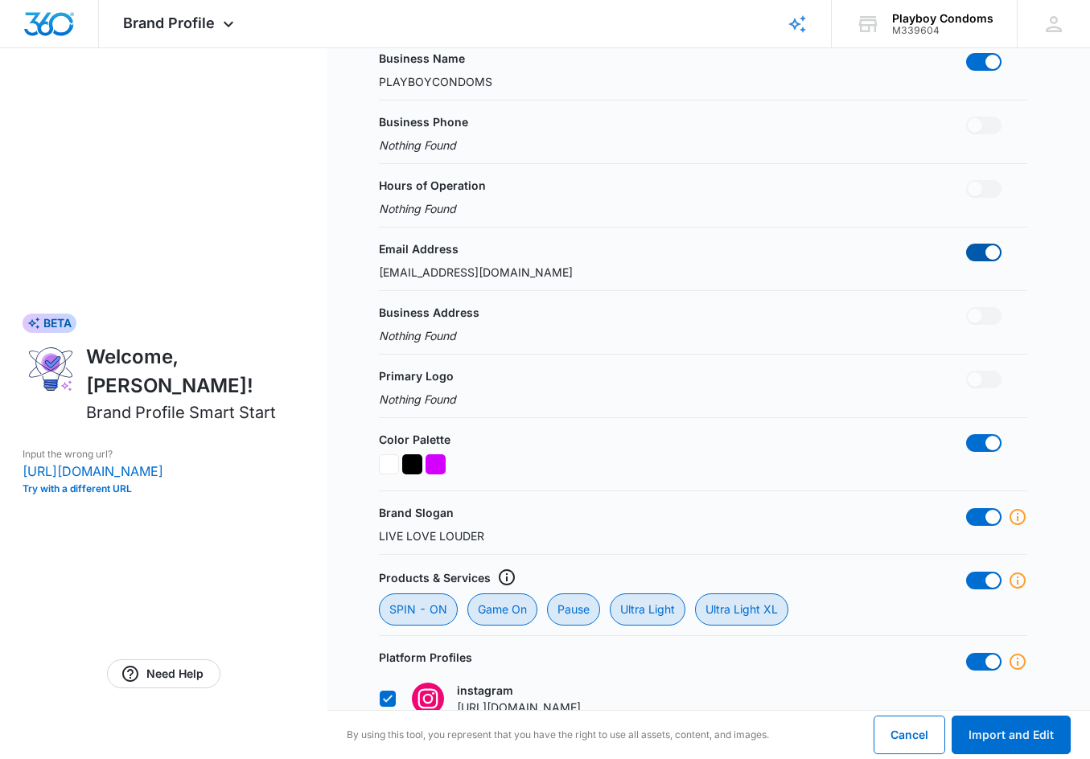
click at [984, 253] on span at bounding box center [983, 253] width 35 height 18
click at [966, 244] on input "checkbox" at bounding box center [965, 243] width 1 height 1
checkbox input "false"
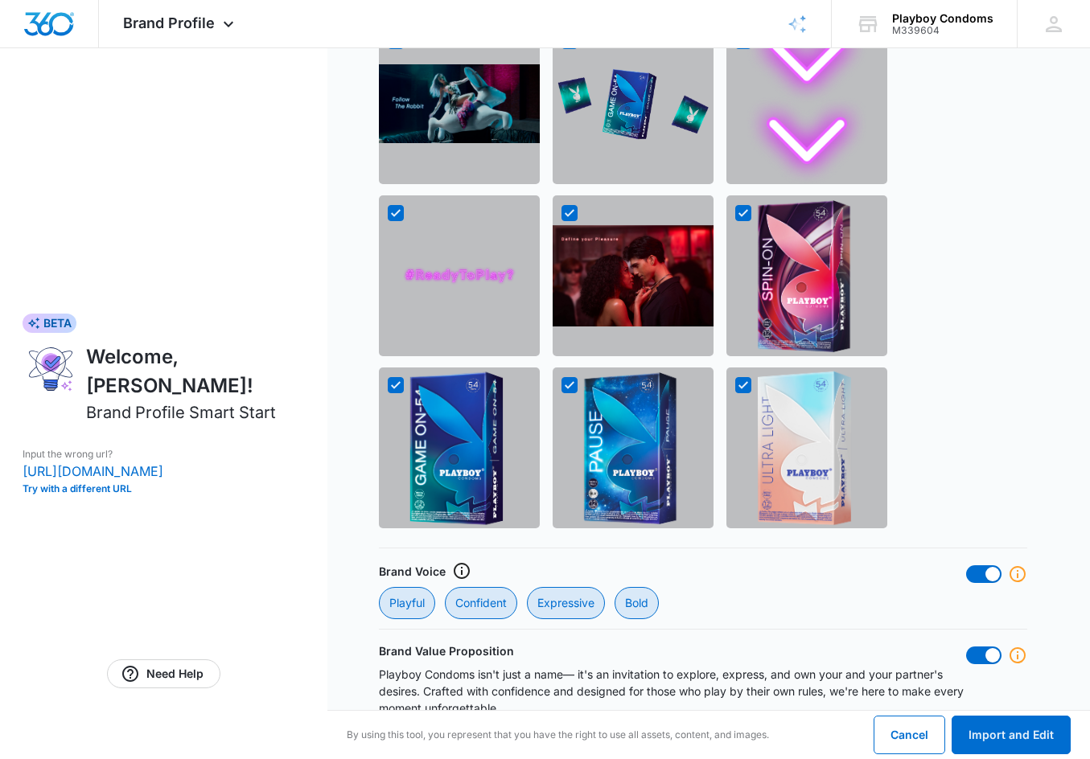
scroll to position [1214, 0]
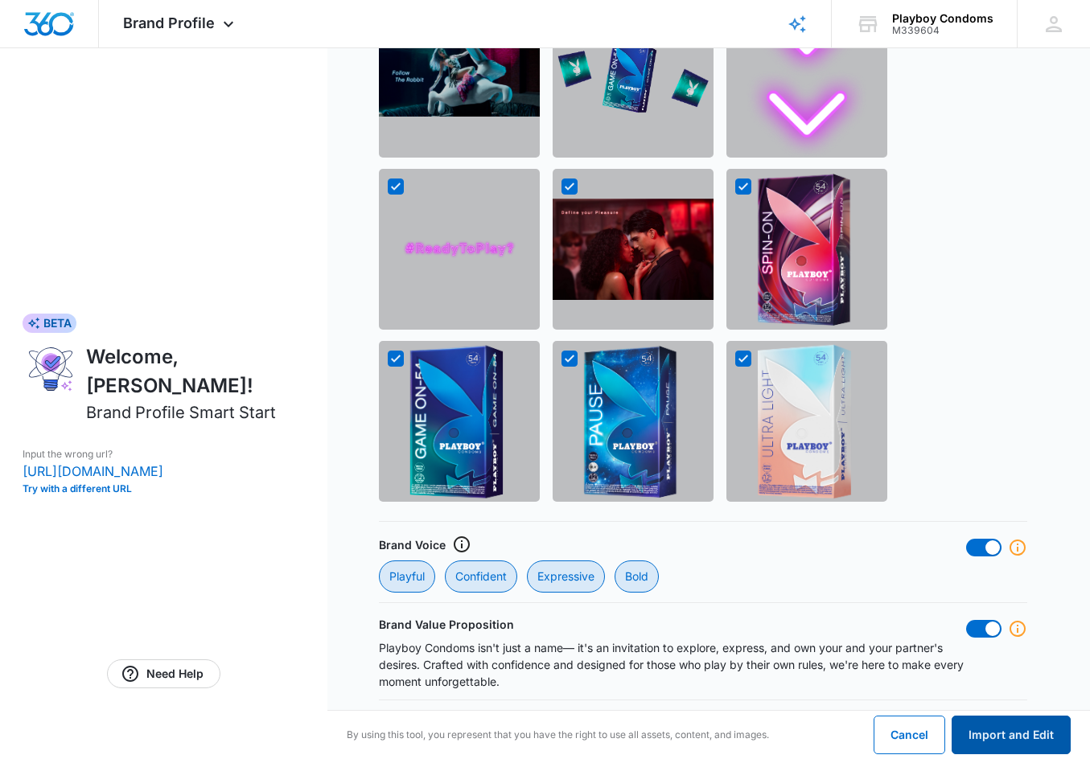
click at [990, 734] on button "Import and Edit" at bounding box center [1010, 735] width 119 height 39
click at [608, 289] on img at bounding box center [632, 250] width 161 height 102
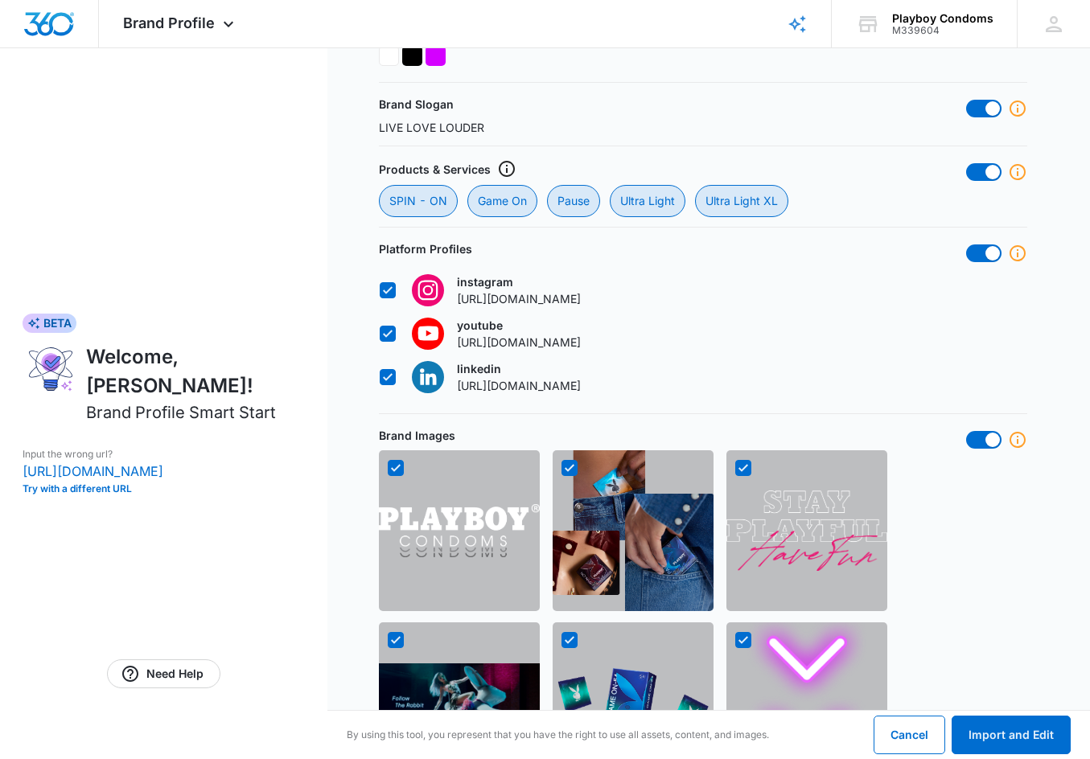
scroll to position [573, 0]
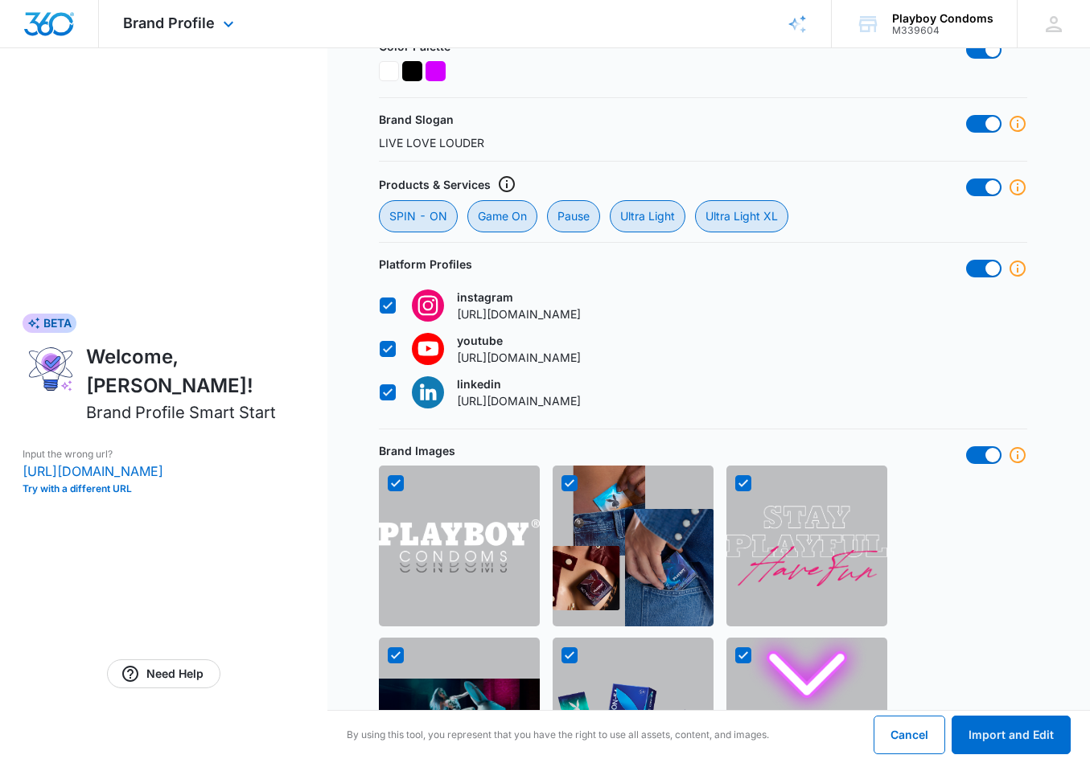
click at [53, 6] on div at bounding box center [49, 23] width 99 height 47
click at [51, 22] on img "Dashboard" at bounding box center [48, 24] width 51 height 24
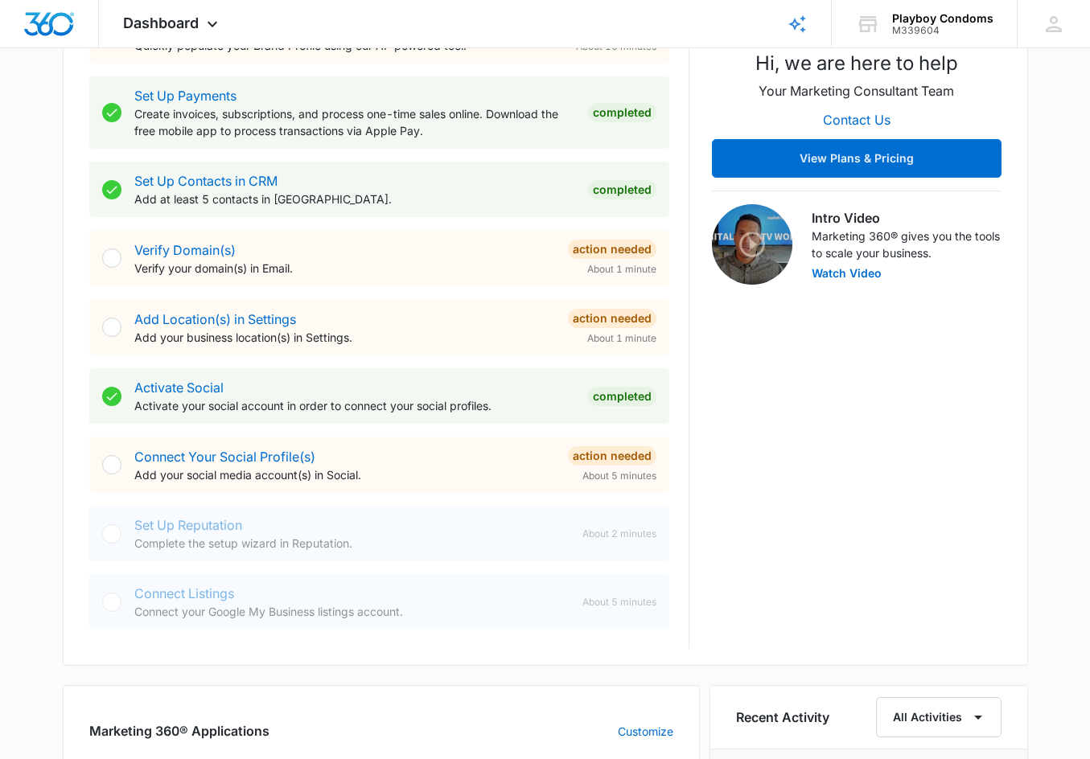
scroll to position [366, 0]
click at [189, 456] on link "Connect Your Social Profile(s)" at bounding box center [224, 456] width 181 height 16
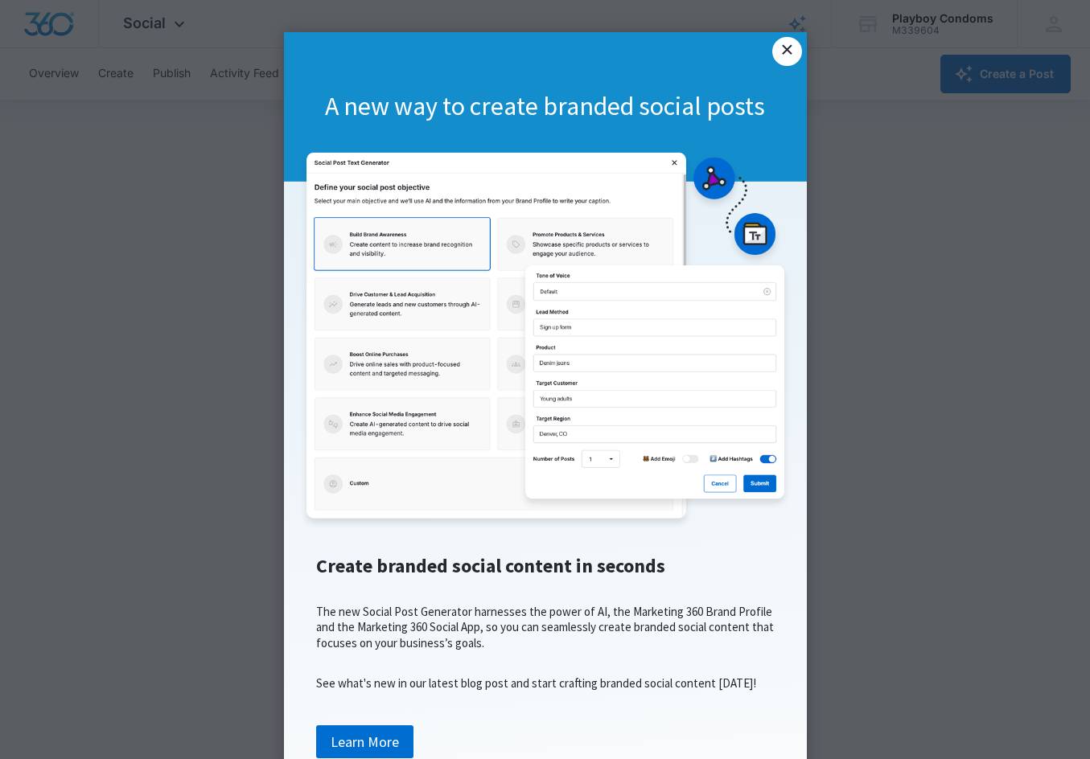
click at [789, 51] on link "×" at bounding box center [786, 51] width 29 height 29
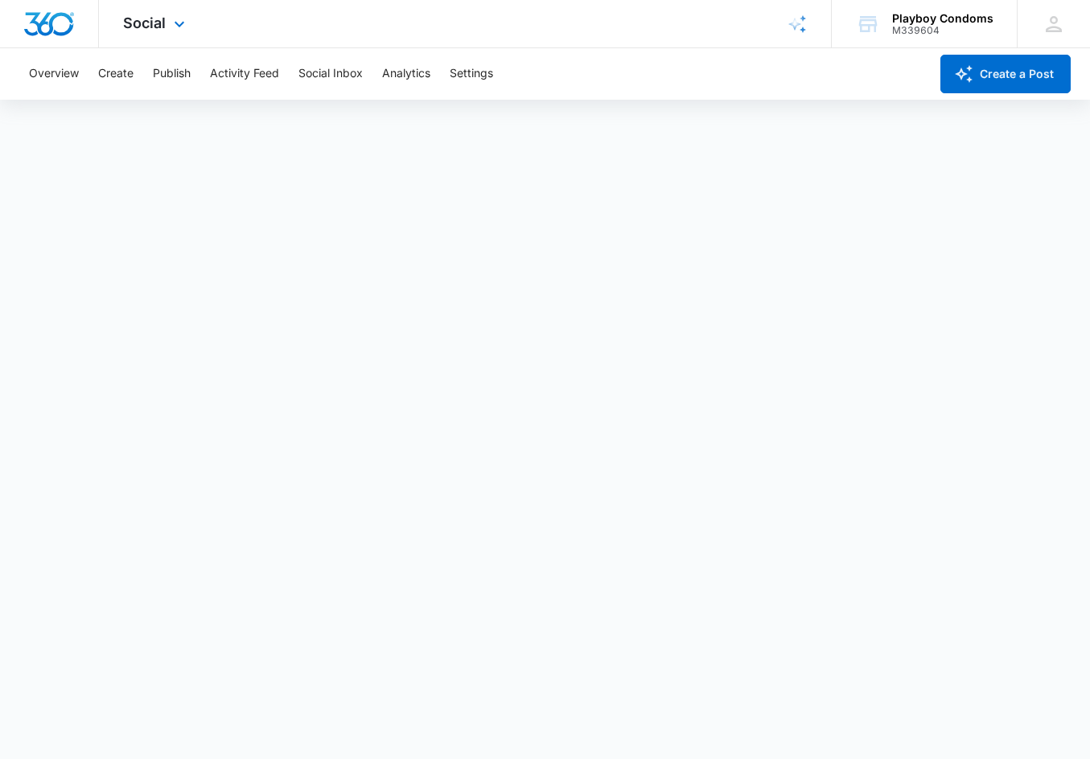
click at [45, 26] on img "Dashboard" at bounding box center [48, 24] width 51 height 24
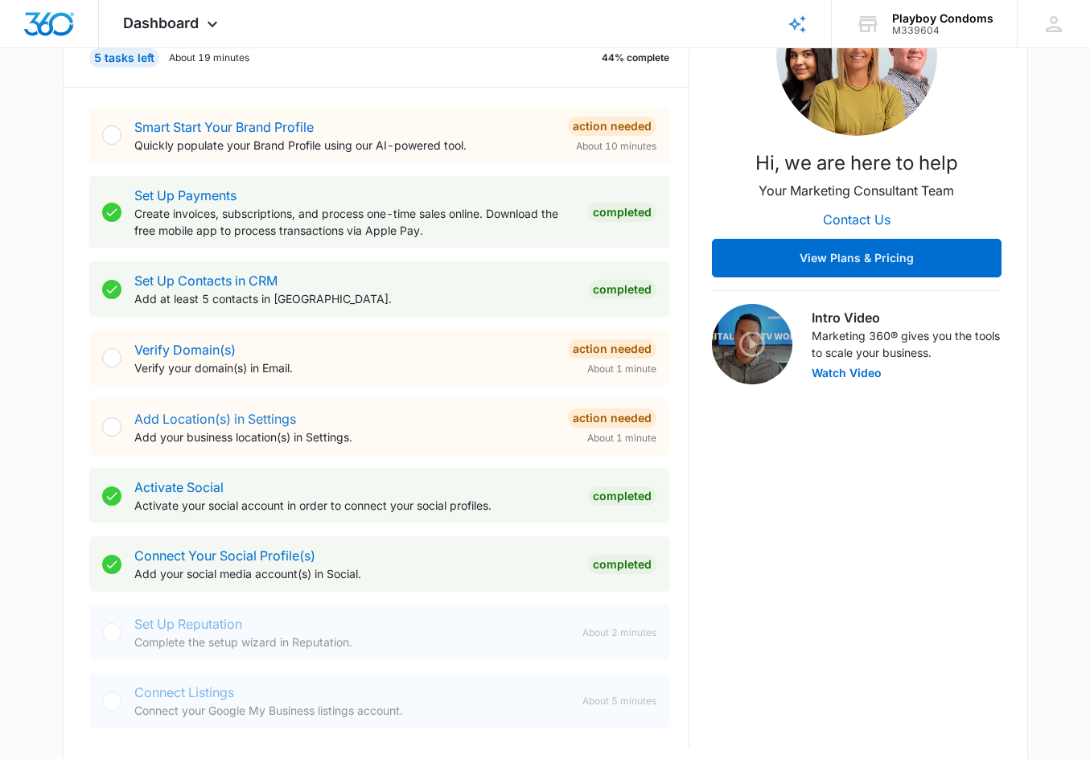
scroll to position [253, 0]
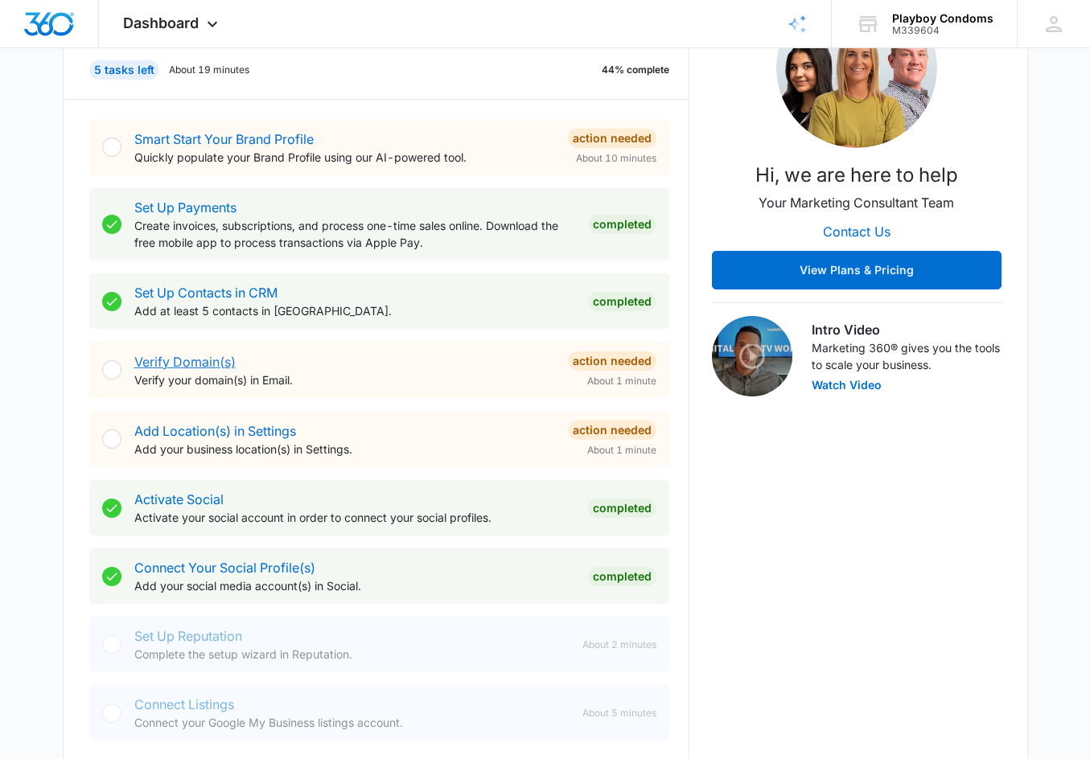
click at [180, 356] on link "Verify Domain(s)" at bounding box center [184, 362] width 101 height 16
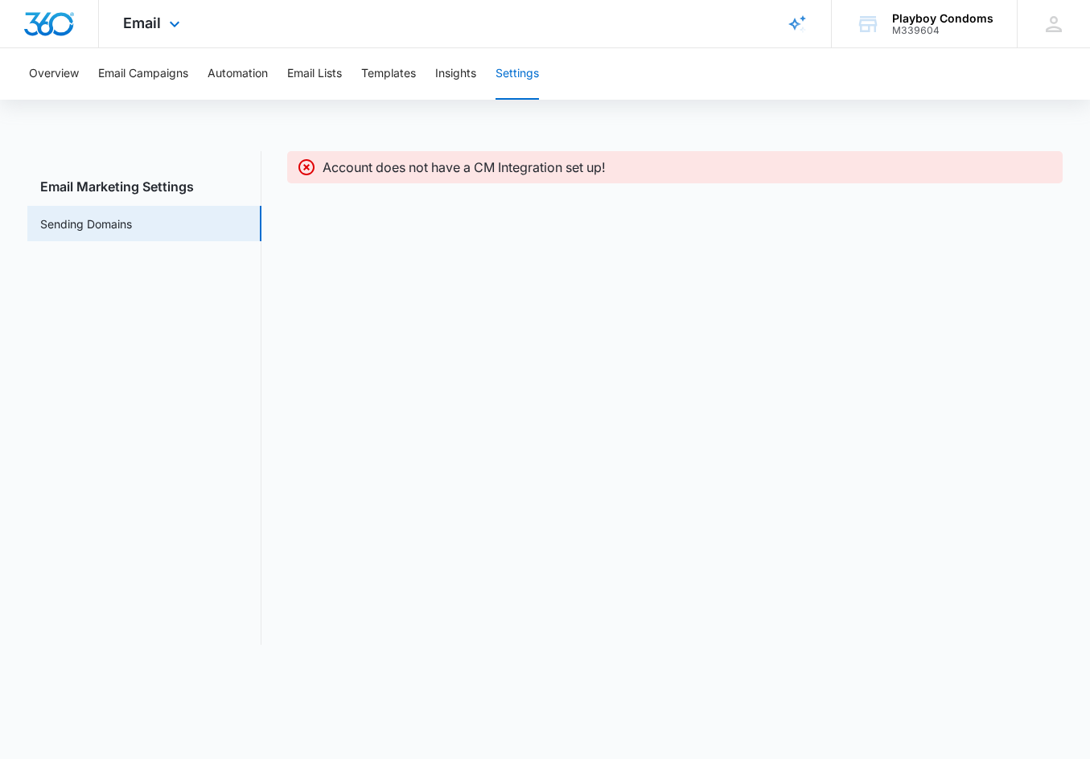
click at [50, 20] on img "Dashboard" at bounding box center [48, 24] width 51 height 24
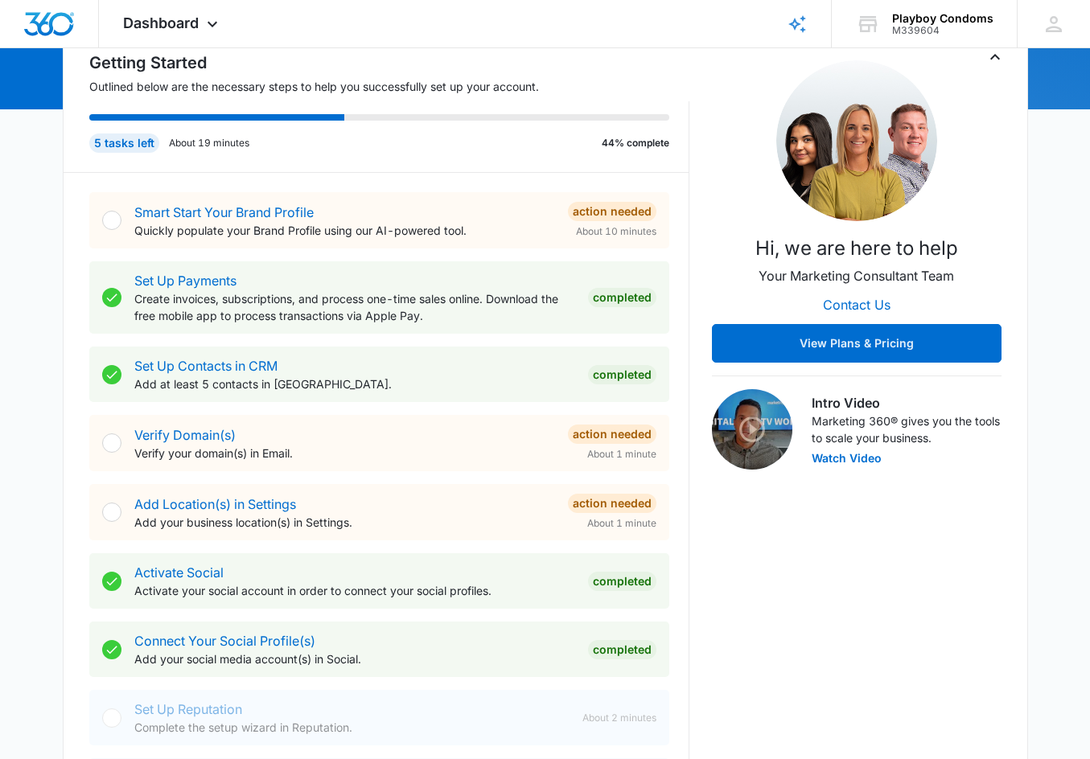
scroll to position [179, 0]
click at [139, 21] on span "Dashboard" at bounding box center [161, 22] width 76 height 17
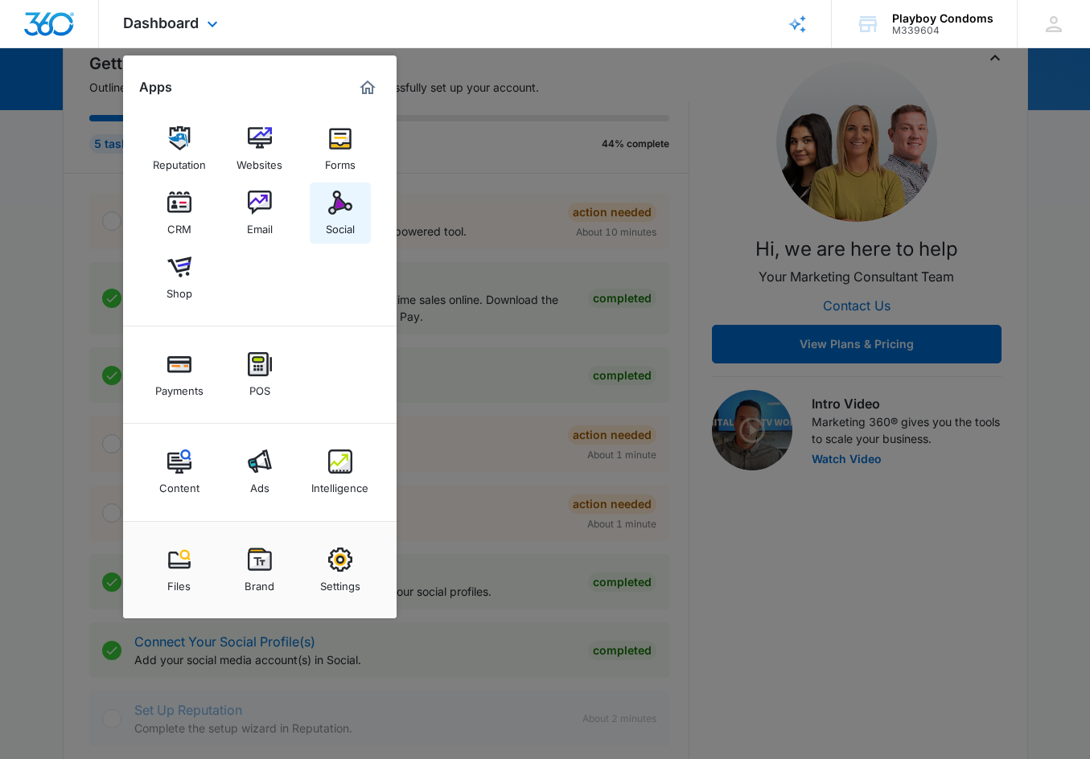
click at [327, 207] on link "Social" at bounding box center [340, 213] width 61 height 61
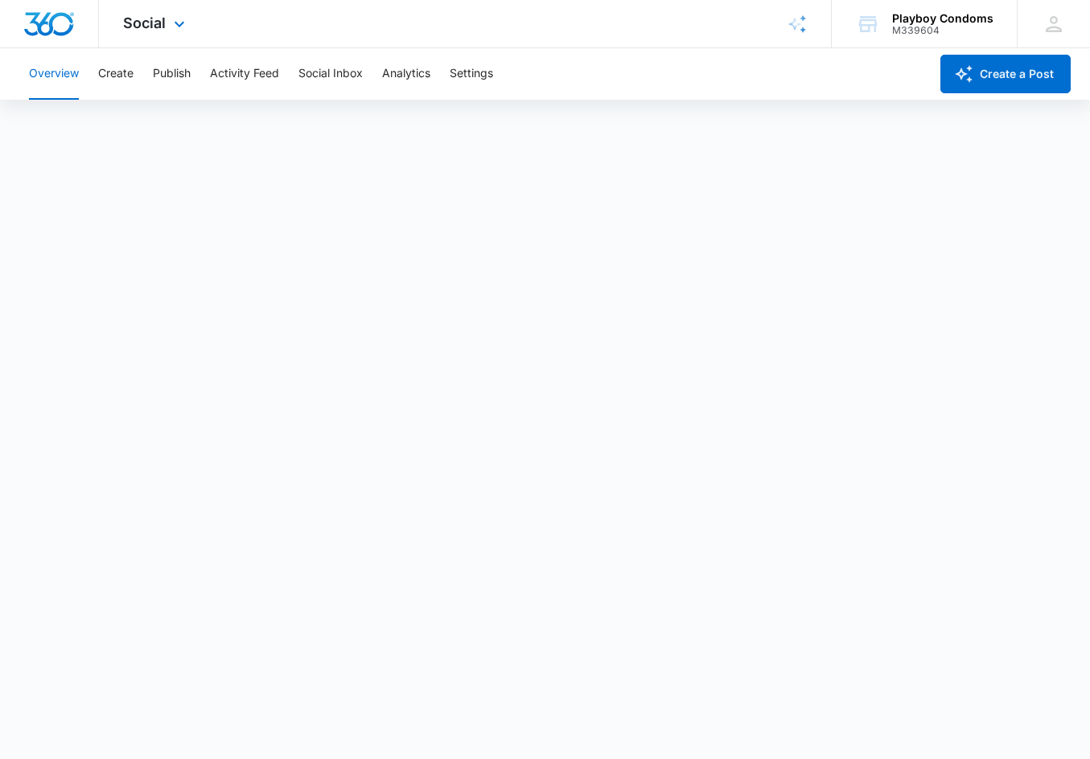
click at [178, 34] on div "Social Apps Reputation Websites Forms CRM Email Social Shop Payments POS Conten…" at bounding box center [156, 23] width 114 height 47
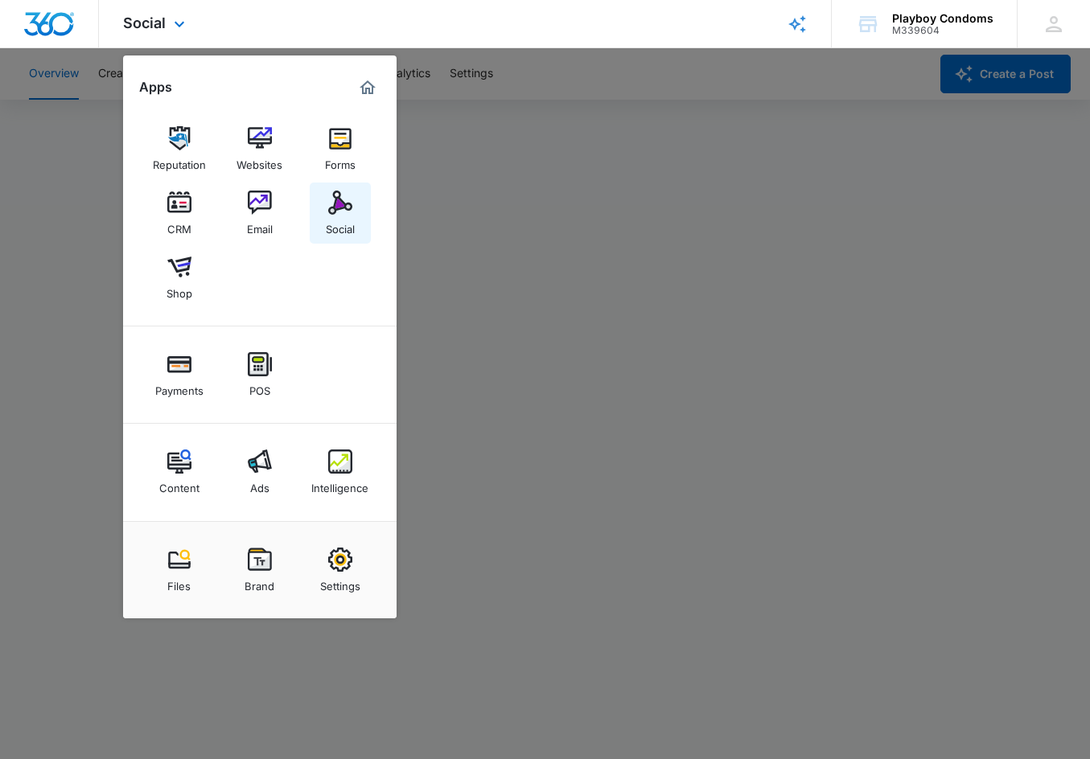
click at [330, 220] on div "Social" at bounding box center [340, 225] width 29 height 21
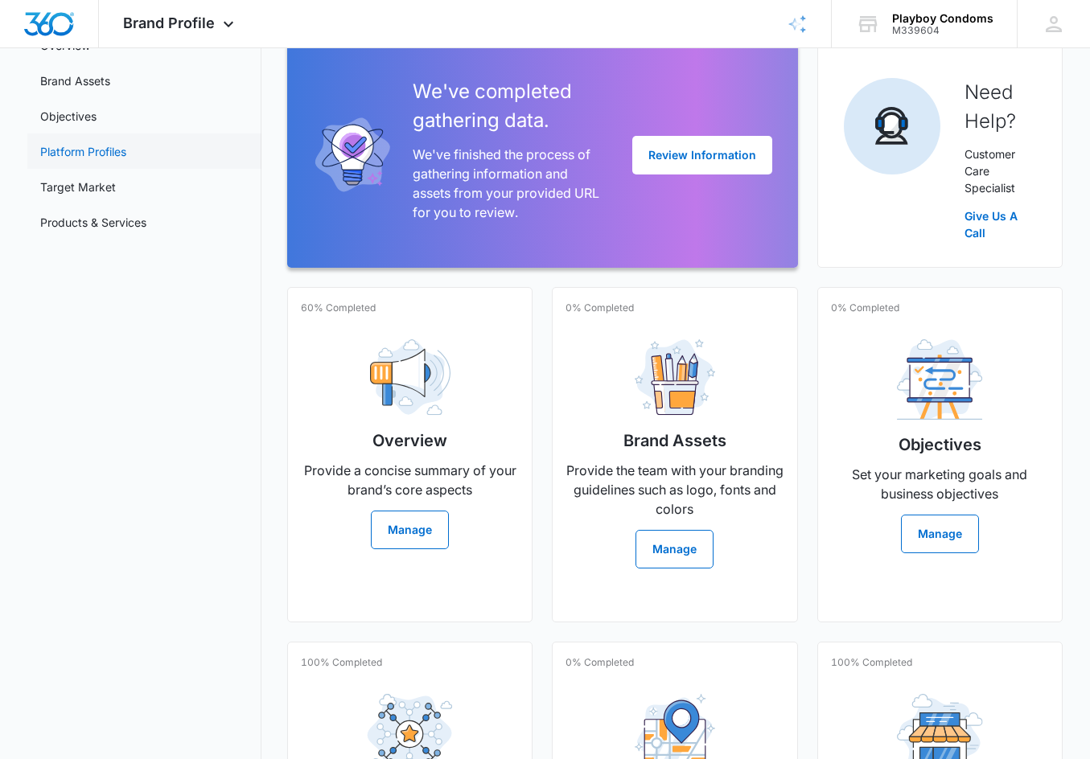
scroll to position [382, 0]
